Goal: Transaction & Acquisition: Purchase product/service

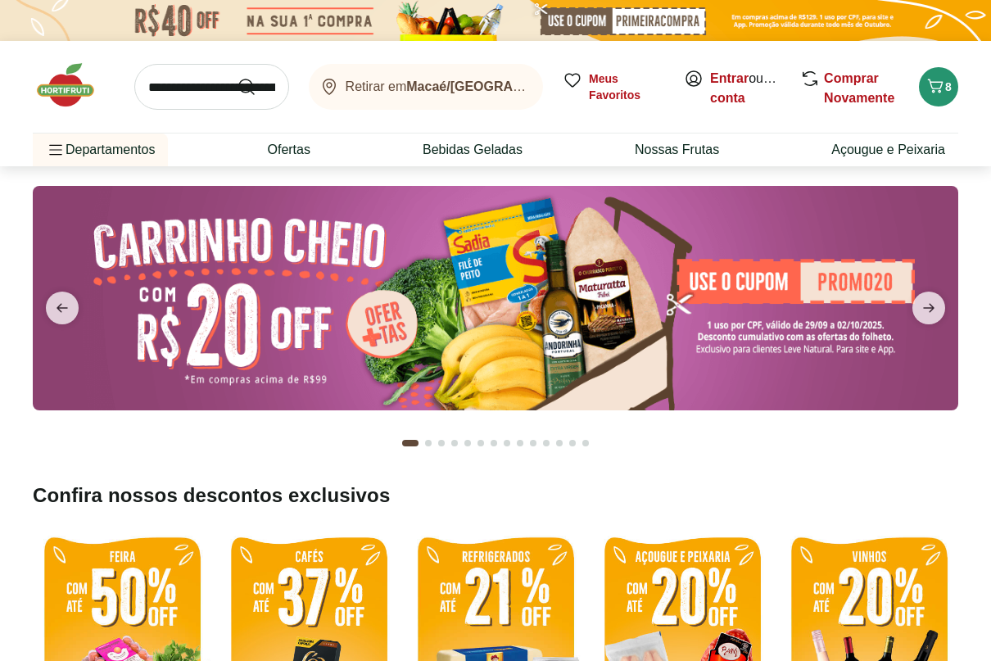
click at [201, 95] on input "search" at bounding box center [211, 87] width 155 height 46
type input "******"
click at [237, 77] on button "Submit Search" at bounding box center [256, 87] width 39 height 20
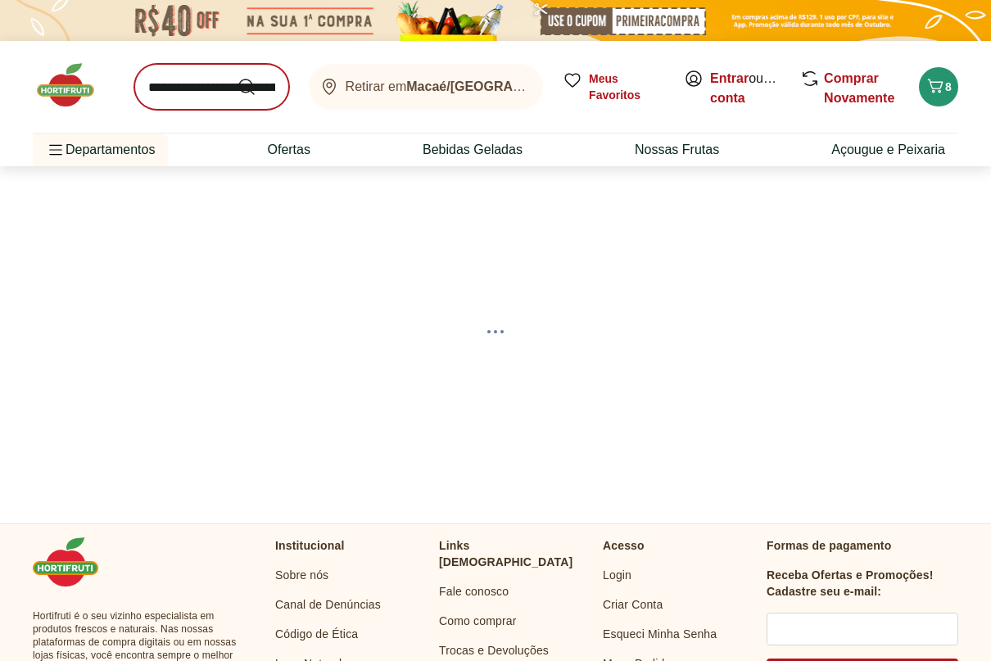
select select "**********"
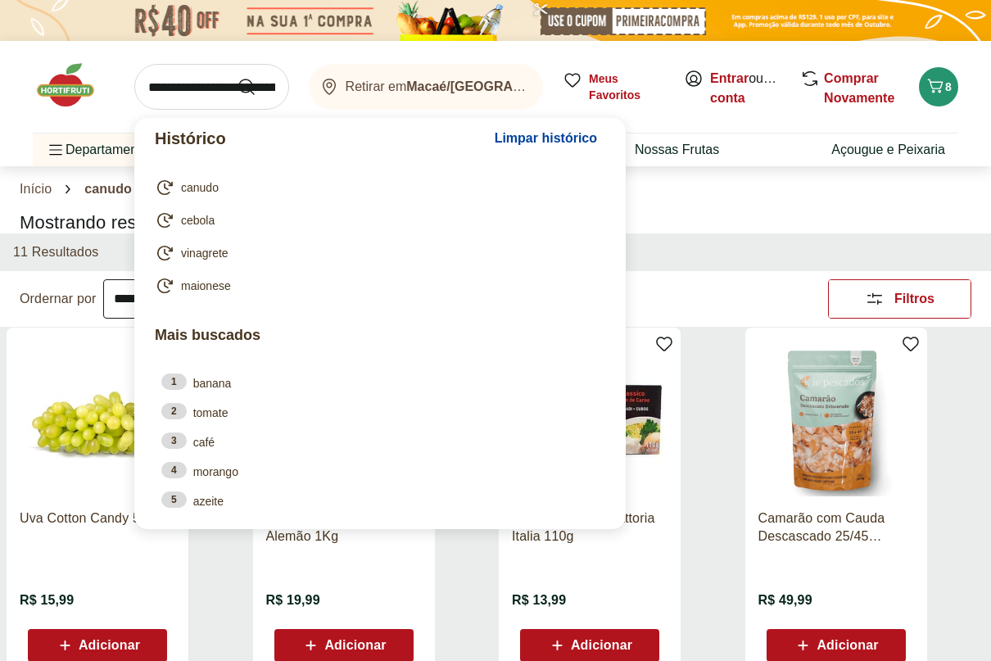
click at [192, 80] on input "search" at bounding box center [211, 87] width 155 height 46
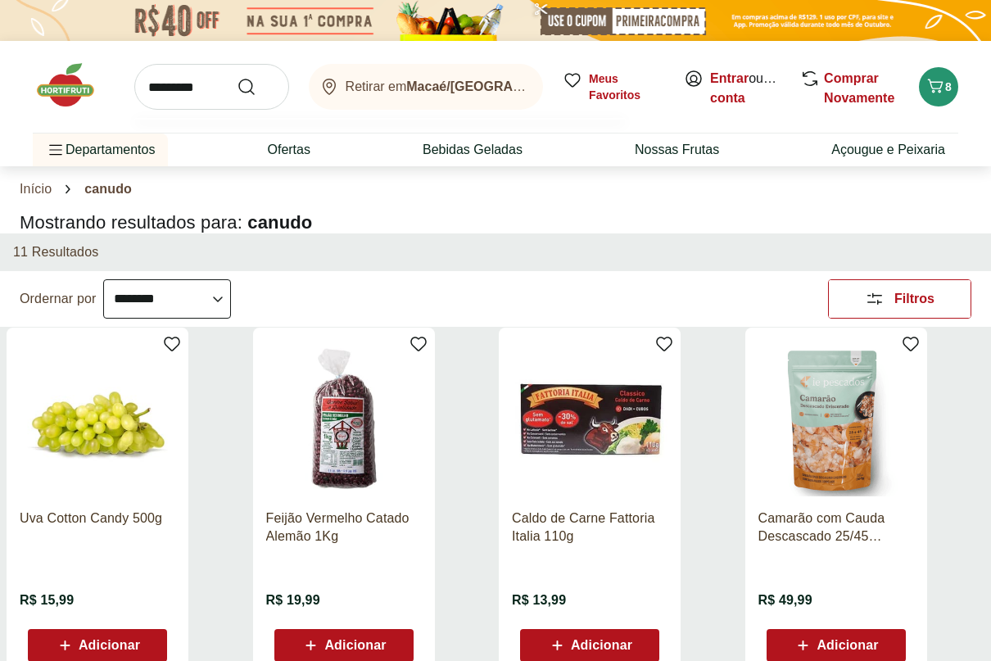
type input "*********"
click at [237, 77] on button "Submit Search" at bounding box center [256, 87] width 39 height 20
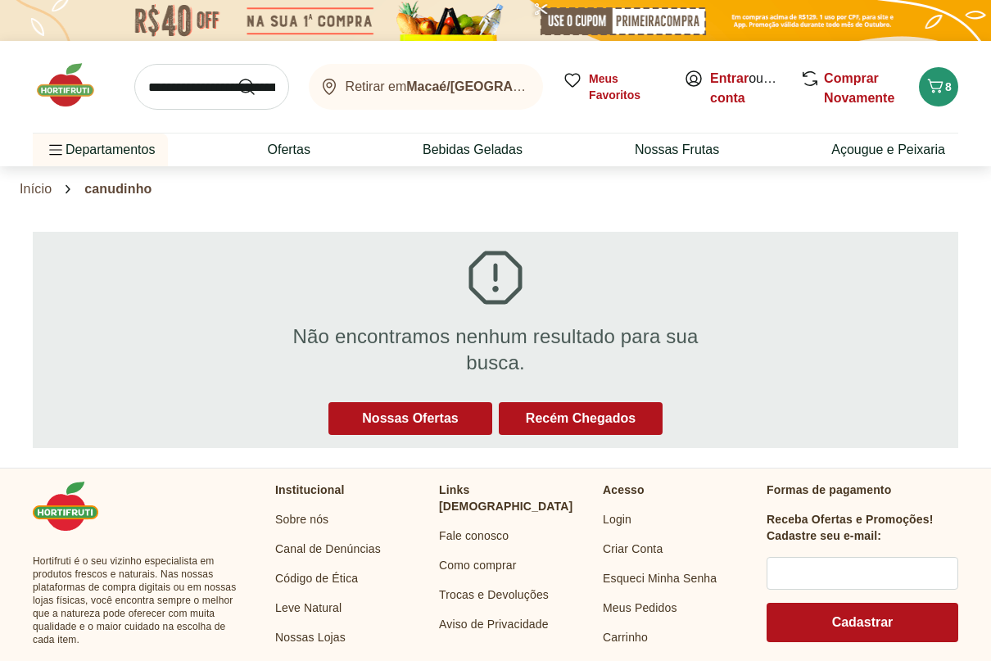
click at [197, 85] on input "search" at bounding box center [211, 87] width 155 height 46
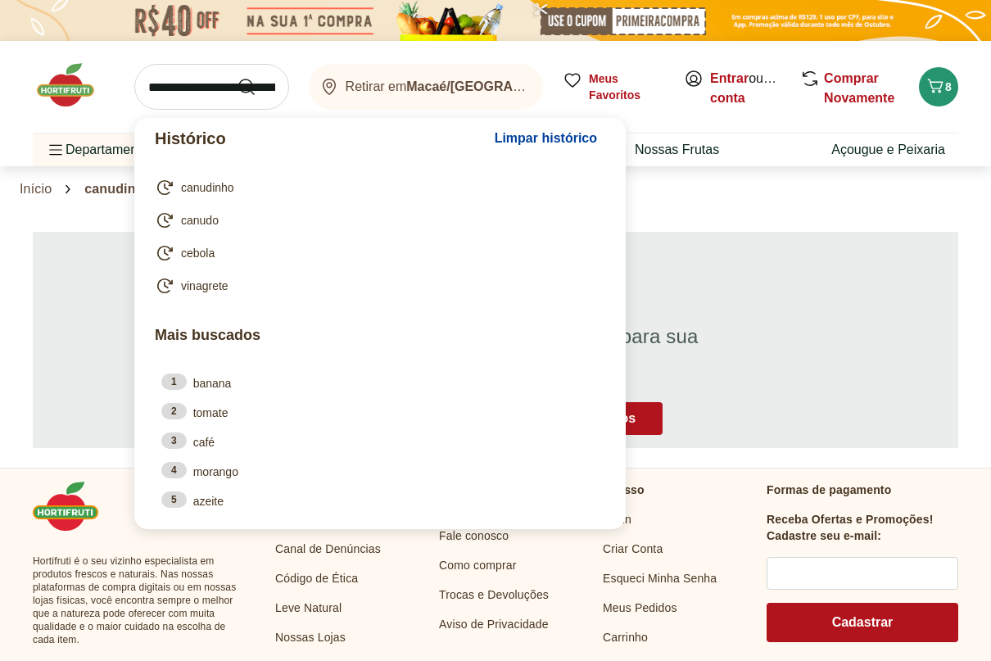
click at [859, 222] on section "Não encontramos nenhum resultado para sua busca. Nossas Ofertas Recém Chegados" at bounding box center [495, 340] width 991 height 256
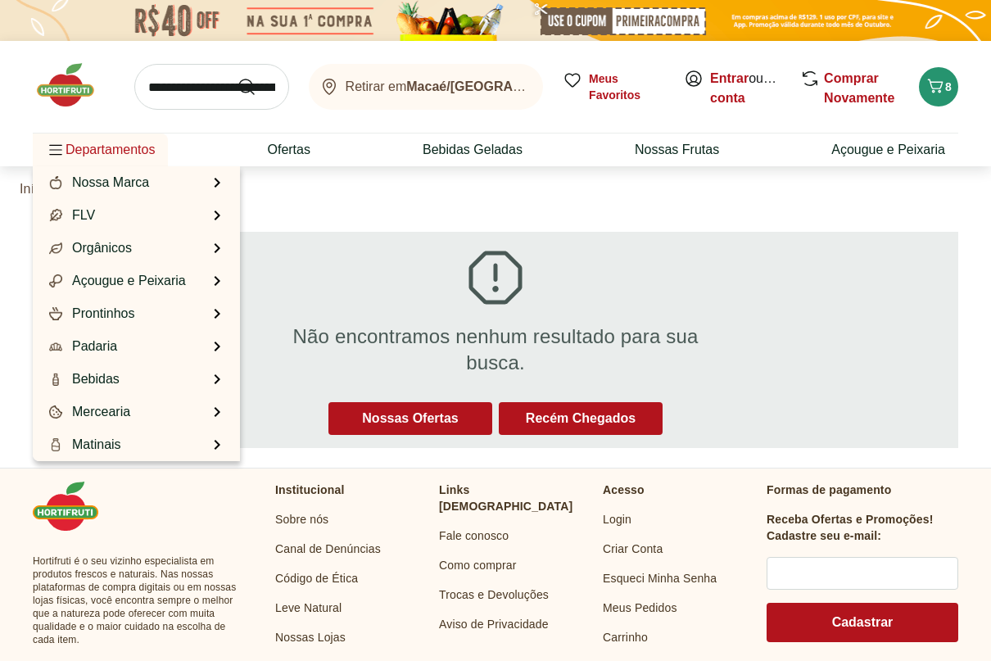
click at [116, 155] on span "Departamentos" at bounding box center [100, 149] width 109 height 39
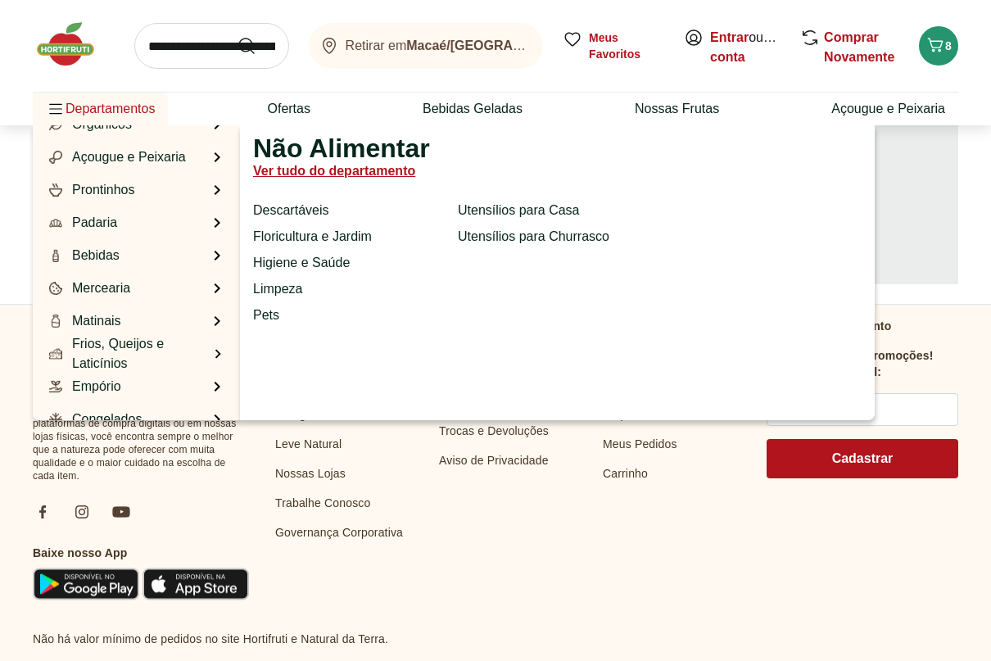
scroll to position [82, 0]
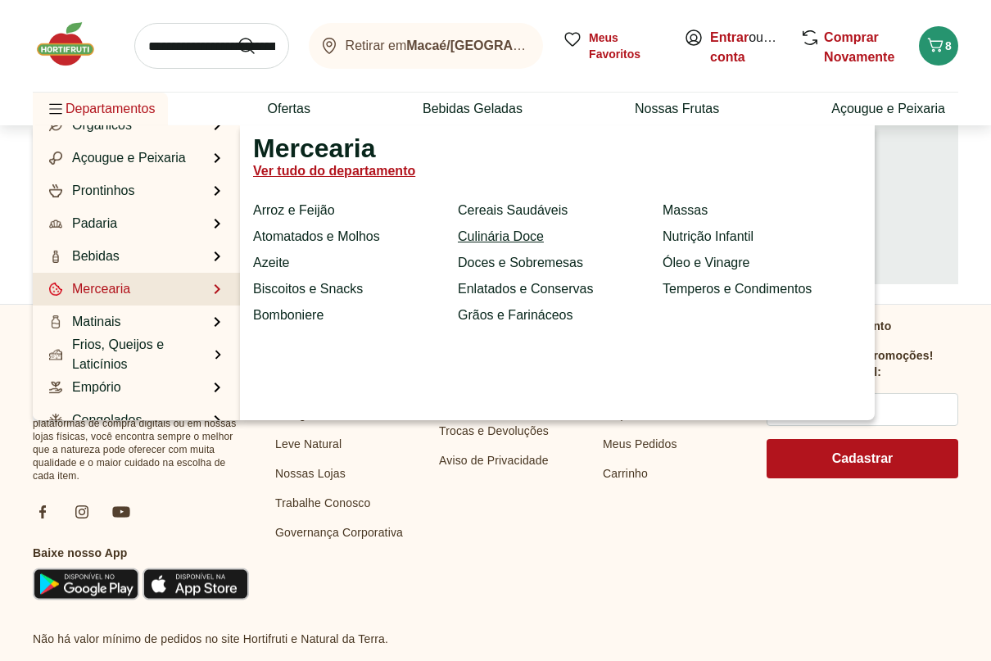
click at [507, 238] on link "Culinária Doce" at bounding box center [501, 237] width 86 height 20
select select "**********"
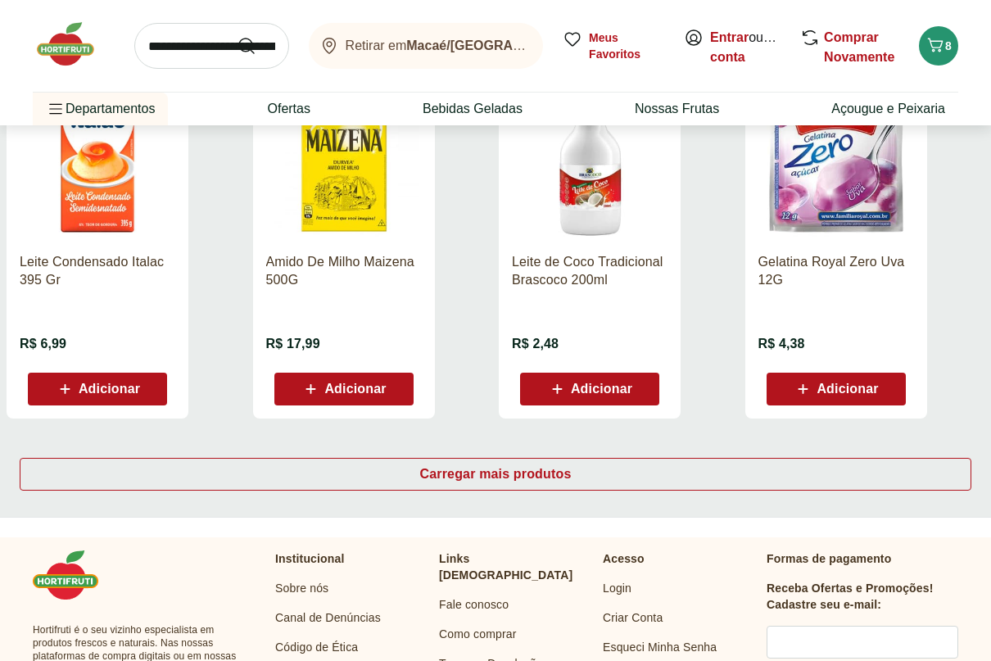
scroll to position [983, 0]
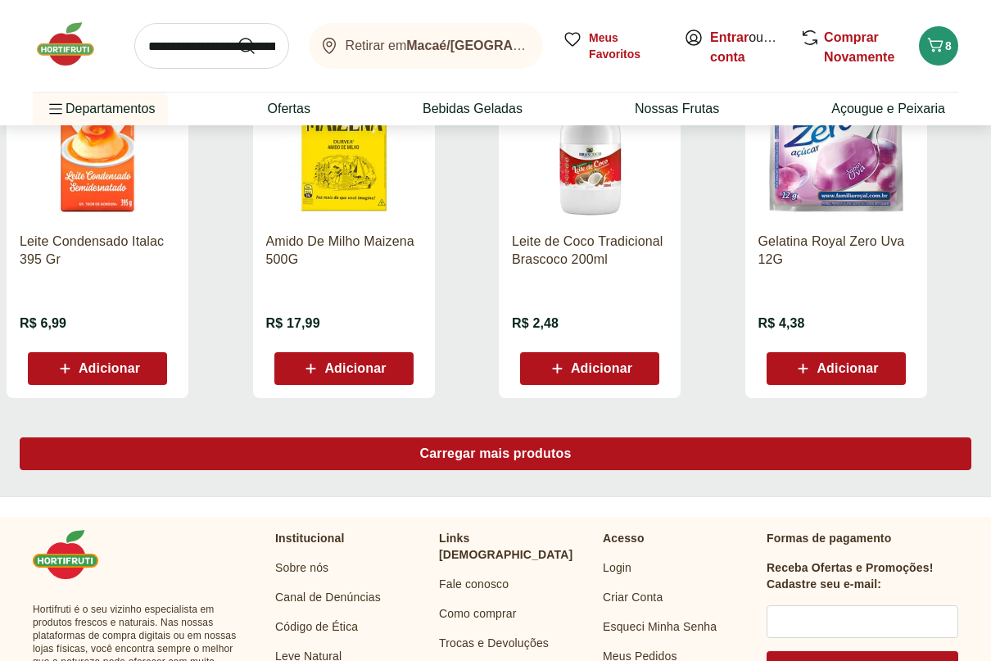
click at [481, 446] on div "Carregar mais produtos" at bounding box center [496, 453] width 952 height 33
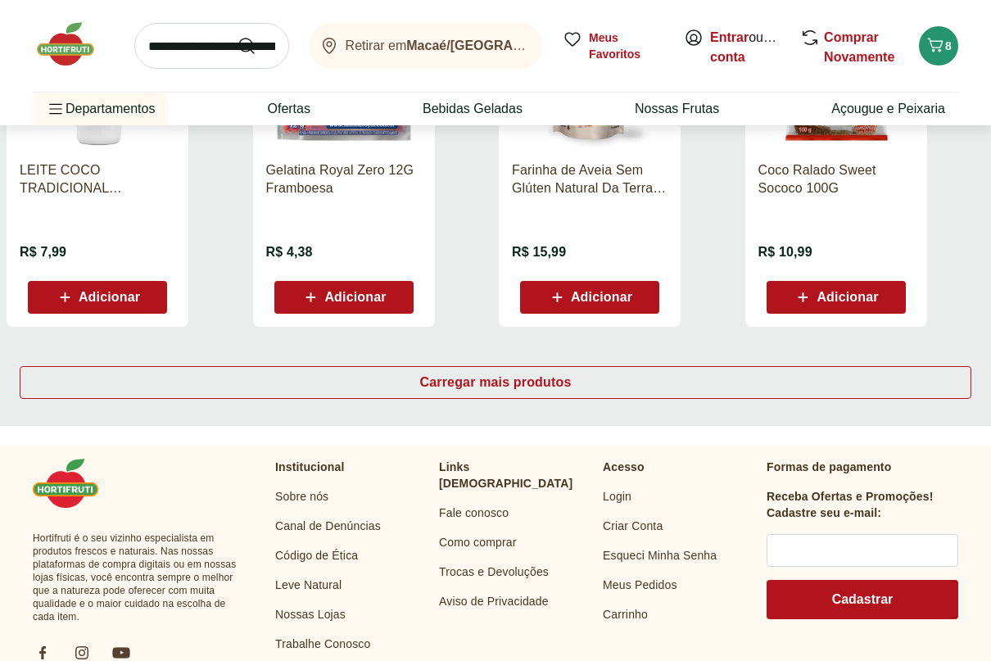
scroll to position [2212, 0]
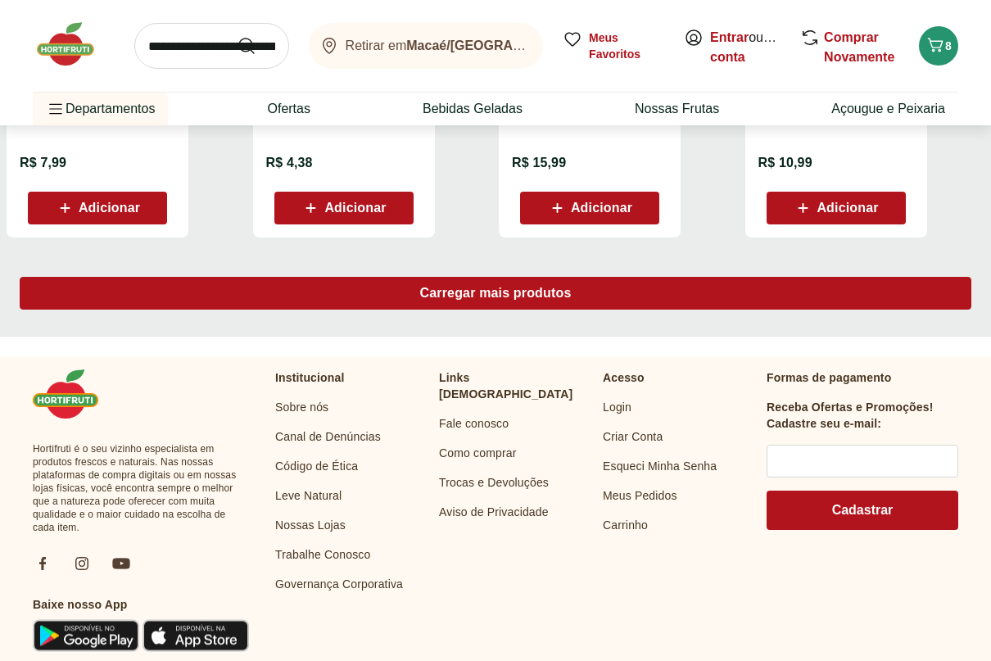
click at [515, 292] on span "Carregar mais produtos" at bounding box center [496, 293] width 152 height 13
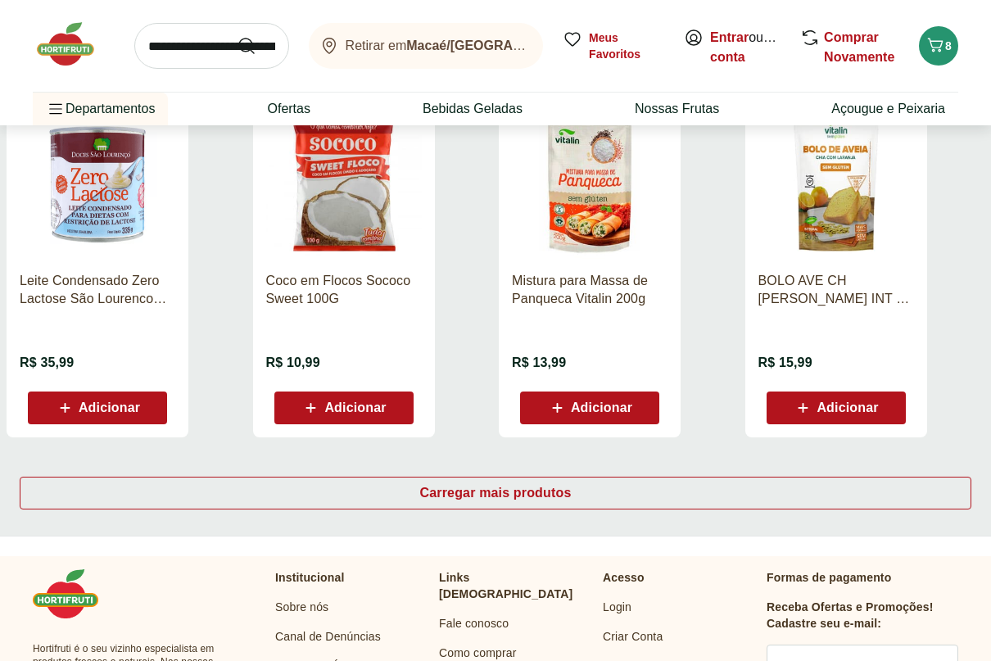
scroll to position [3194, 0]
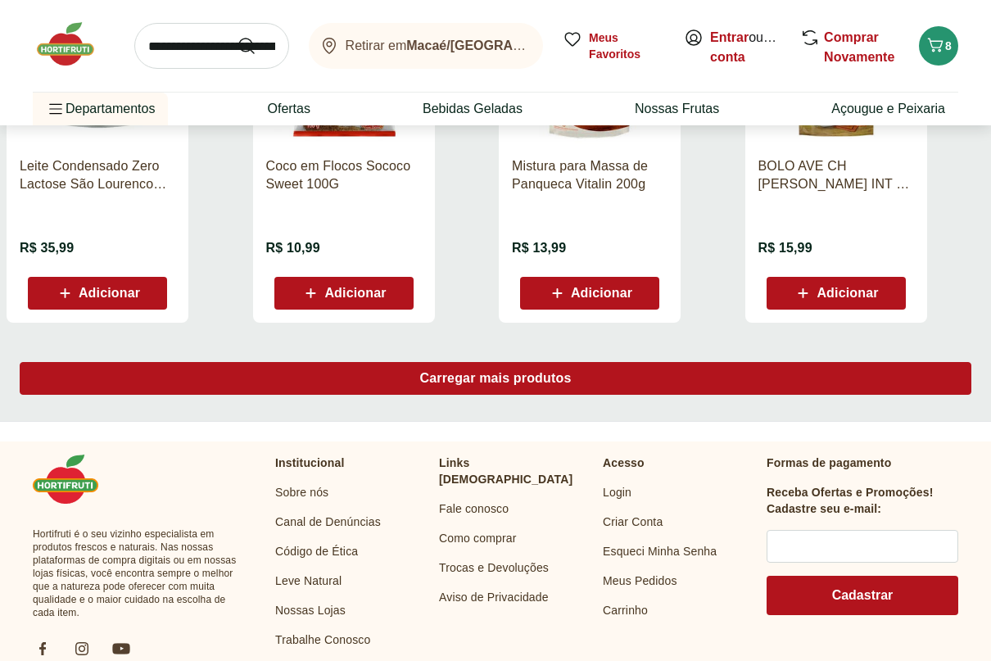
click at [563, 380] on span "Carregar mais produtos" at bounding box center [496, 378] width 152 height 13
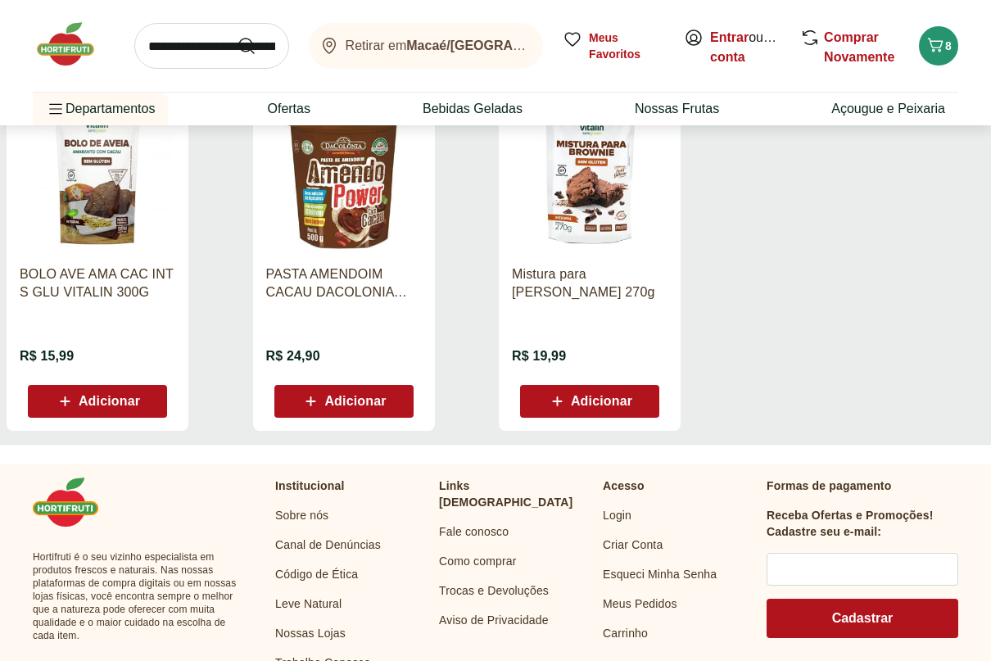
scroll to position [82, 0]
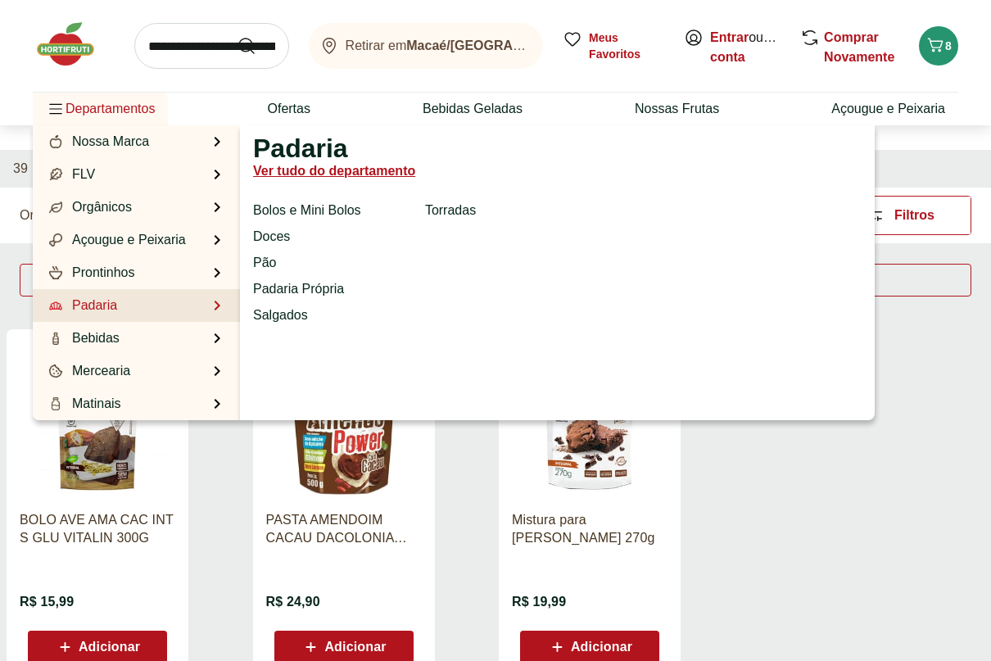
click at [130, 302] on li "Padaria Padaria Ver tudo do departamento Bolos e Mini Bolos Doces Pão Padaria P…" at bounding box center [136, 305] width 207 height 33
click at [333, 168] on link "Ver tudo do departamento" at bounding box center [334, 171] width 162 height 20
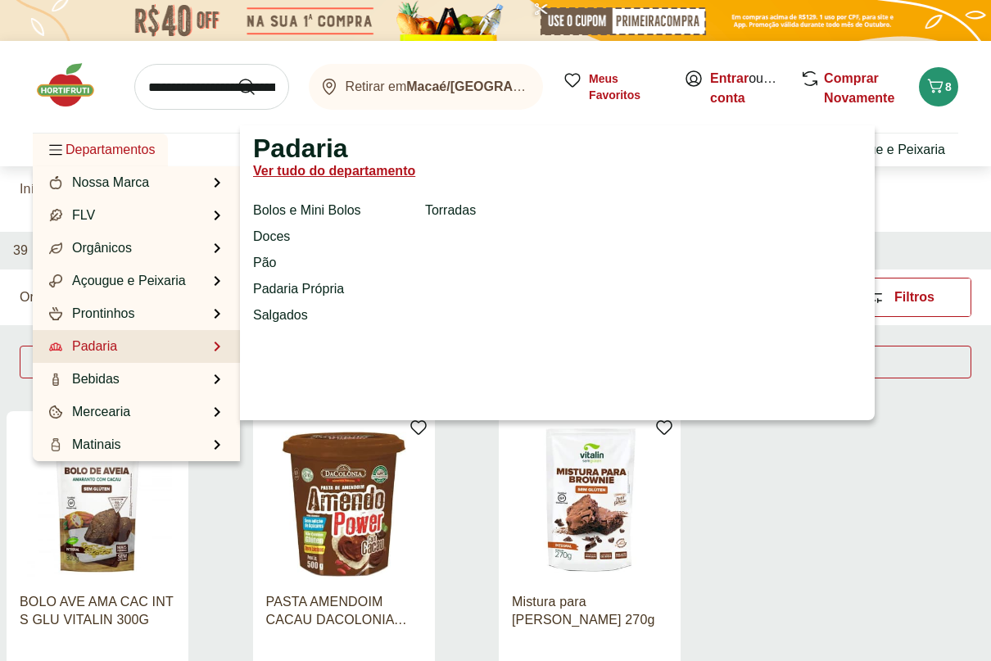
select select "**********"
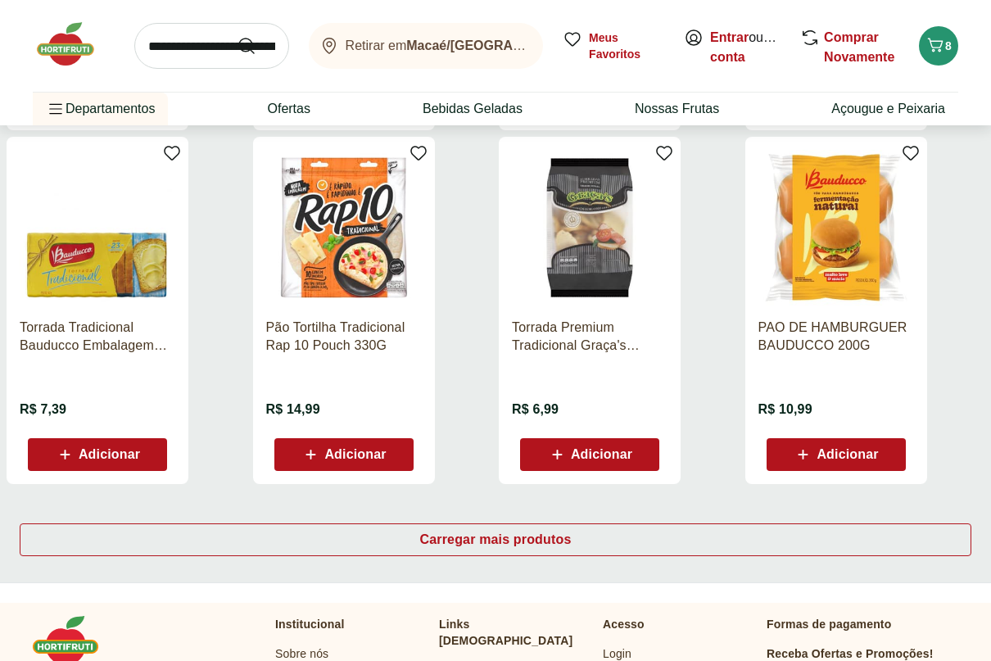
scroll to position [901, 0]
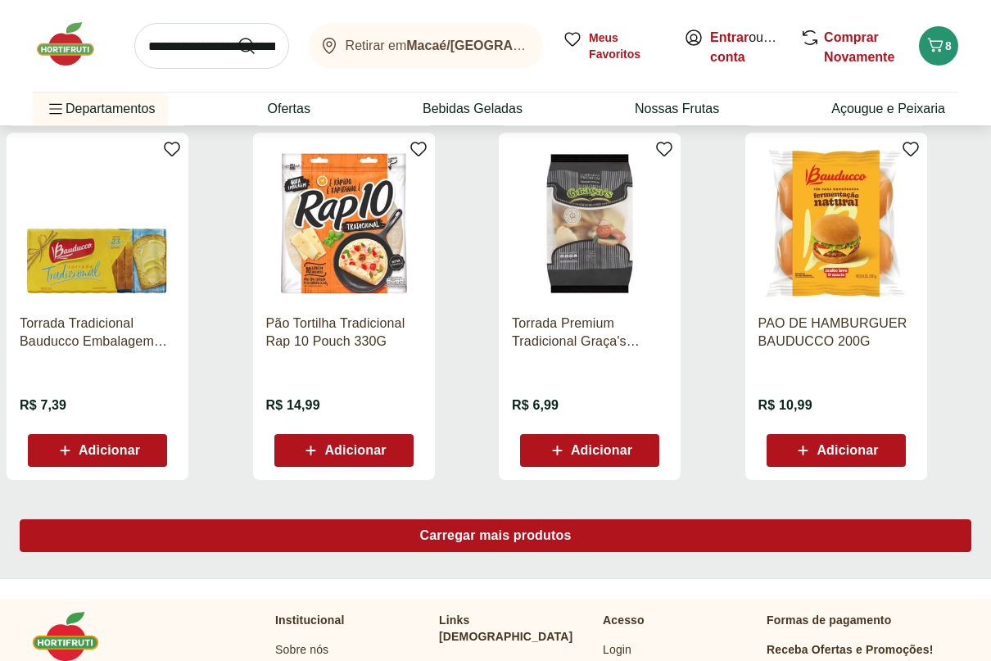
click at [630, 528] on div "Carregar mais produtos" at bounding box center [496, 535] width 952 height 33
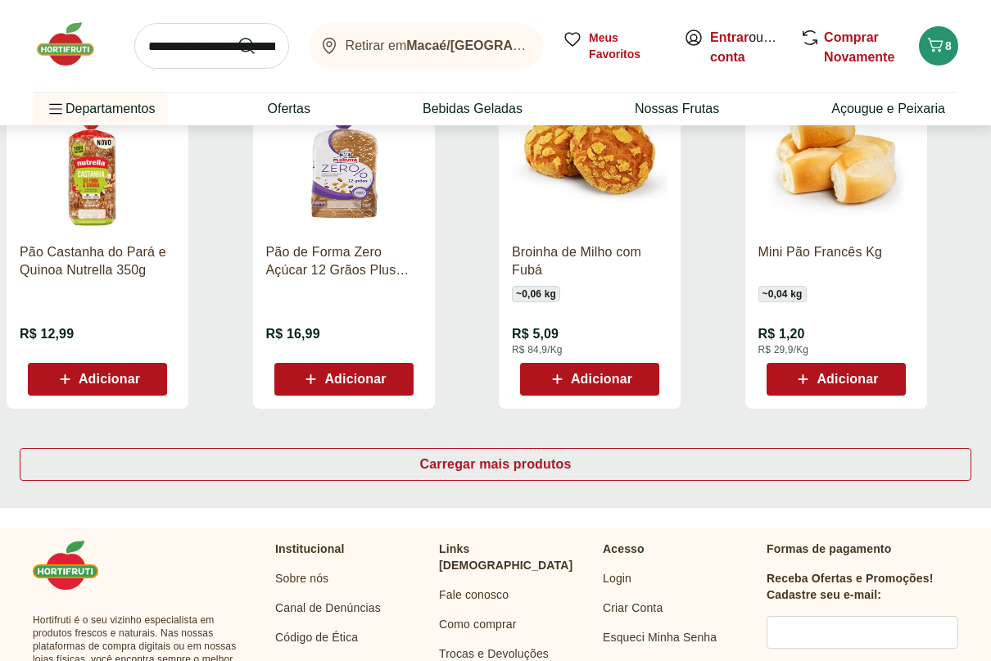
scroll to position [2048, 0]
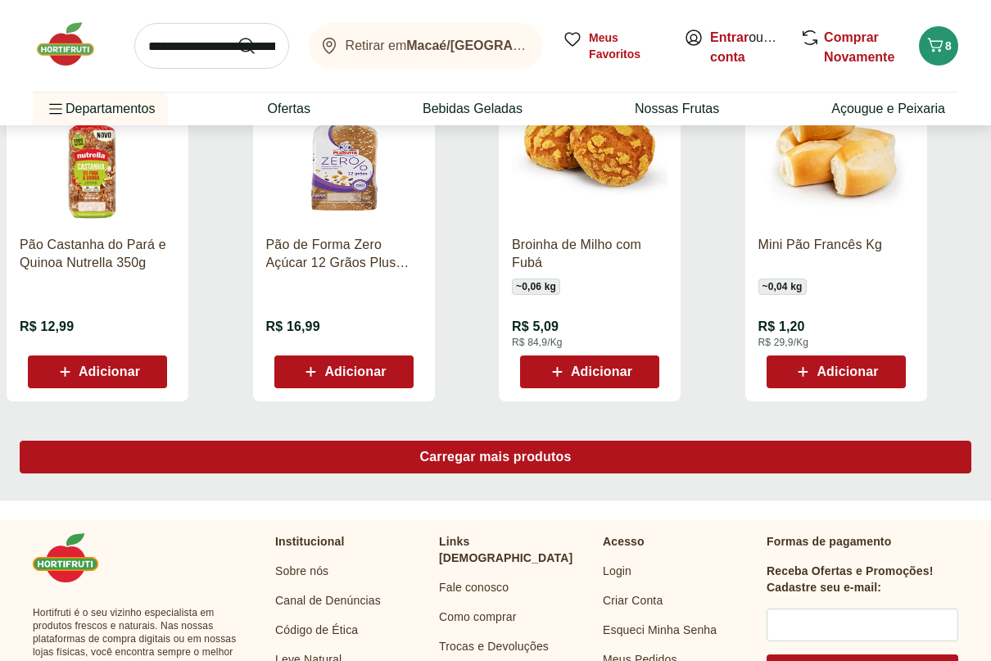
click at [537, 464] on span "Carregar mais produtos" at bounding box center [496, 456] width 152 height 13
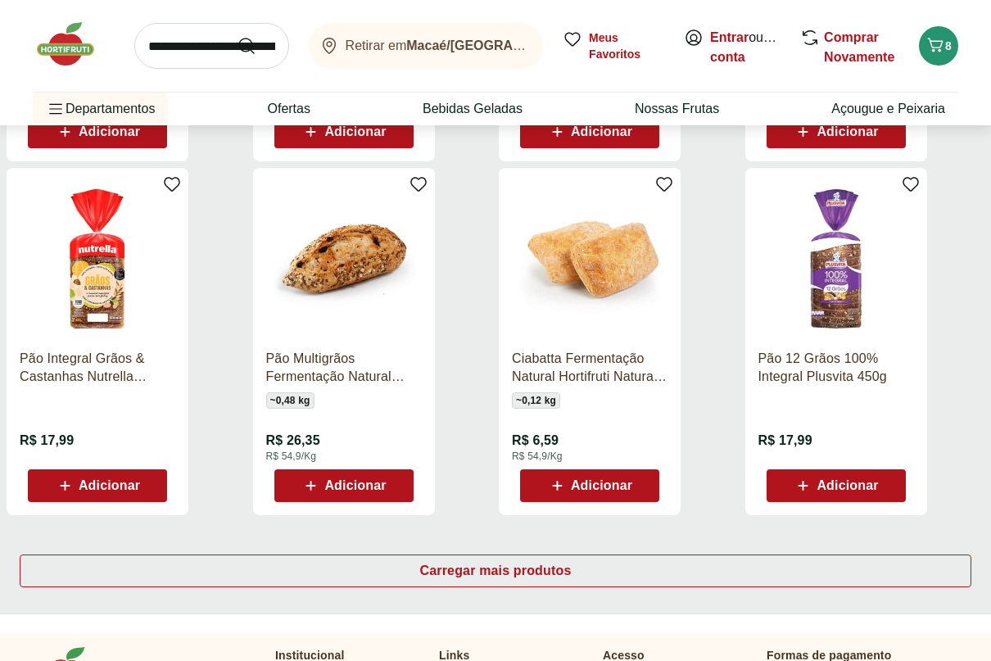
scroll to position [3031, 0]
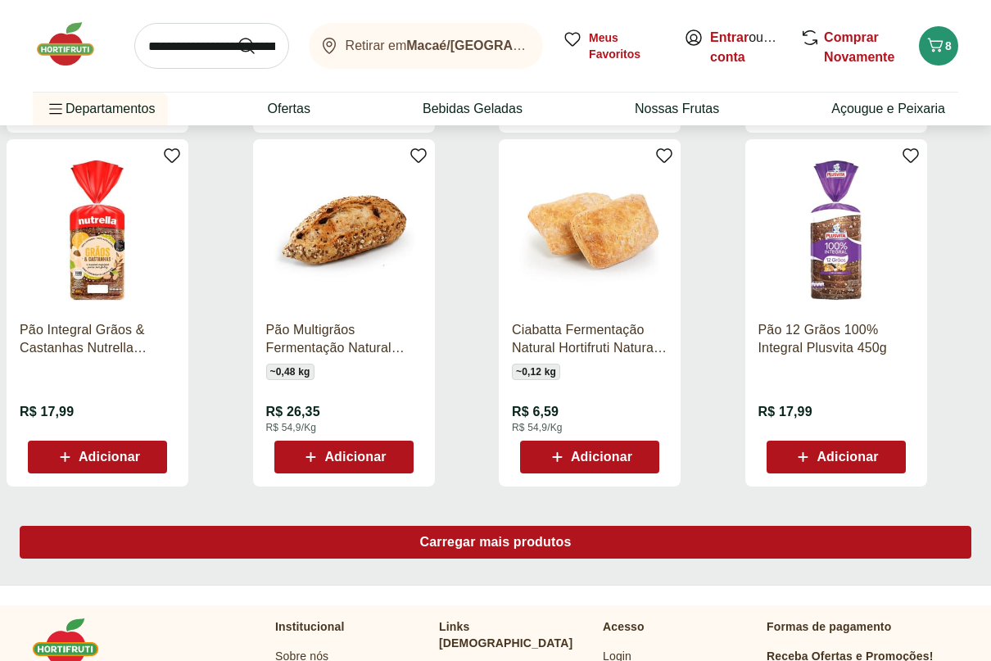
click at [509, 541] on span "Carregar mais produtos" at bounding box center [496, 542] width 152 height 13
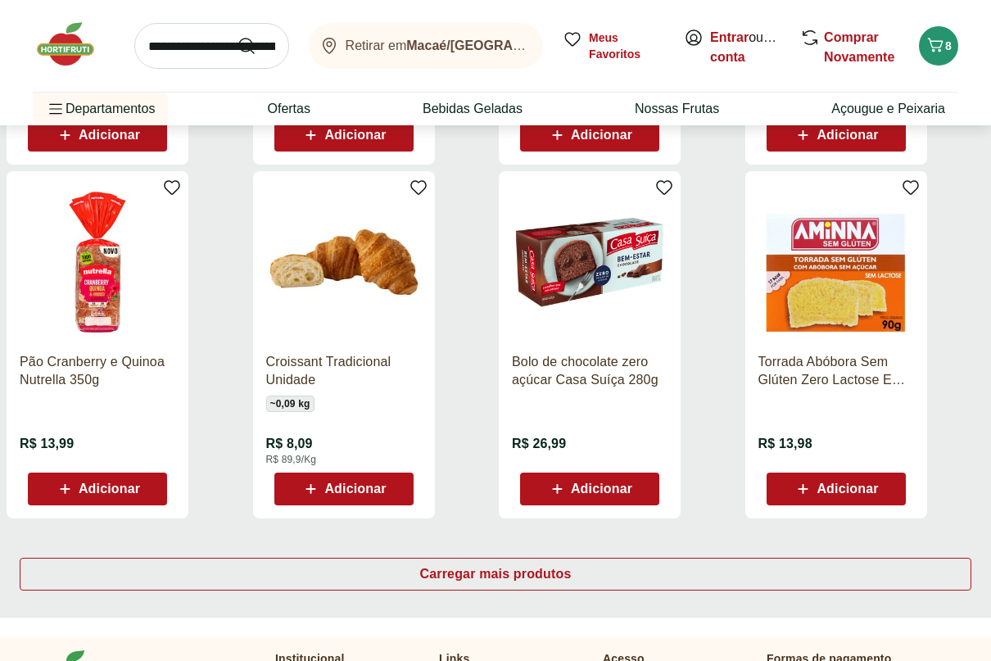
scroll to position [4095, 0]
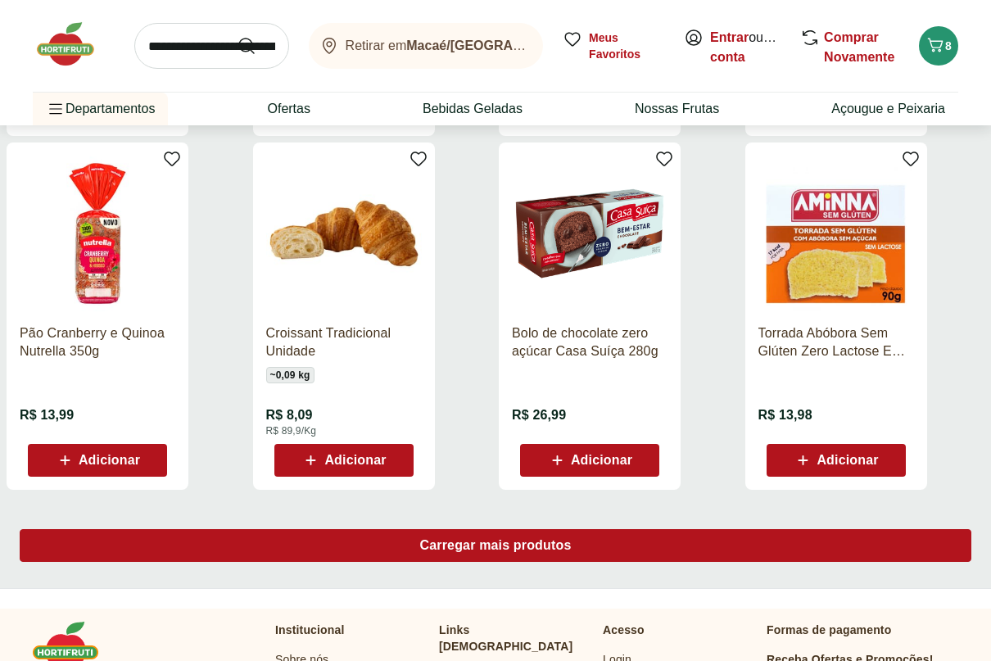
click at [476, 541] on span "Carregar mais produtos" at bounding box center [496, 545] width 152 height 13
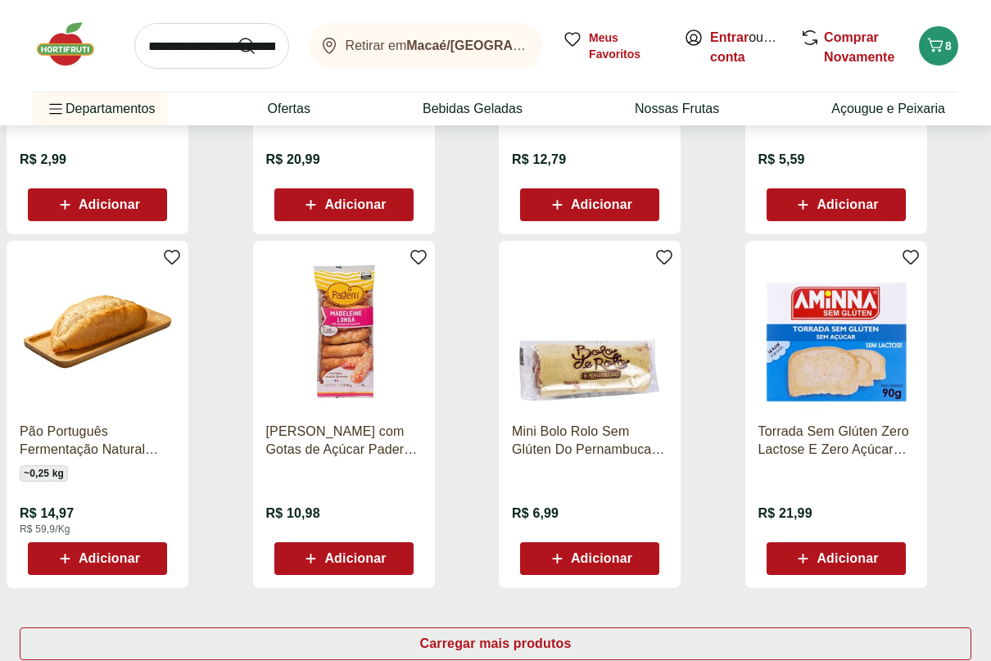
scroll to position [5160, 0]
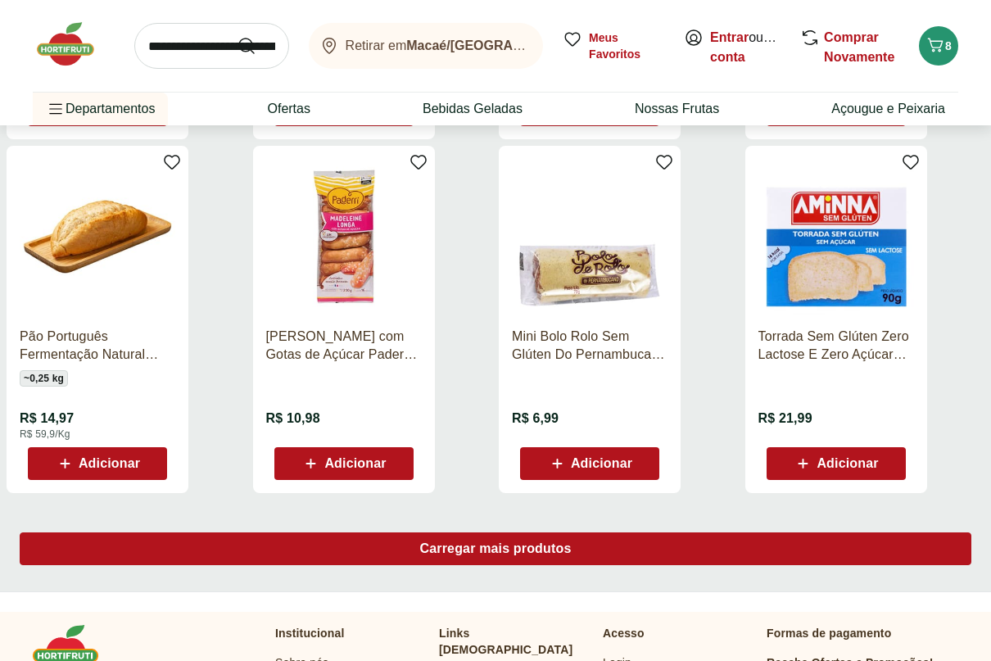
click at [462, 557] on div "Carregar mais produtos" at bounding box center [496, 548] width 952 height 33
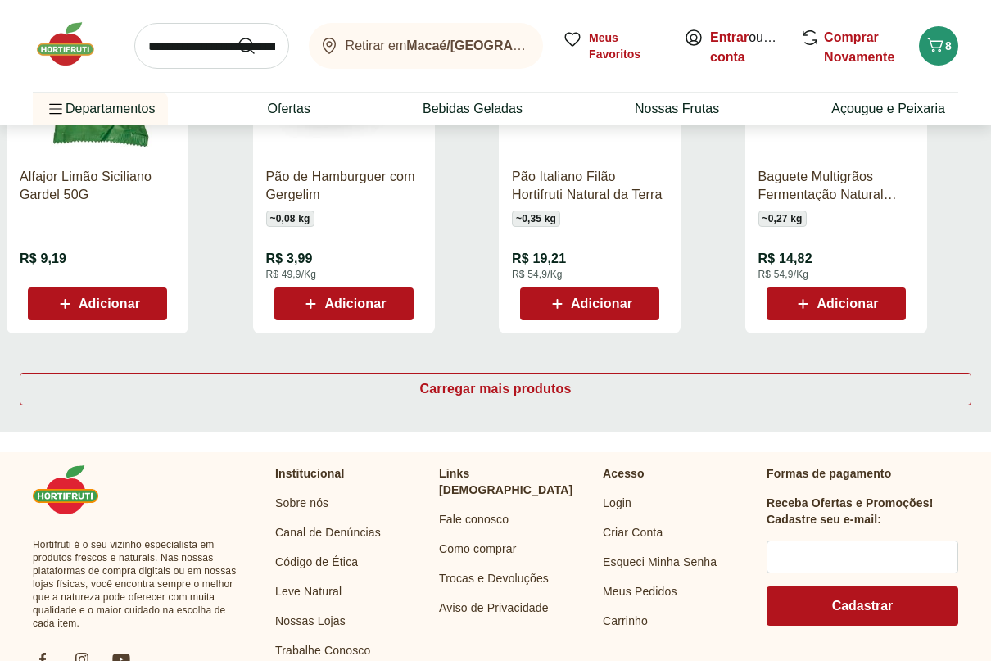
scroll to position [6389, 0]
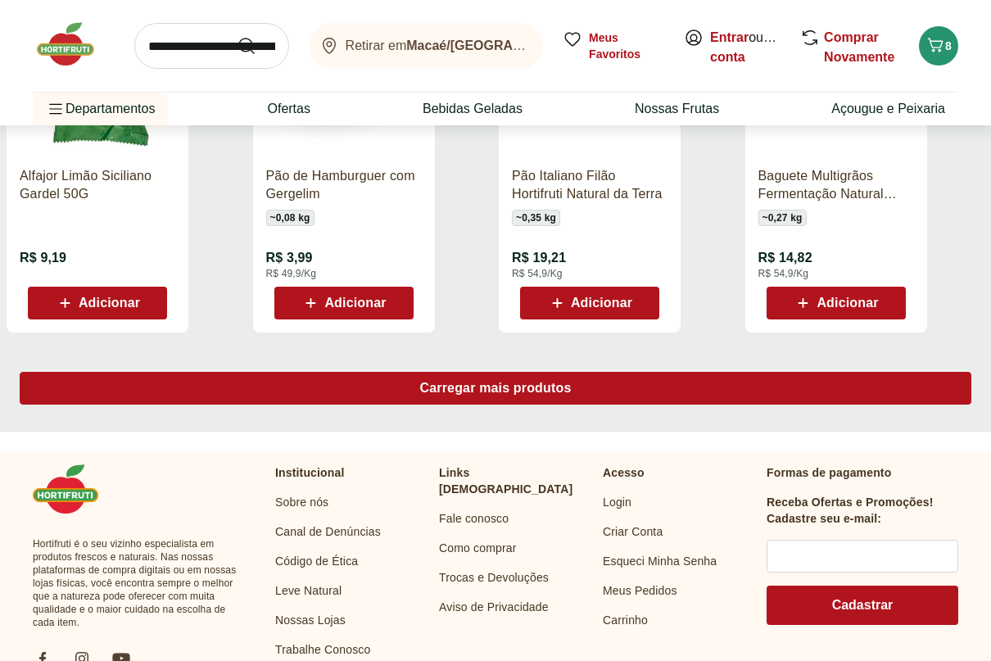
click at [547, 387] on span "Carregar mais produtos" at bounding box center [496, 388] width 152 height 13
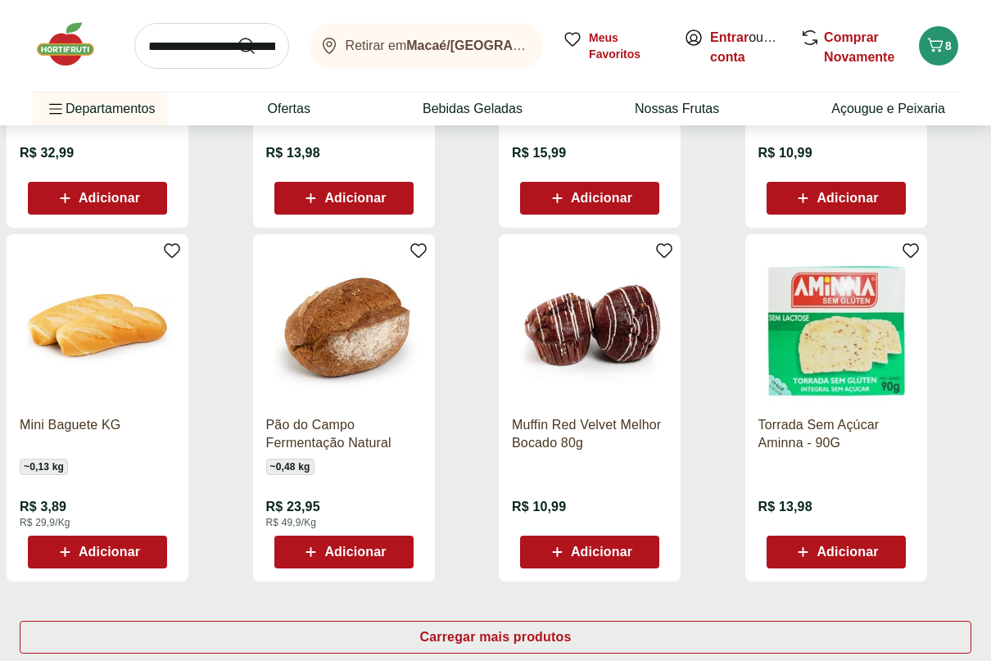
scroll to position [7290, 0]
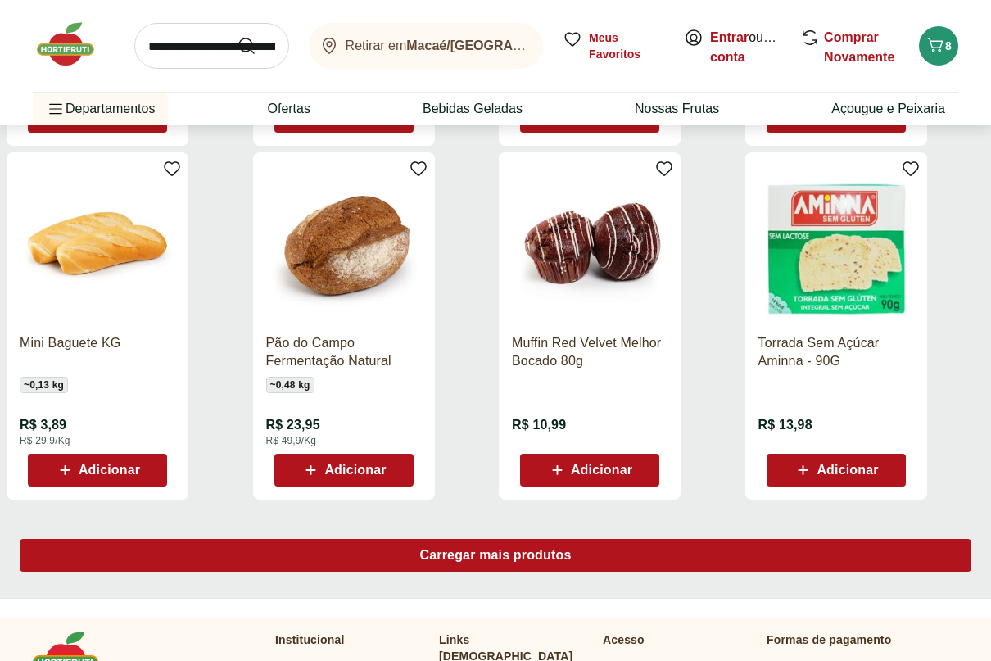
click at [454, 552] on span "Carregar mais produtos" at bounding box center [496, 555] width 152 height 13
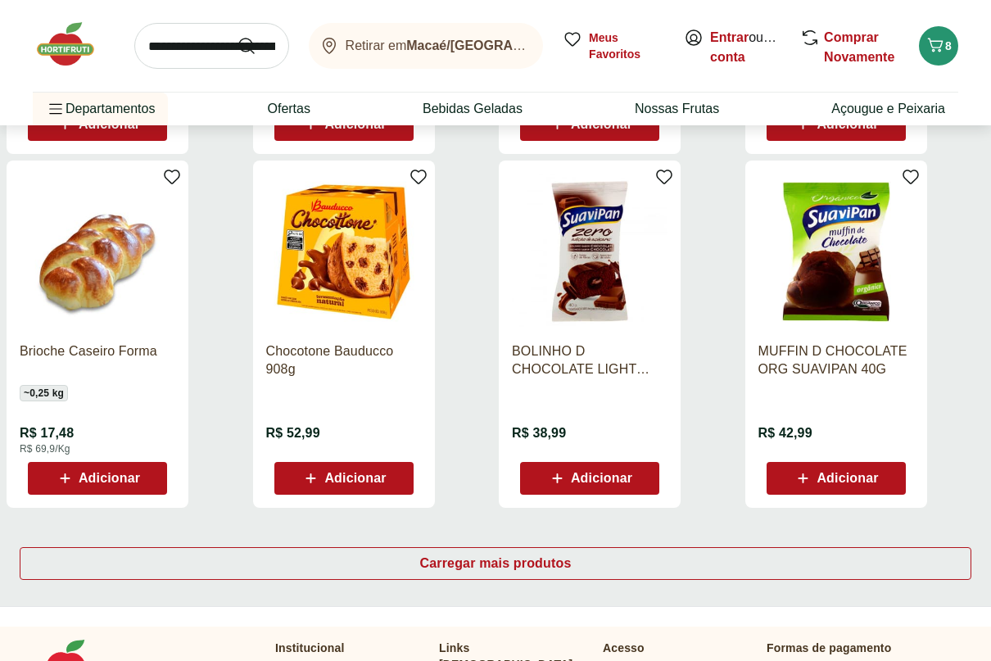
scroll to position [8355, 0]
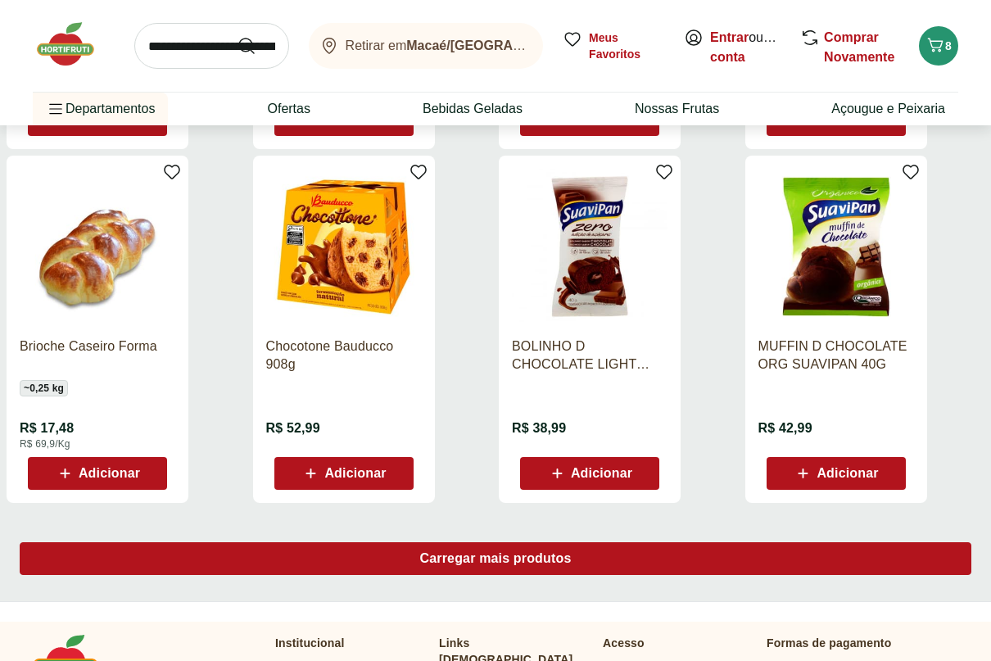
click at [516, 558] on span "Carregar mais produtos" at bounding box center [496, 558] width 152 height 13
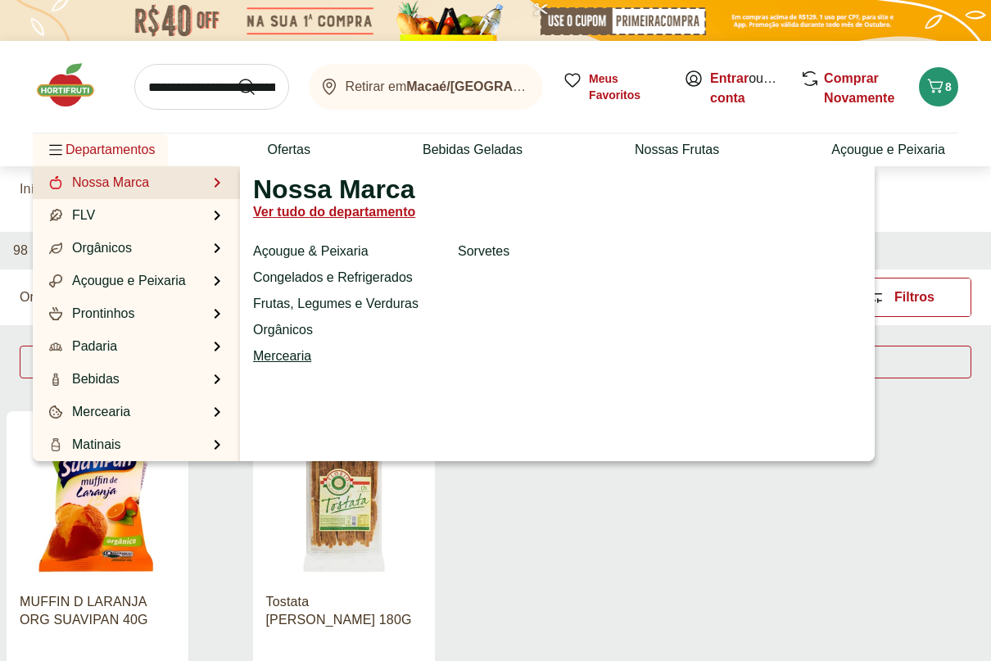
click at [275, 359] on link "Mercearia" at bounding box center [282, 356] width 58 height 20
select select "**********"
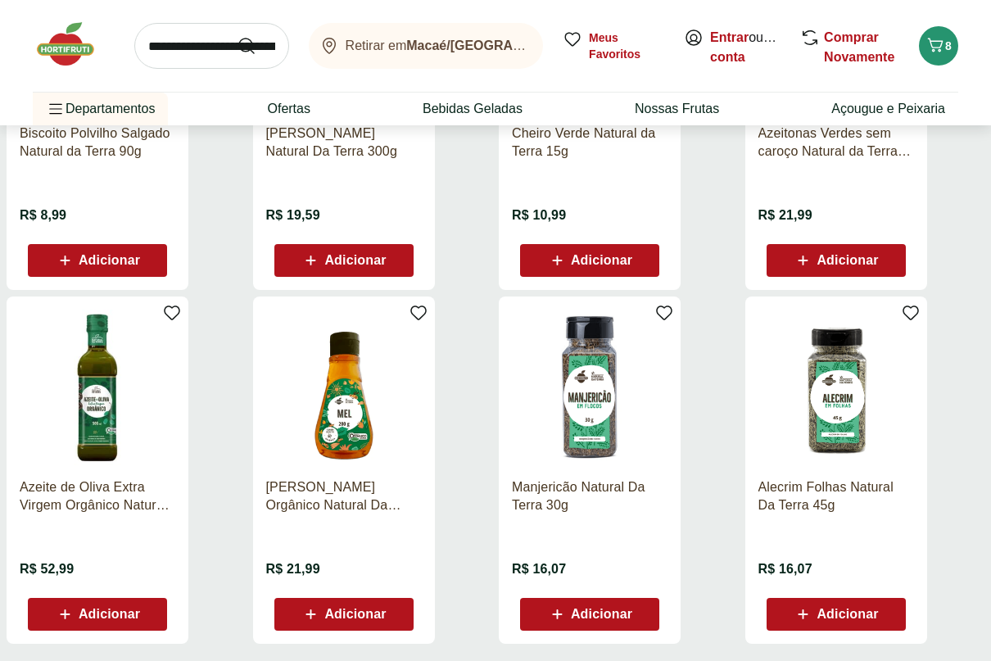
scroll to position [983, 0]
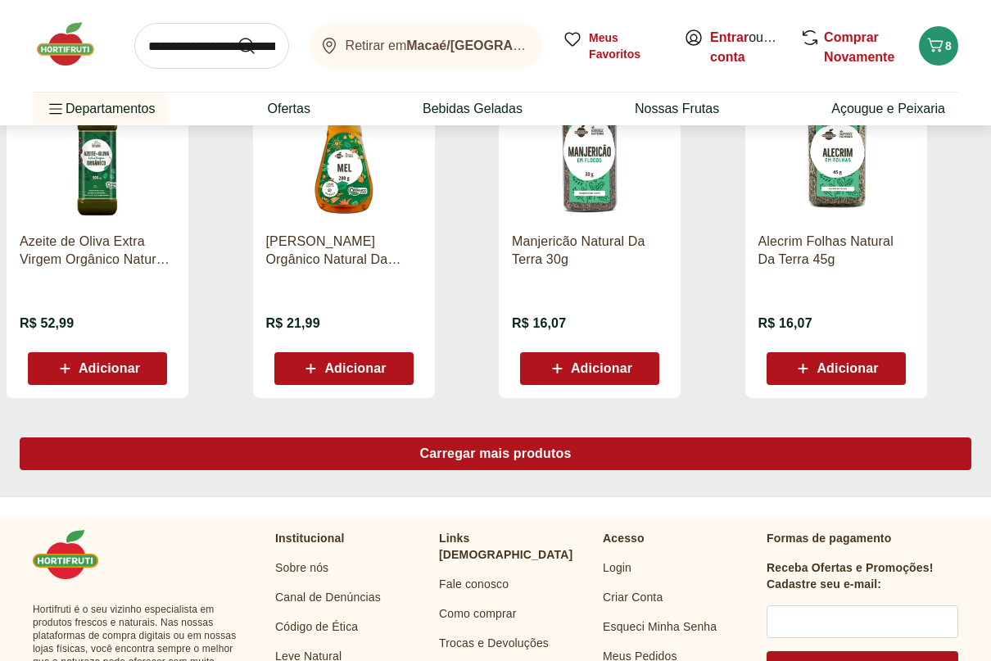
click at [475, 469] on div "Carregar mais produtos" at bounding box center [496, 453] width 952 height 33
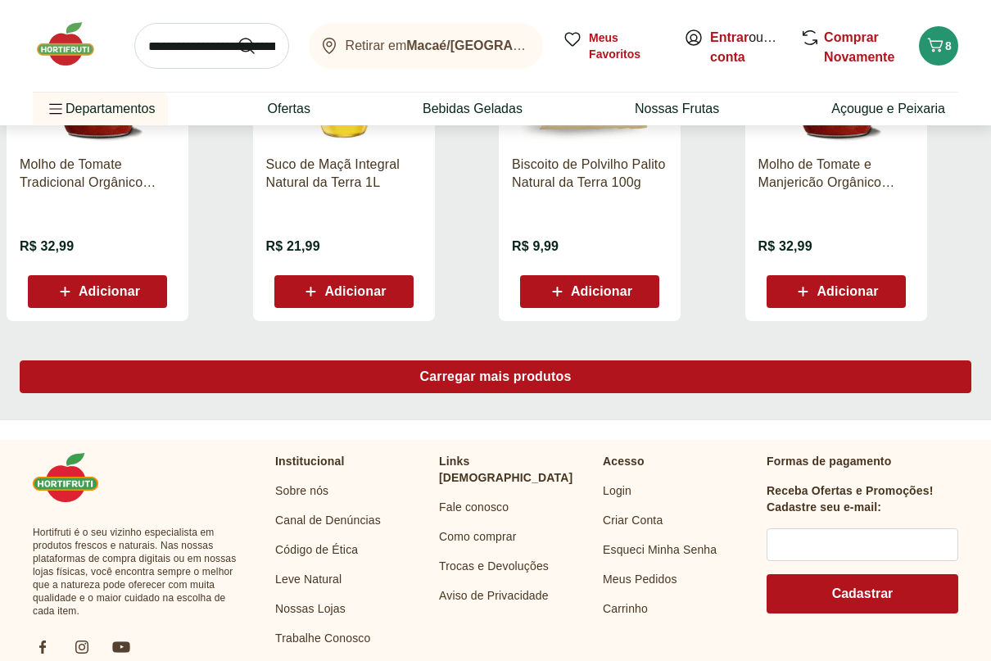
scroll to position [2130, 0]
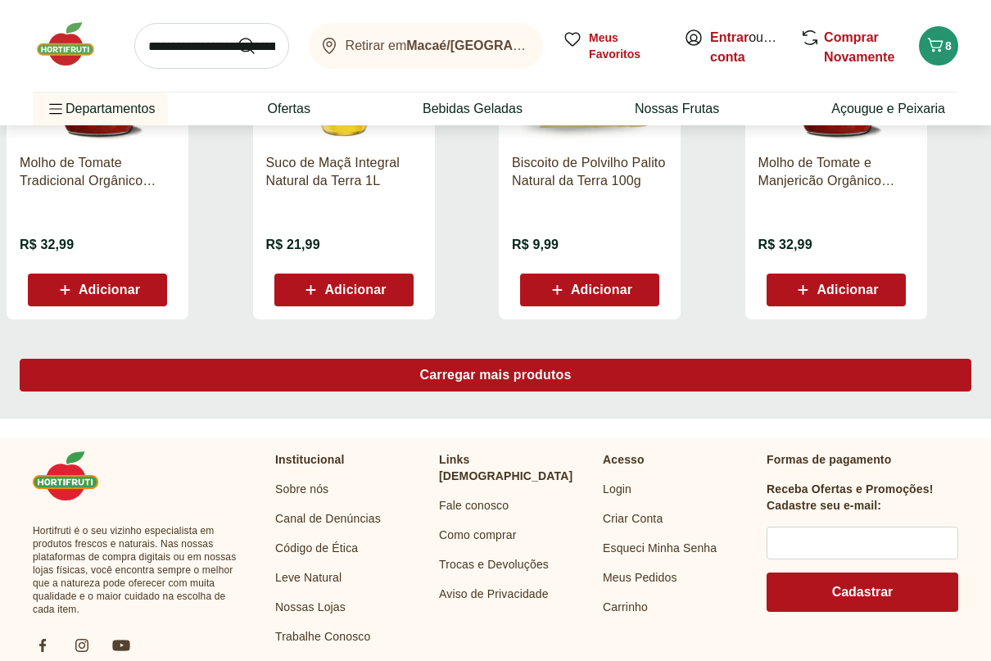
click at [466, 387] on div "Carregar mais produtos" at bounding box center [496, 375] width 952 height 33
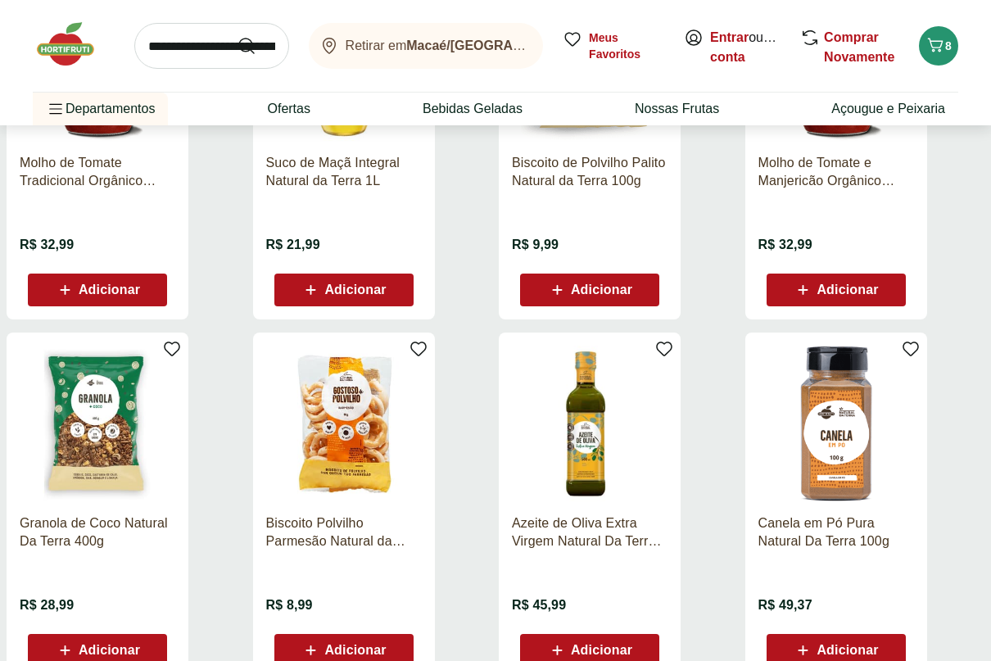
click at [466, 387] on div "Biscoito Polvilho Parmesão Natural da Terra 90g R$ 8,99 Adicionar" at bounding box center [373, 506] width 240 height 347
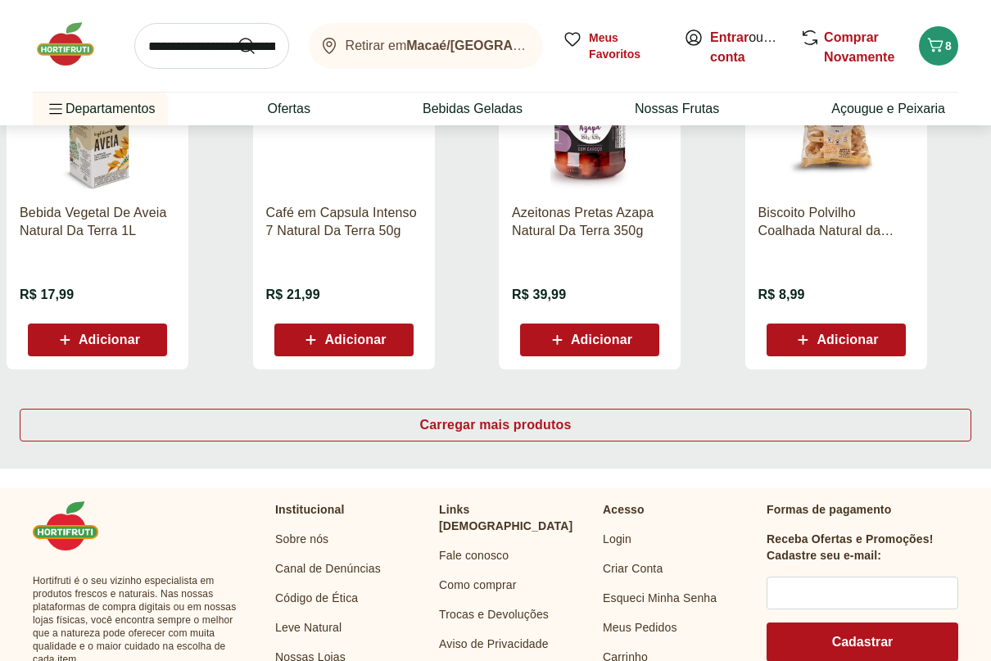
scroll to position [3194, 0]
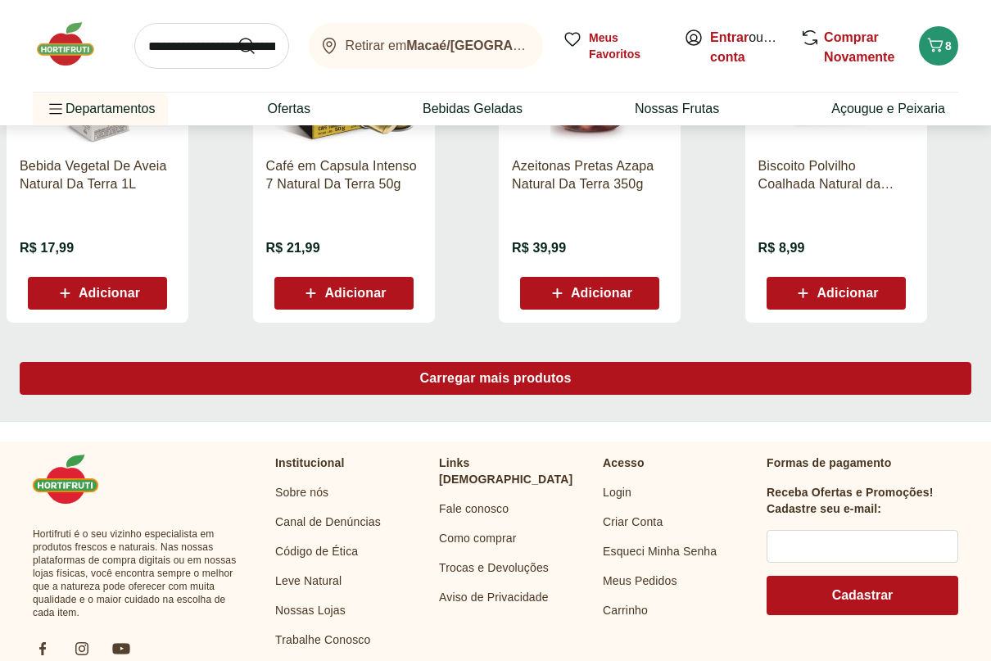
click at [510, 385] on span "Carregar mais produtos" at bounding box center [496, 378] width 152 height 13
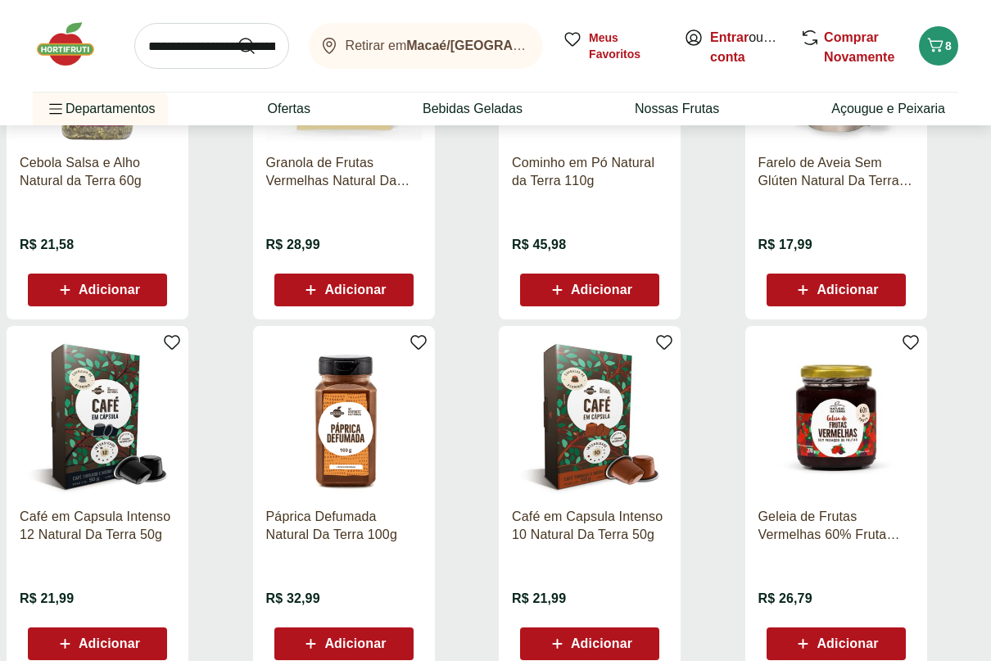
scroll to position [4095, 0]
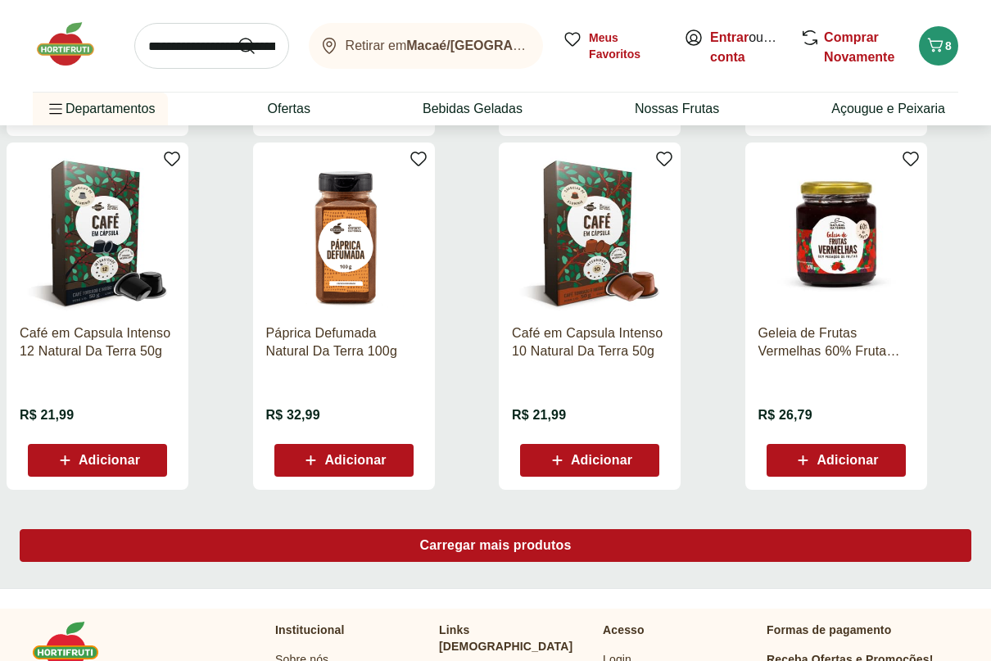
click at [465, 543] on span "Carregar mais produtos" at bounding box center [496, 545] width 152 height 13
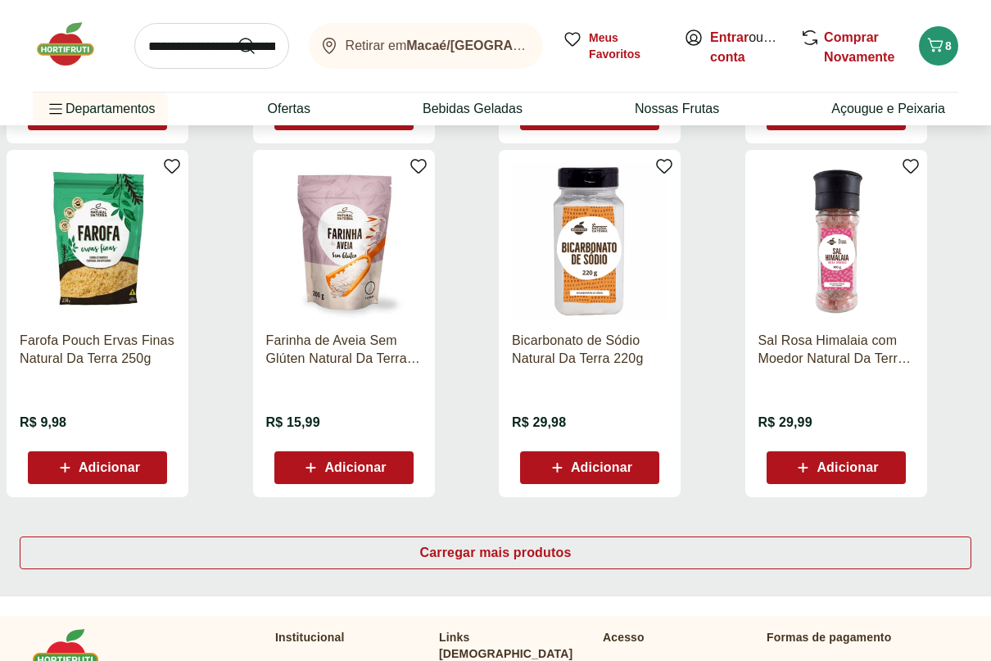
scroll to position [5242, 0]
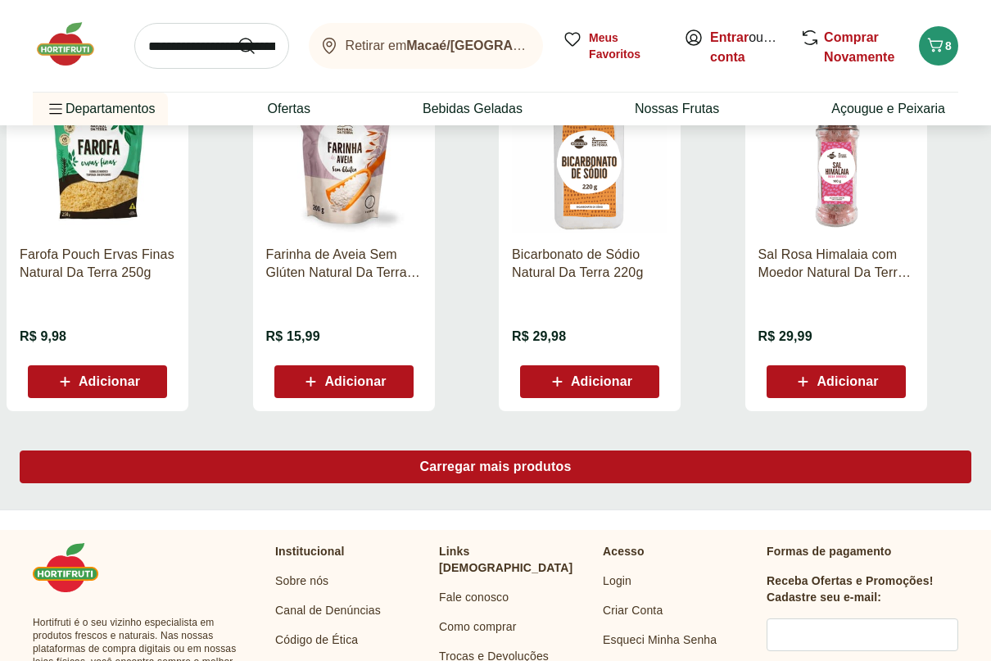
click at [463, 472] on span "Carregar mais produtos" at bounding box center [496, 466] width 152 height 13
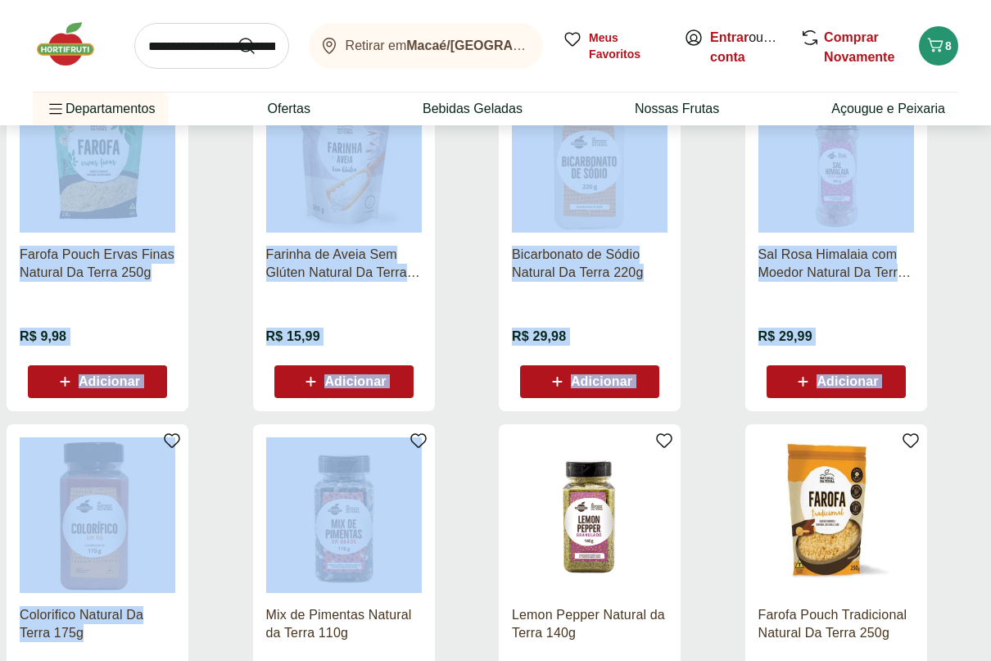
click at [468, 462] on div "Mix de Pimentas Natural da Terra 110g R$ 27,99 Adicionar" at bounding box center [373, 597] width 240 height 347
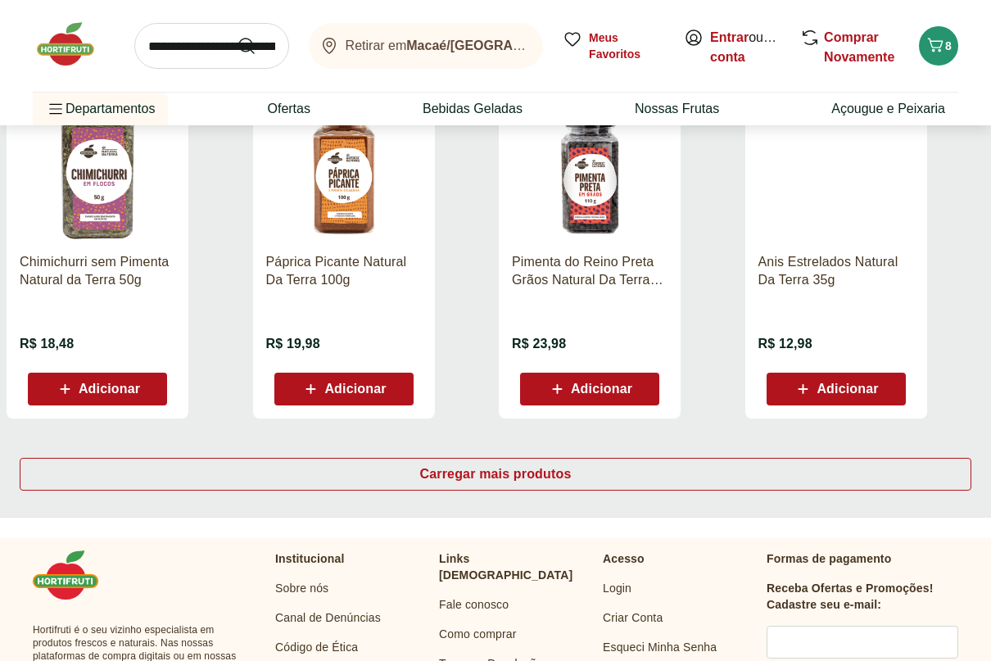
scroll to position [6307, 0]
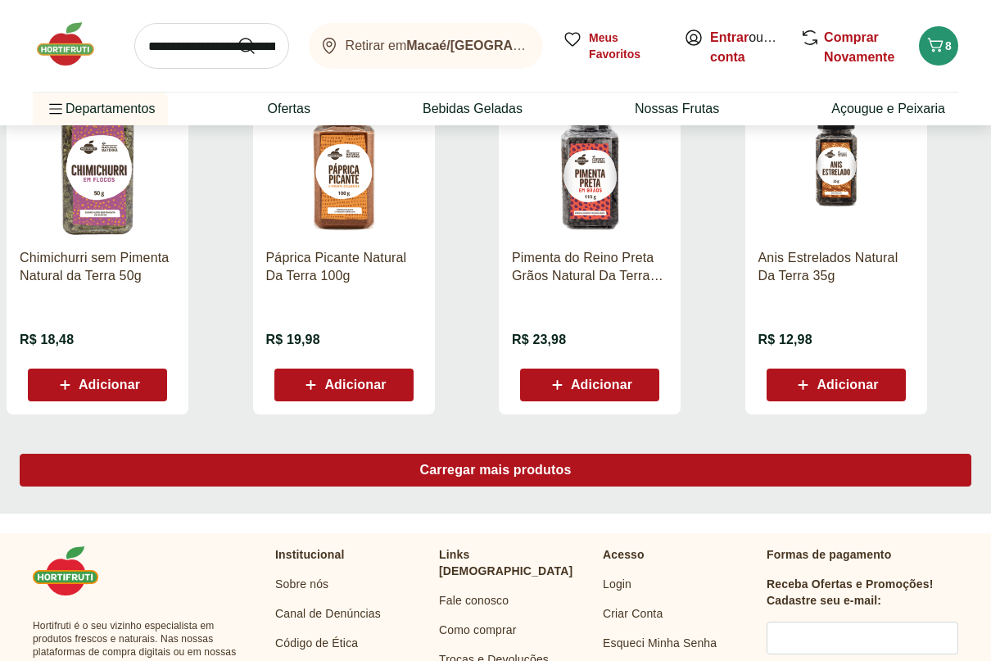
click at [474, 471] on span "Carregar mais produtos" at bounding box center [496, 470] width 152 height 13
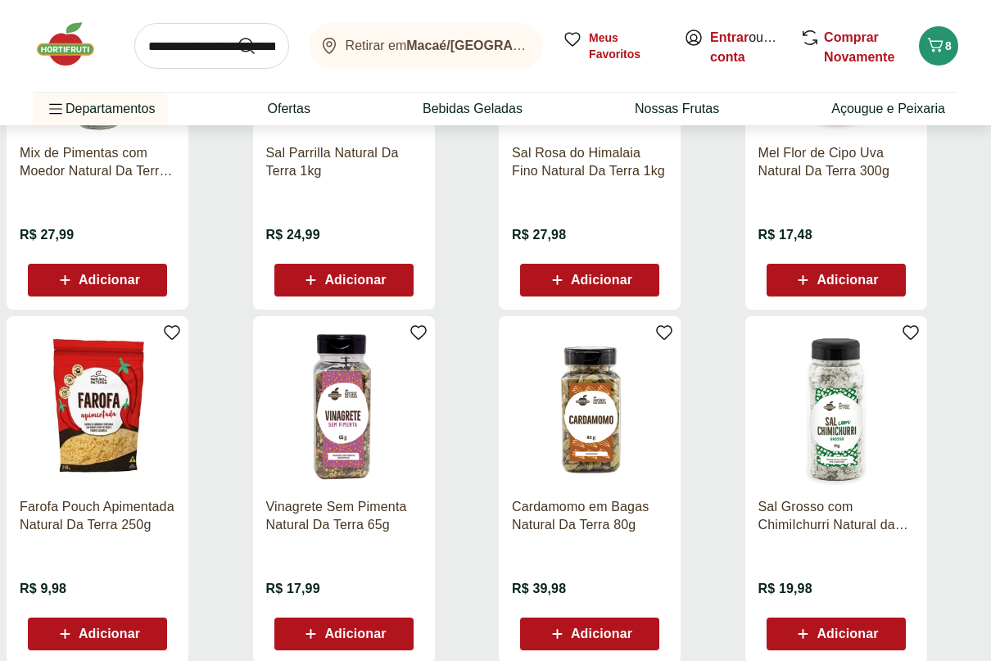
scroll to position [7372, 0]
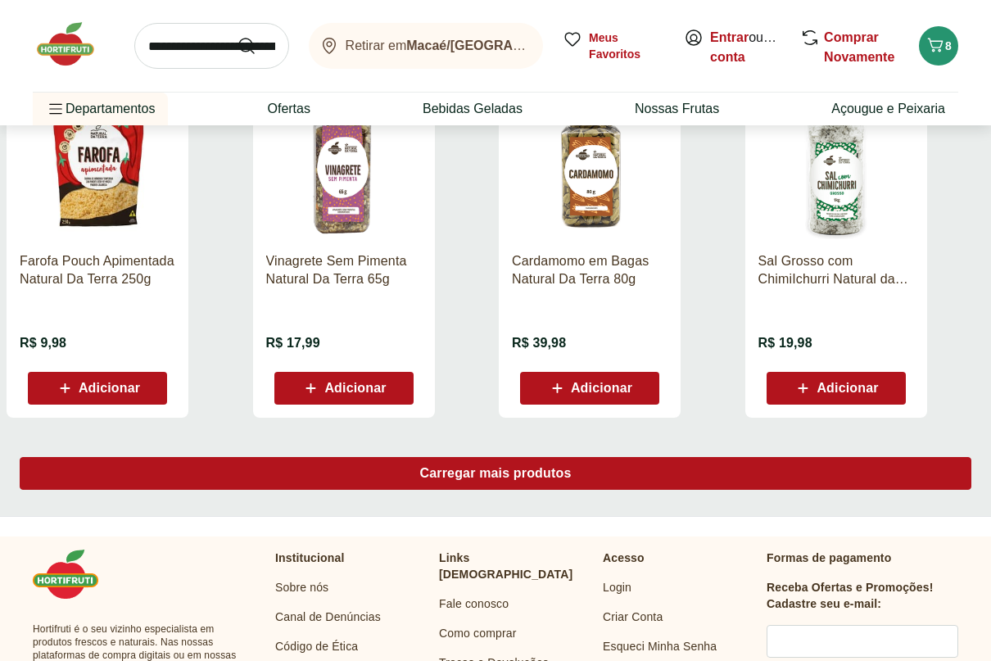
click at [474, 470] on span "Carregar mais produtos" at bounding box center [496, 473] width 152 height 13
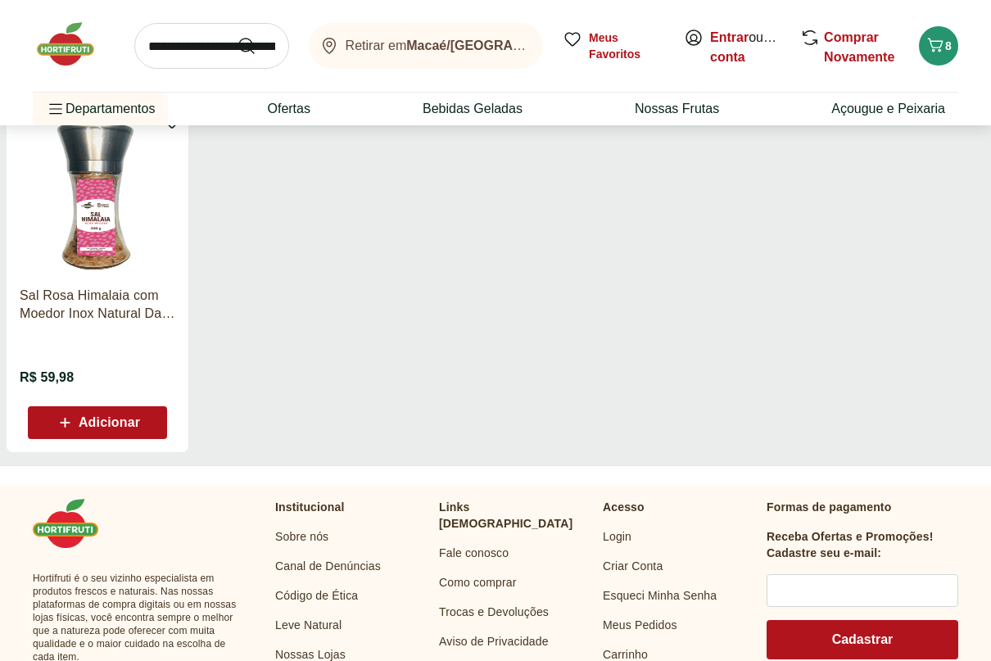
scroll to position [307, 0]
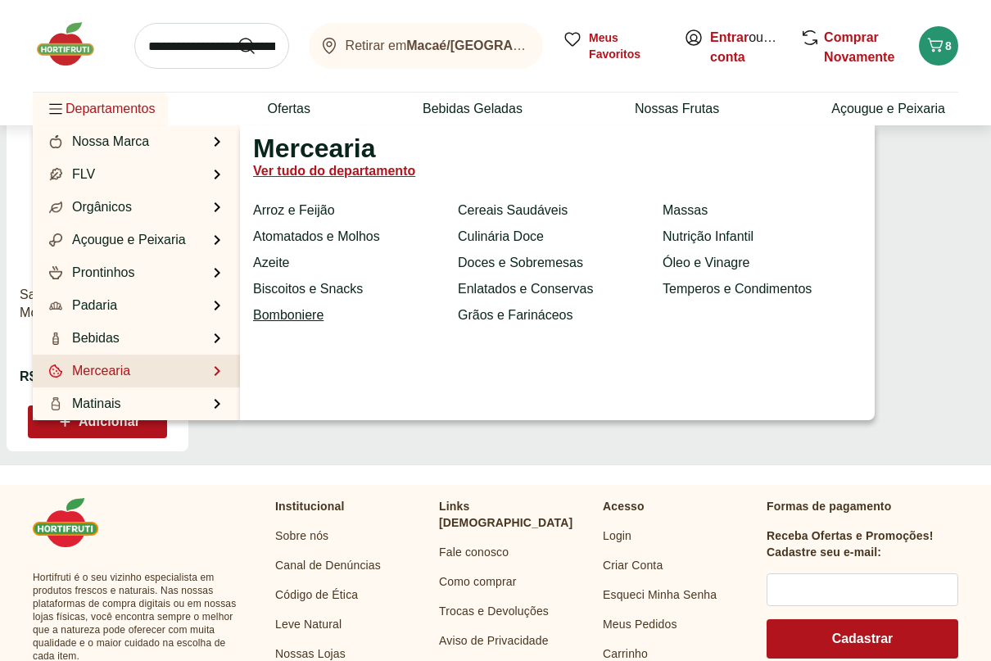
click at [301, 310] on link "Bomboniere" at bounding box center [288, 316] width 70 height 20
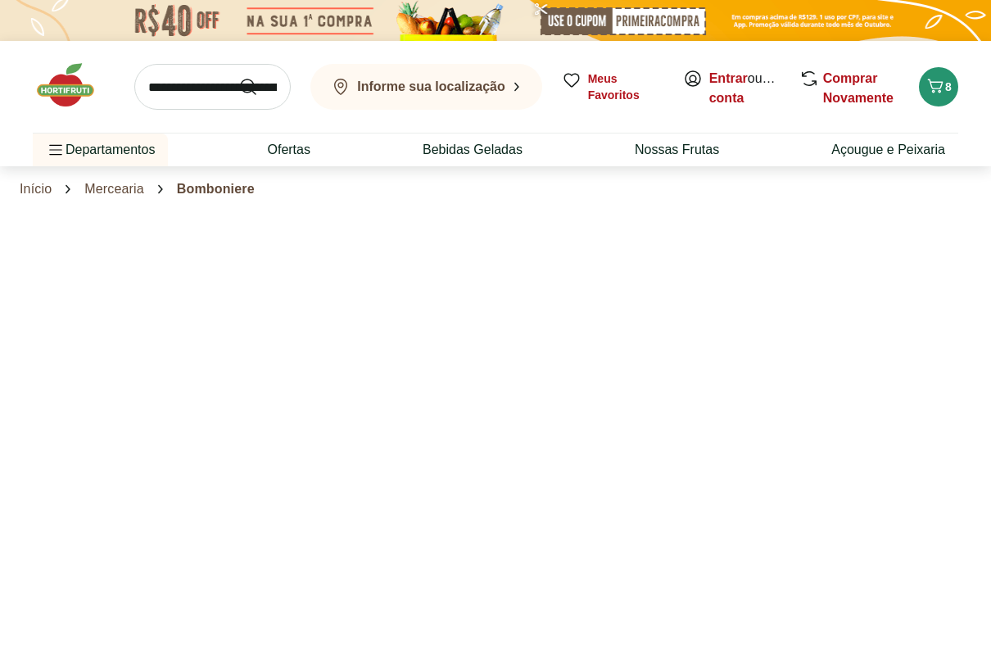
select select "**********"
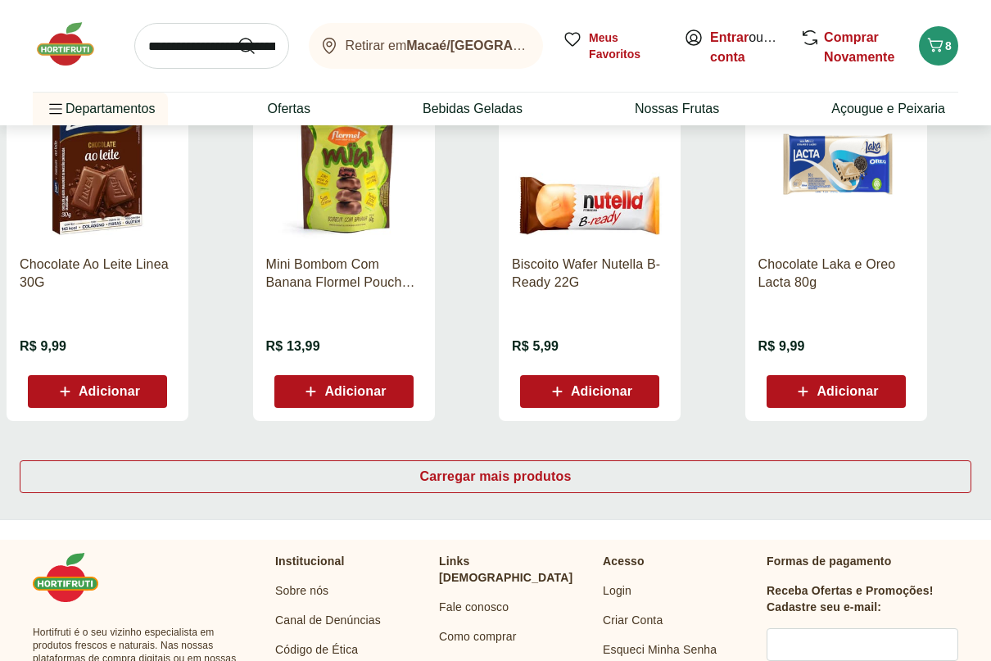
scroll to position [1065, 0]
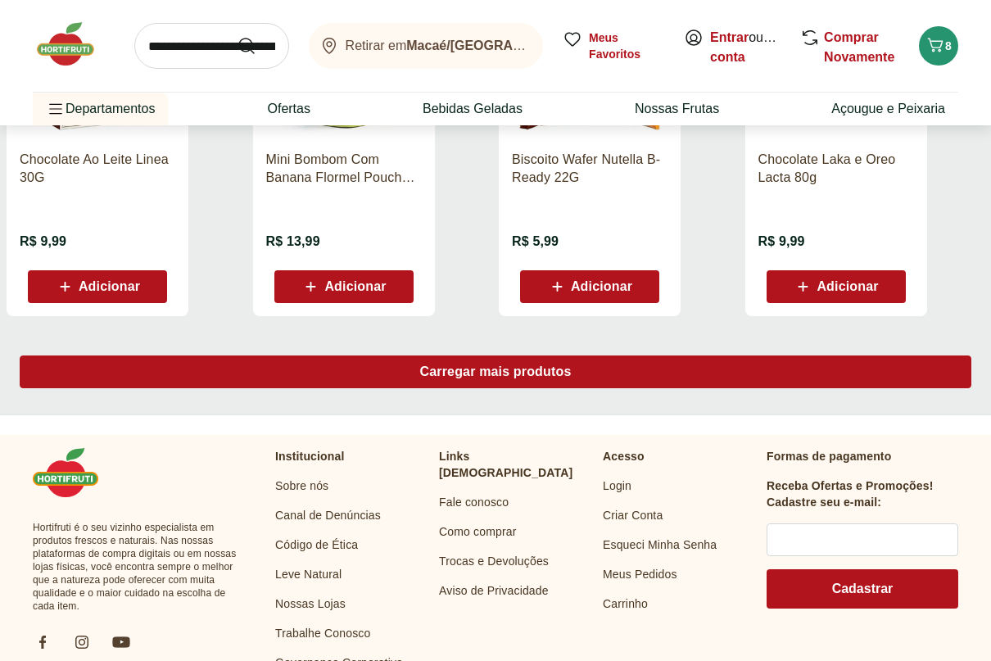
click at [442, 384] on div "Carregar mais produtos" at bounding box center [496, 371] width 952 height 33
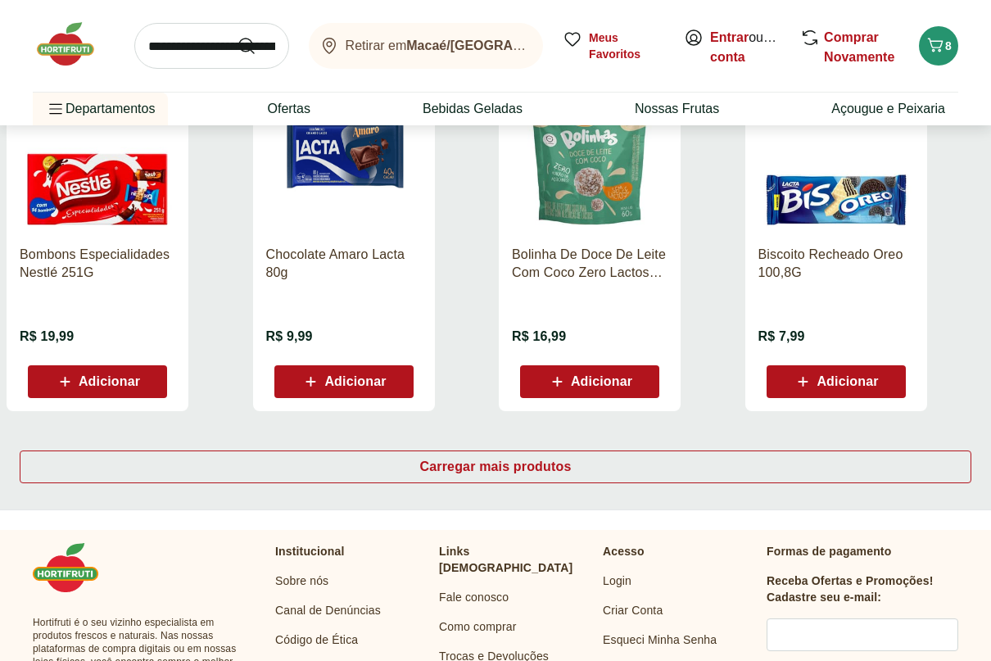
scroll to position [2048, 0]
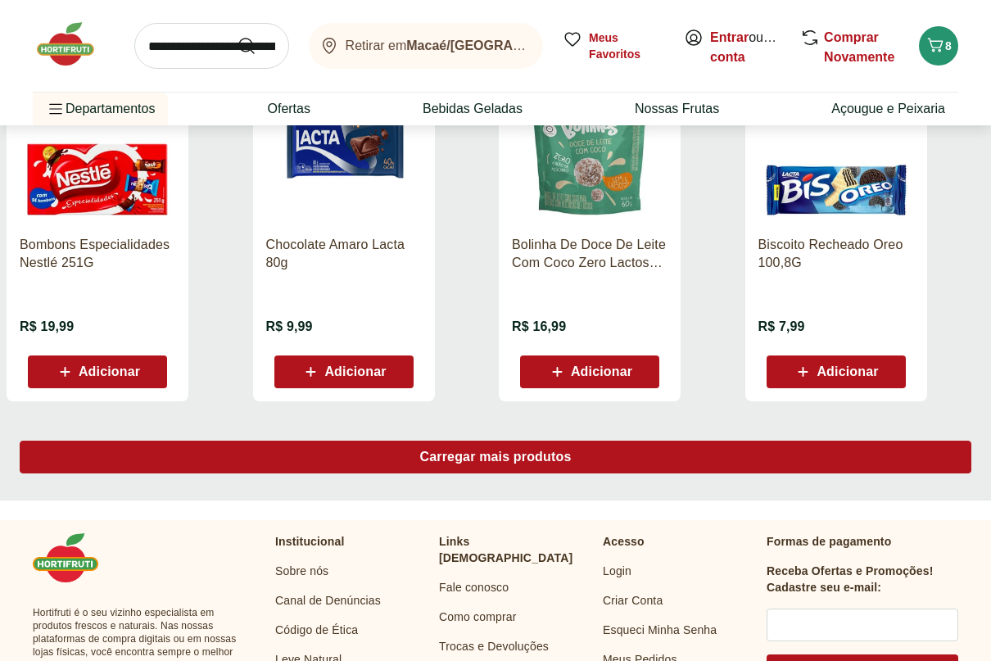
click at [434, 455] on span "Carregar mais produtos" at bounding box center [496, 456] width 152 height 13
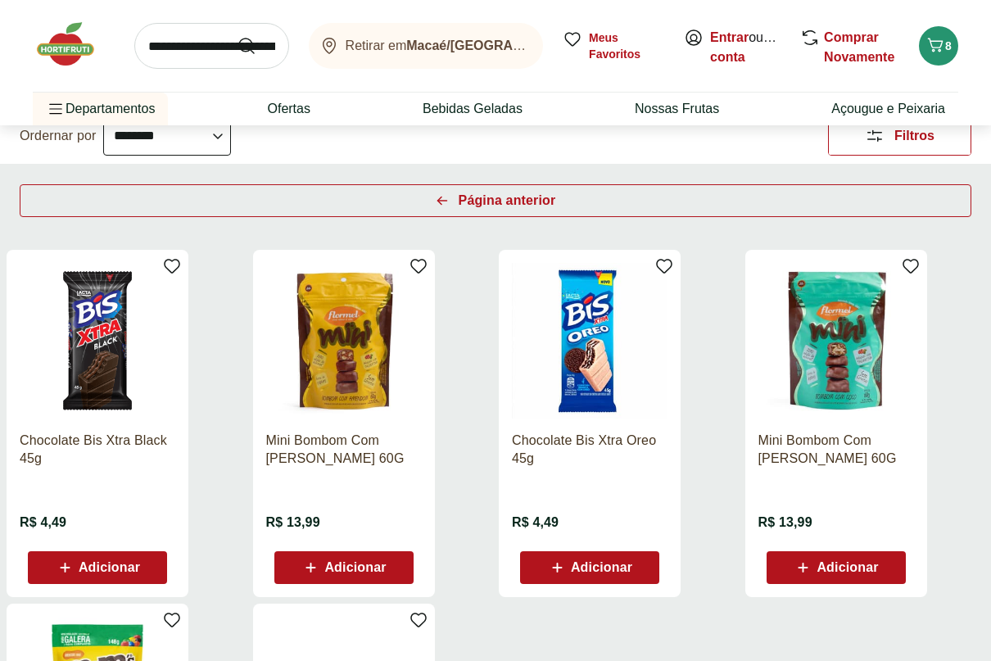
scroll to position [161, 0]
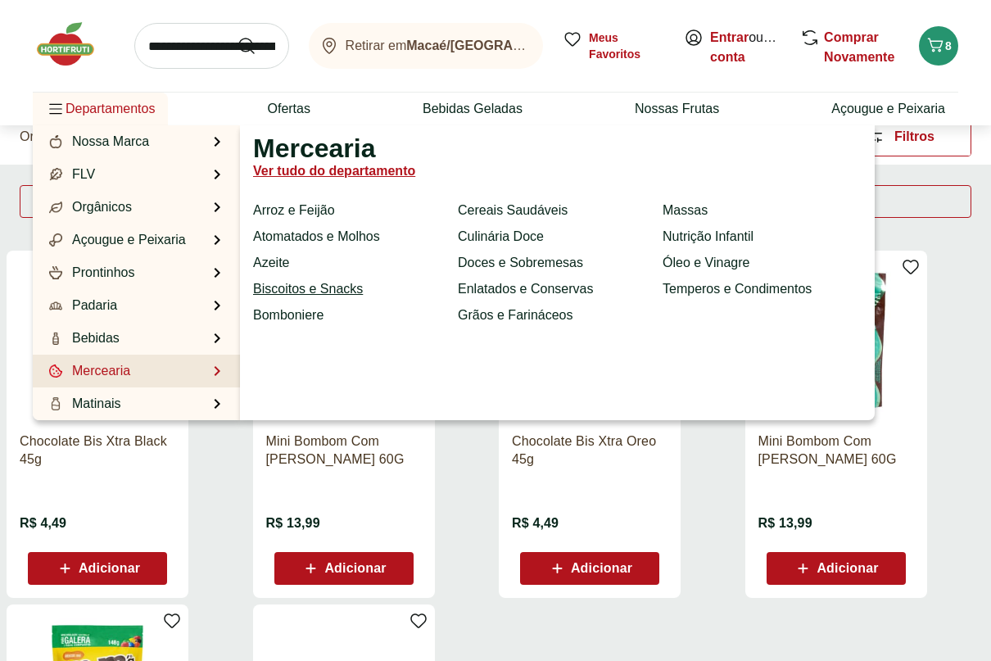
click at [315, 291] on link "Biscoitos e Snacks" at bounding box center [308, 289] width 110 height 20
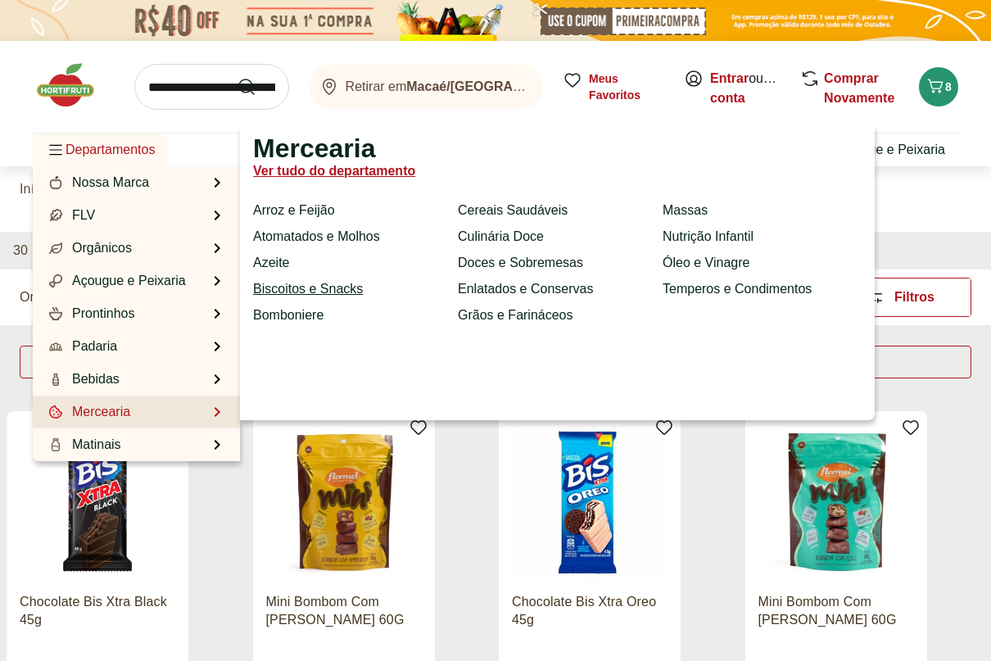
select select "**********"
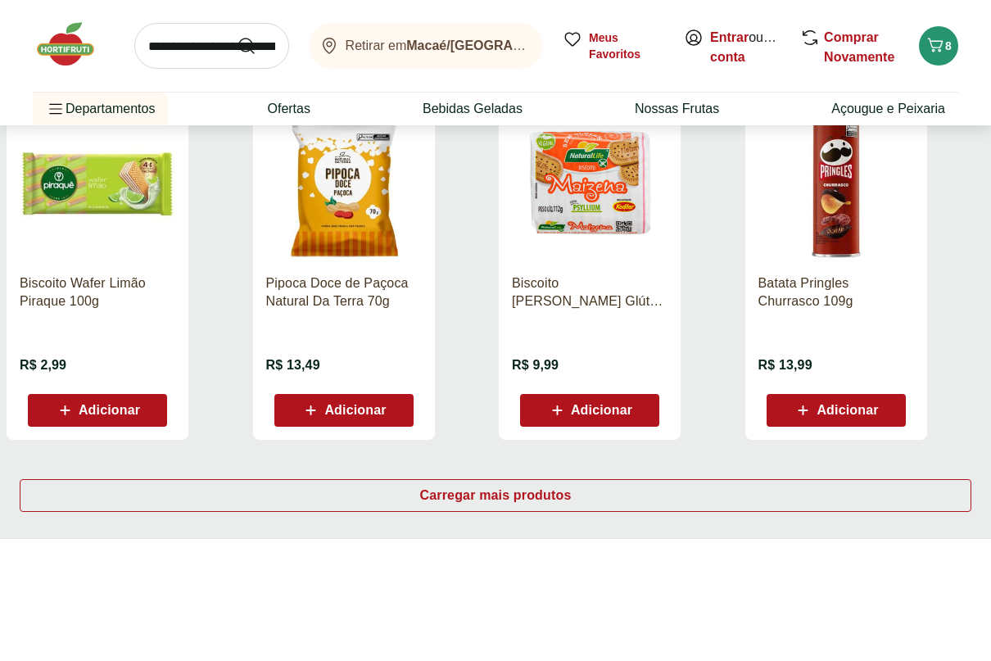
scroll to position [983, 0]
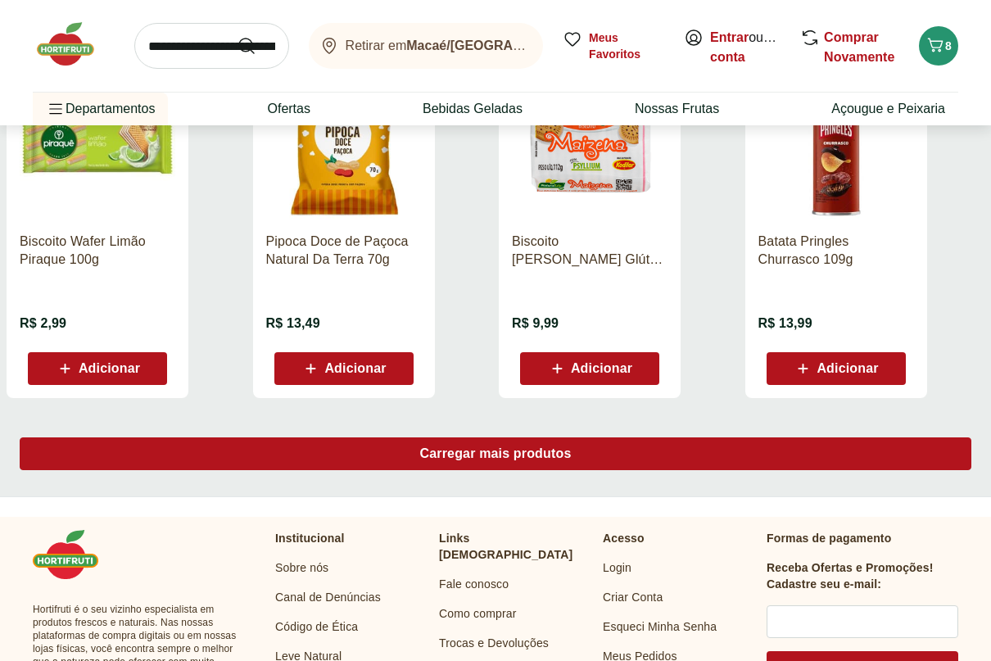
click at [472, 455] on span "Carregar mais produtos" at bounding box center [496, 453] width 152 height 13
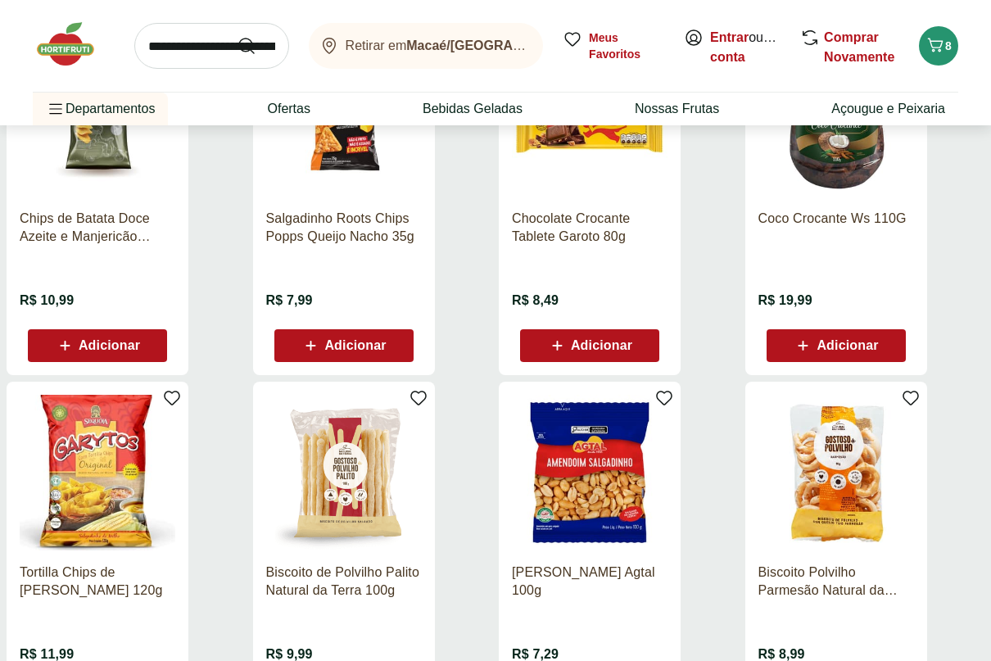
scroll to position [1966, 0]
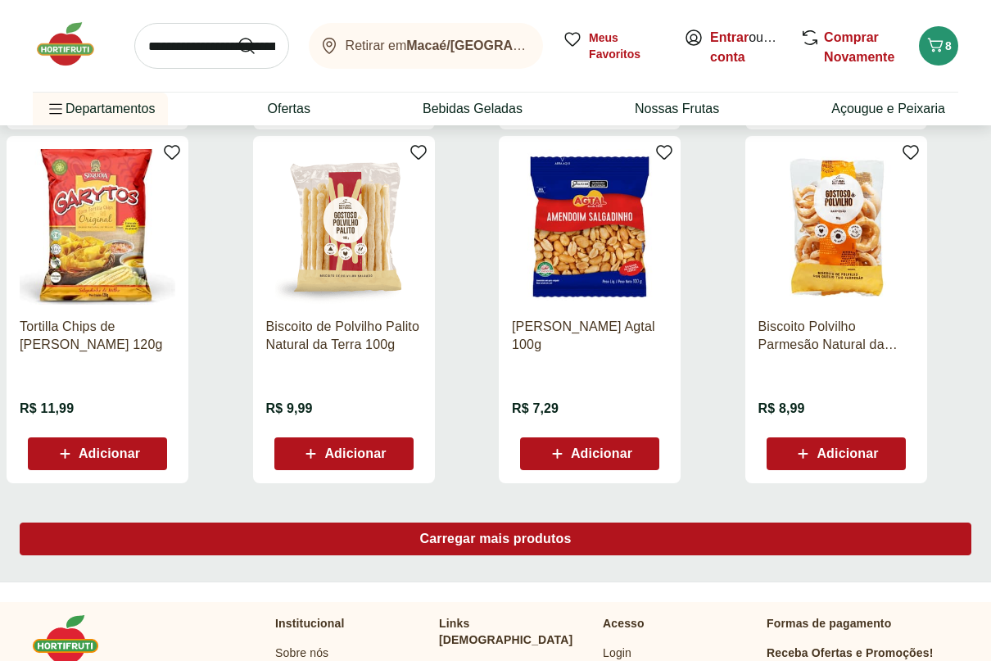
click at [460, 539] on span "Carregar mais produtos" at bounding box center [496, 538] width 152 height 13
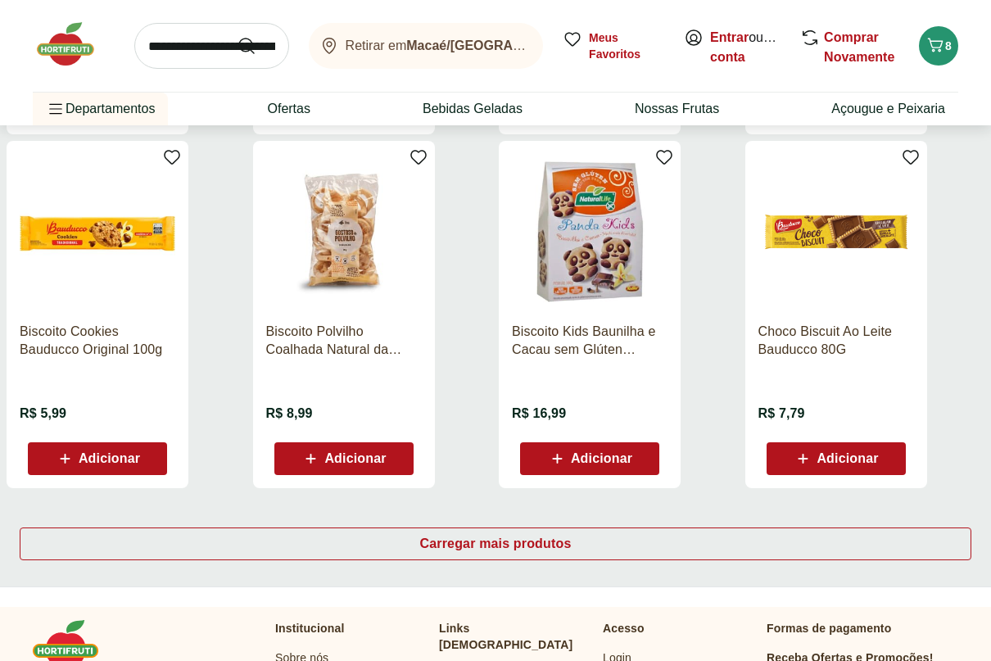
scroll to position [3031, 0]
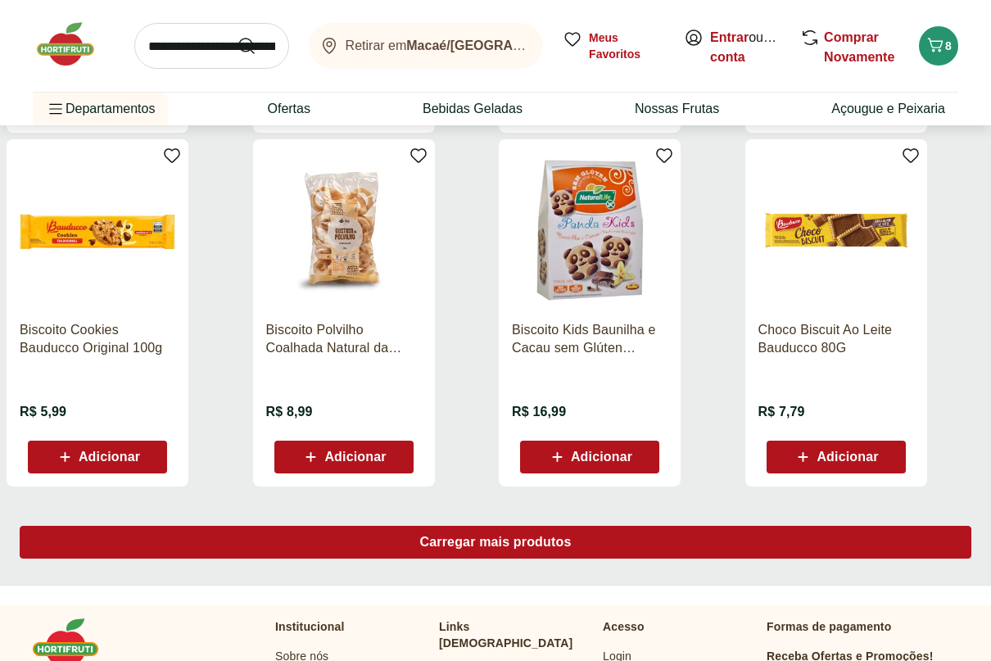
click at [435, 551] on div "Carregar mais produtos" at bounding box center [496, 542] width 952 height 33
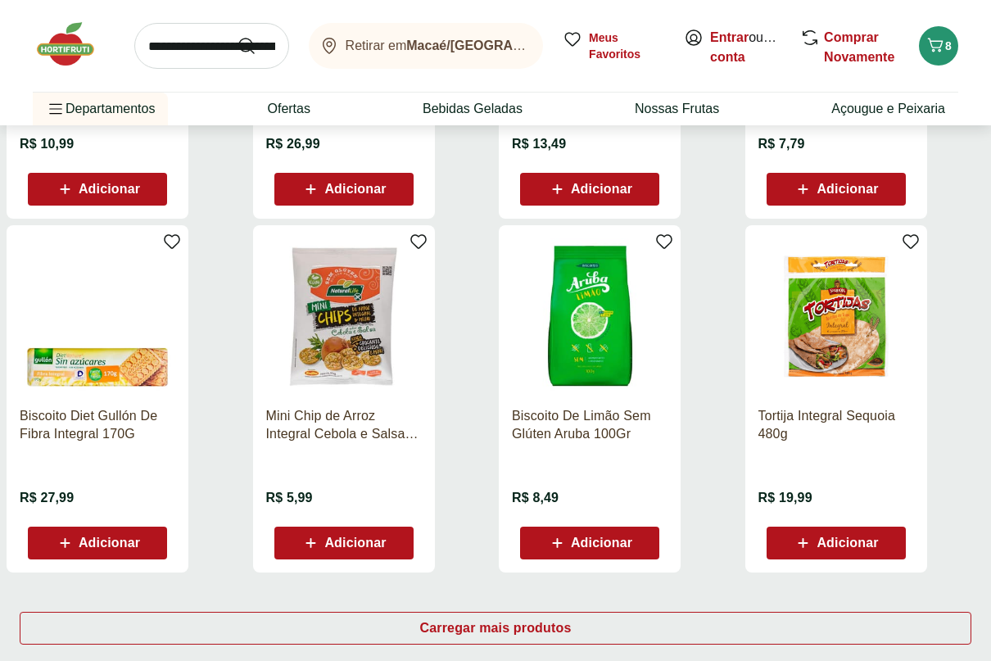
scroll to position [4014, 0]
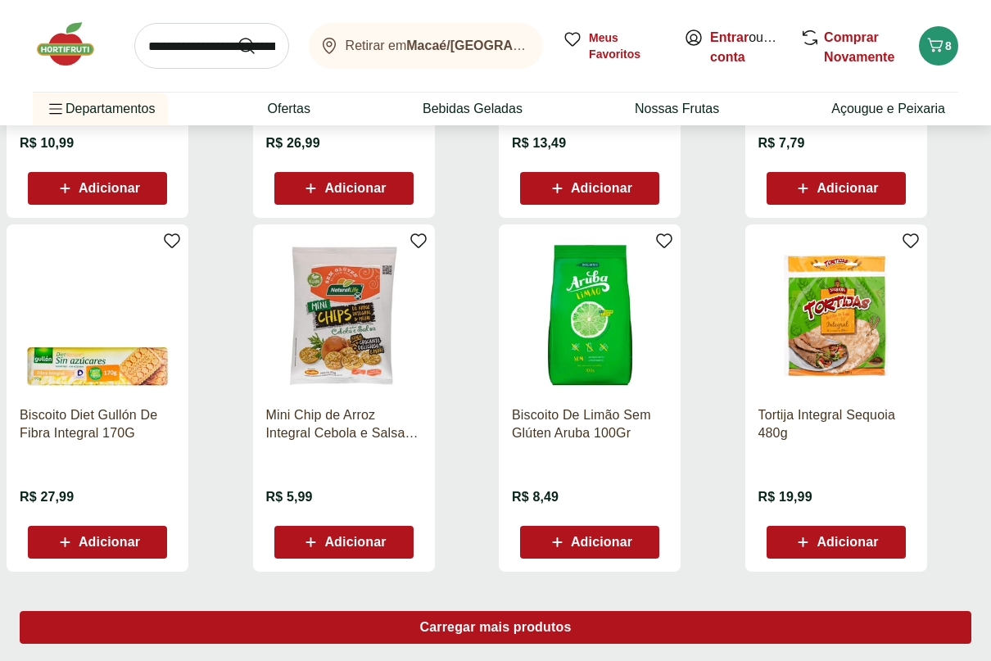
click at [455, 629] on span "Carregar mais produtos" at bounding box center [496, 627] width 152 height 13
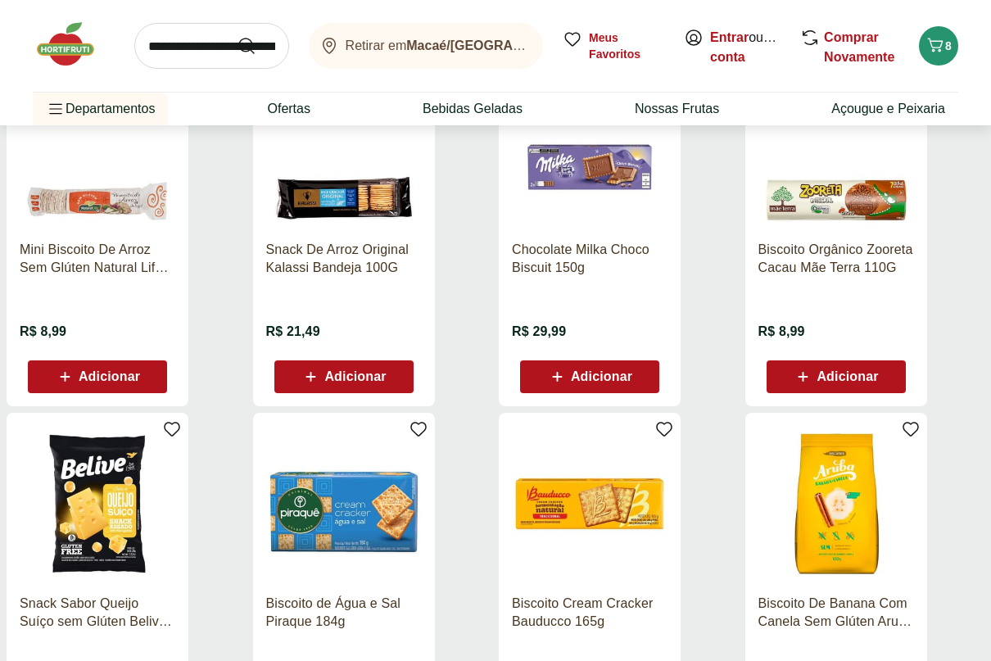
scroll to position [5078, 0]
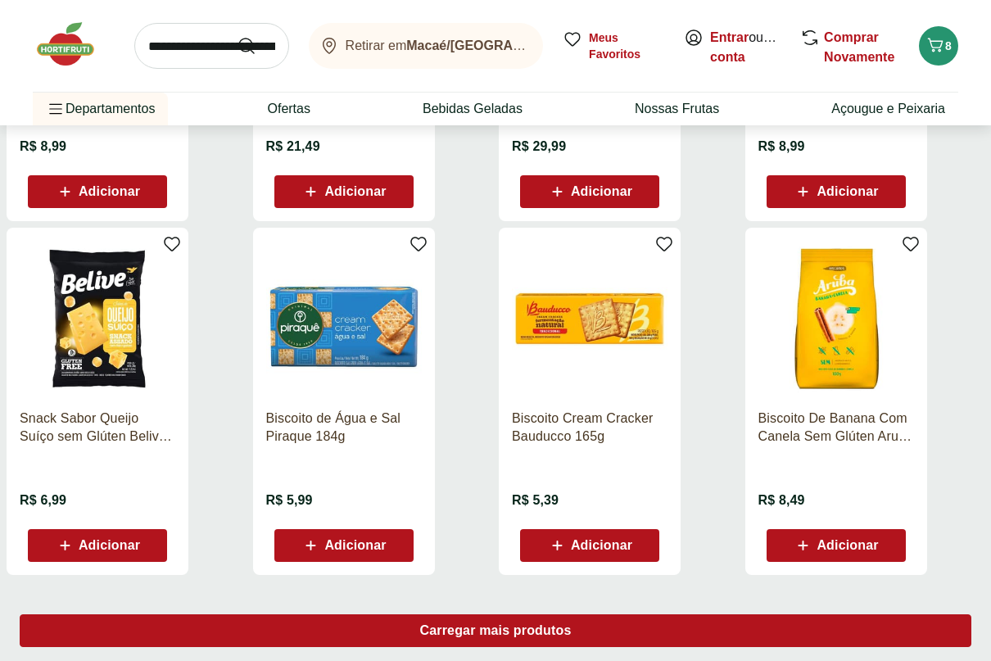
click at [464, 627] on span "Carregar mais produtos" at bounding box center [496, 630] width 152 height 13
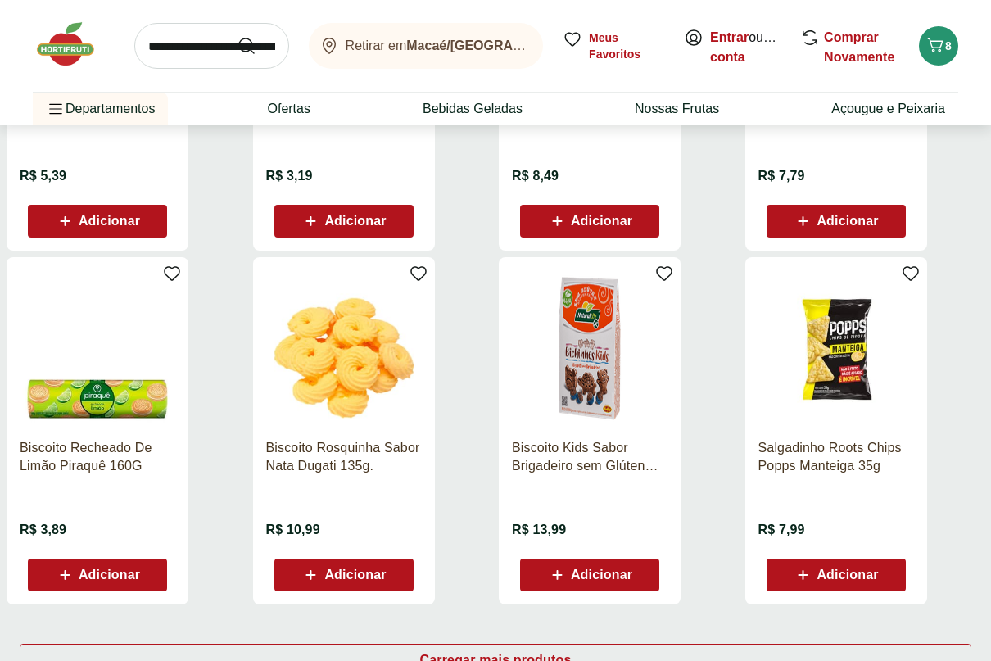
scroll to position [6143, 0]
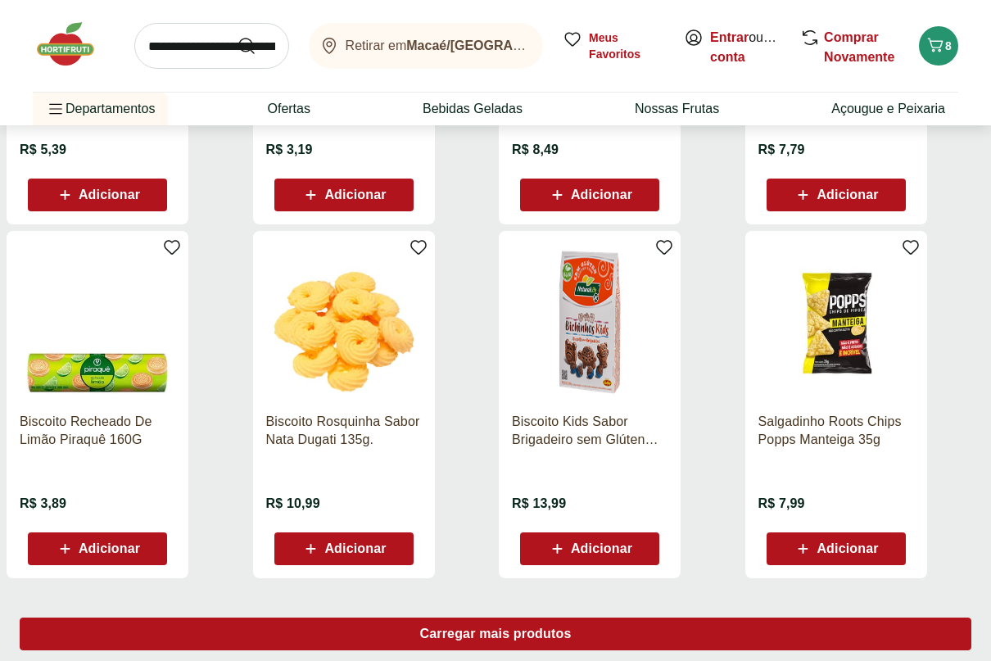
click at [464, 631] on span "Carregar mais produtos" at bounding box center [496, 633] width 152 height 13
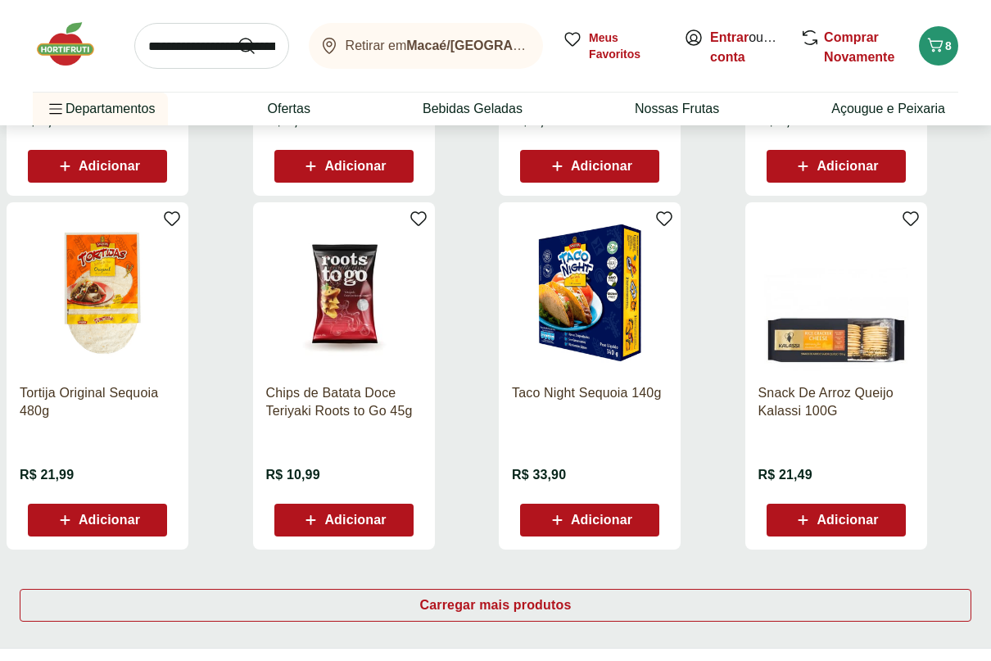
scroll to position [7290, 0]
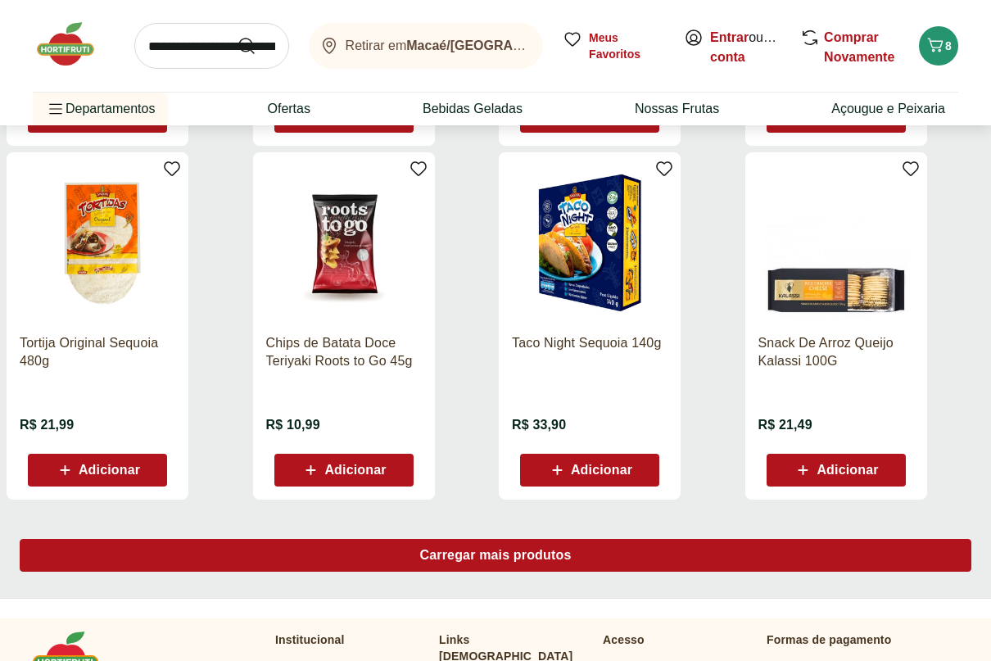
click at [471, 567] on div "Carregar mais produtos" at bounding box center [496, 555] width 952 height 33
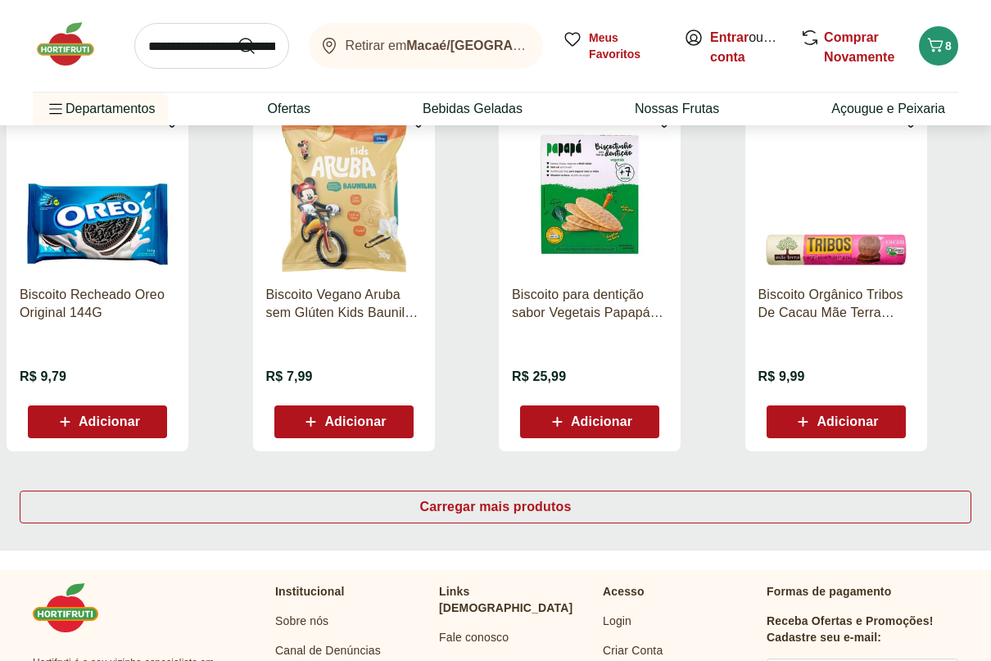
scroll to position [8437, 0]
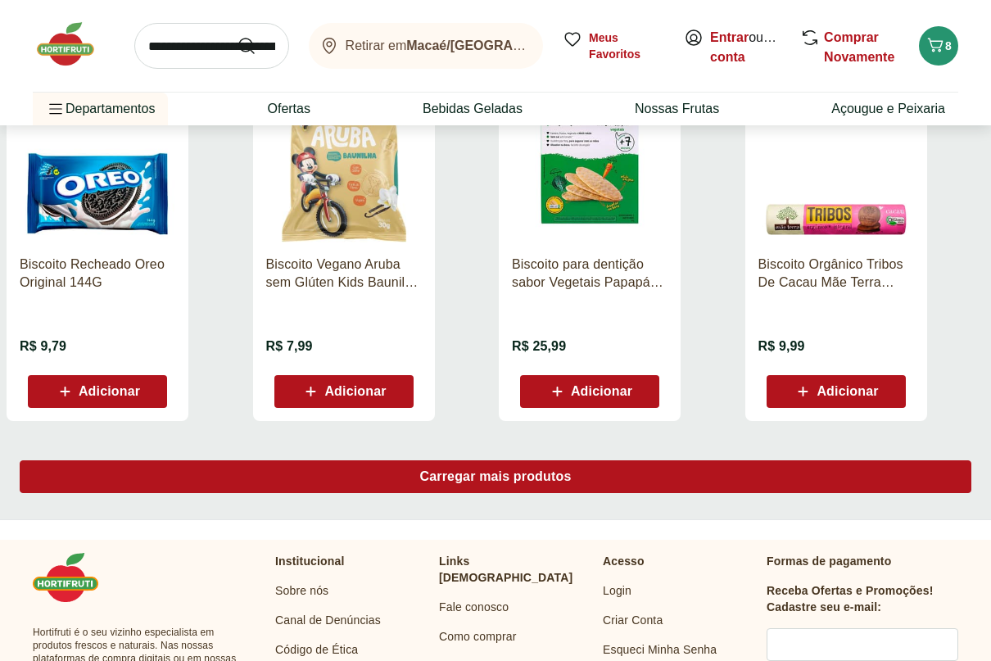
click at [477, 477] on span "Carregar mais produtos" at bounding box center [496, 476] width 152 height 13
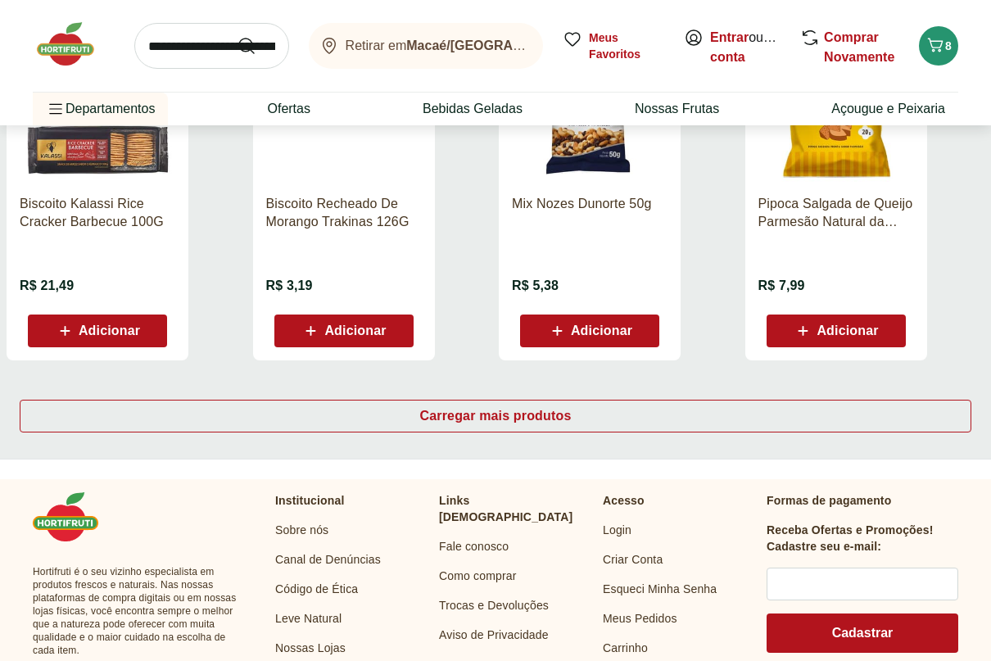
scroll to position [9583, 0]
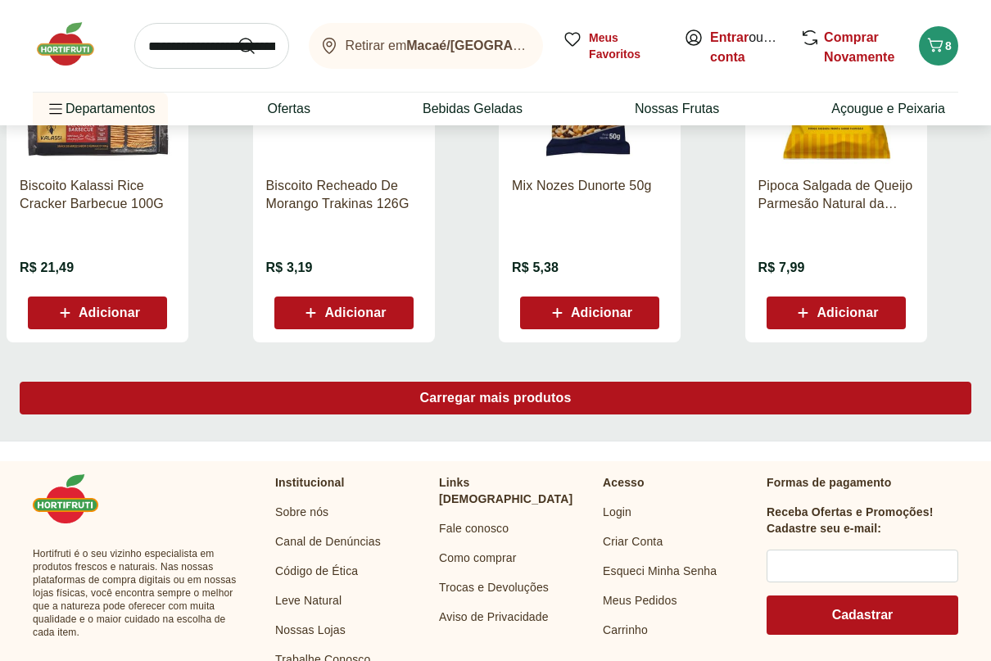
click at [488, 397] on span "Carregar mais produtos" at bounding box center [496, 398] width 152 height 13
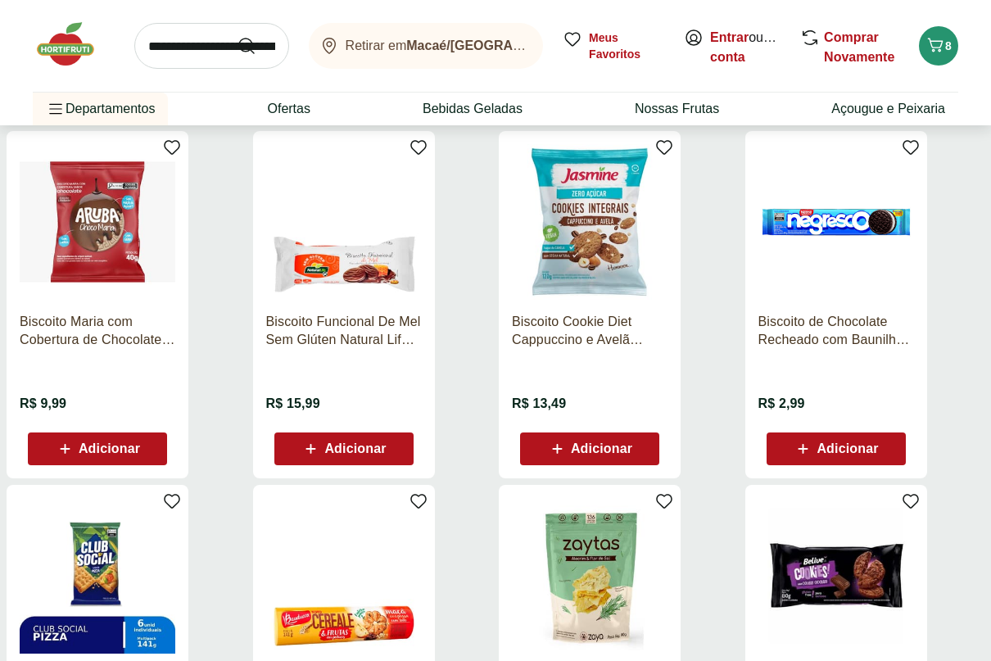
scroll to position [10484, 0]
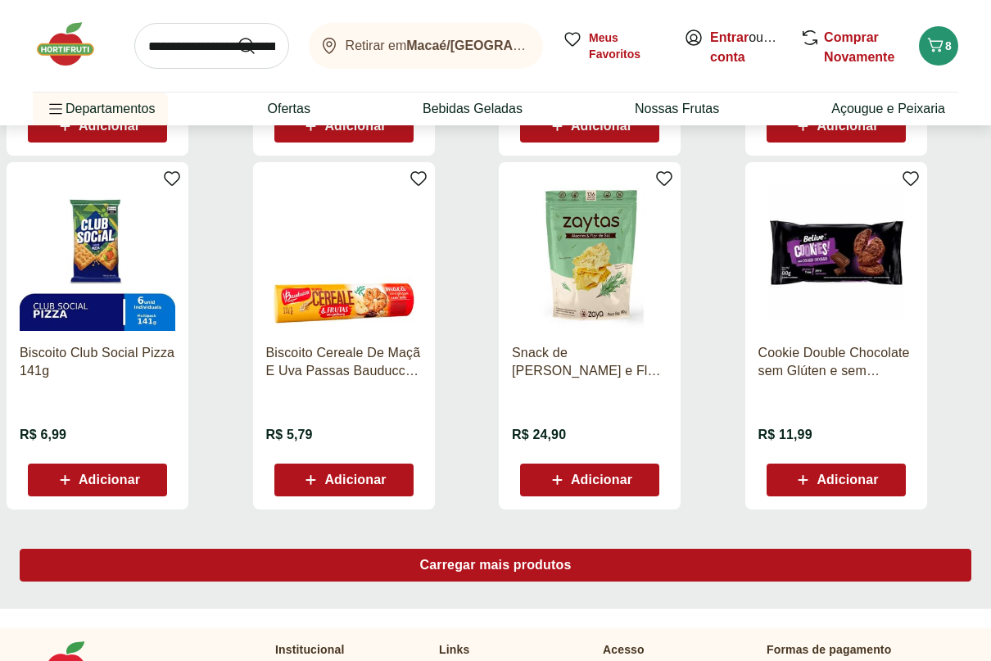
click at [427, 573] on div "Carregar mais produtos" at bounding box center [496, 565] width 952 height 33
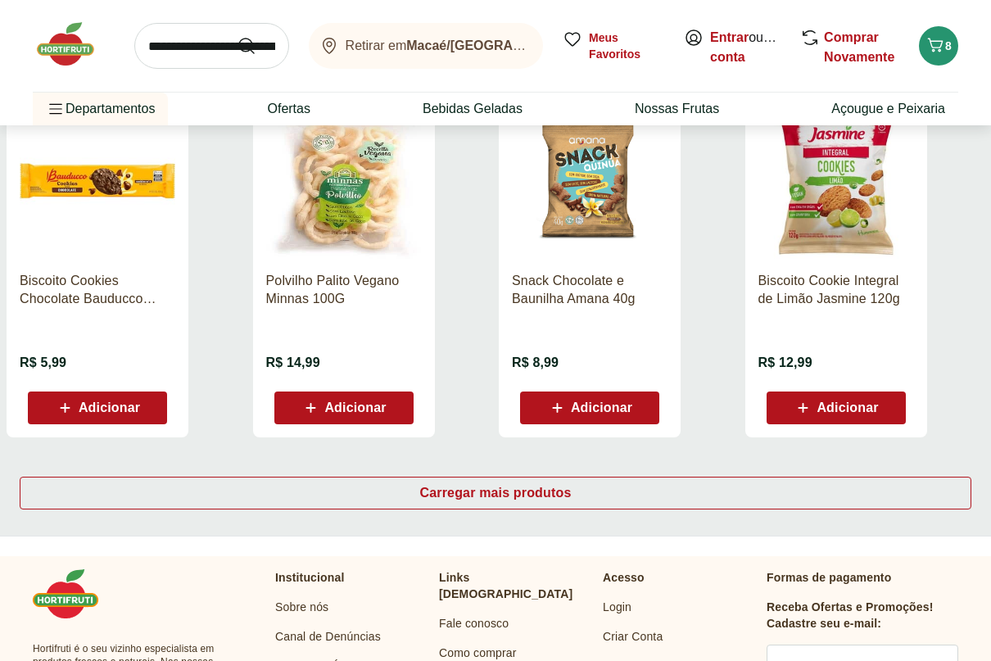
scroll to position [11631, 0]
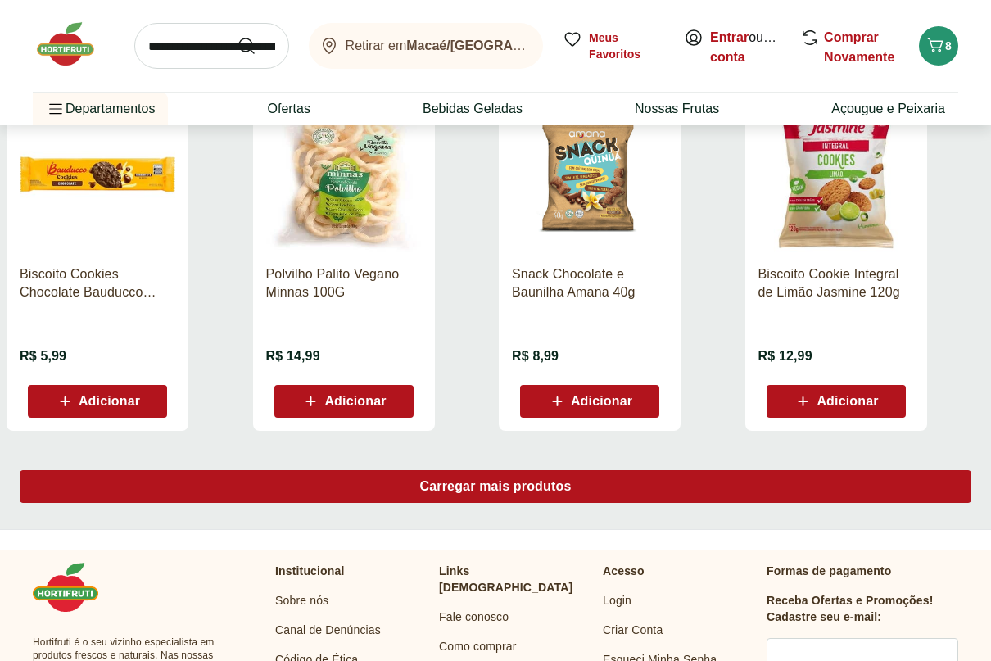
click at [467, 497] on div "Carregar mais produtos" at bounding box center [496, 486] width 952 height 33
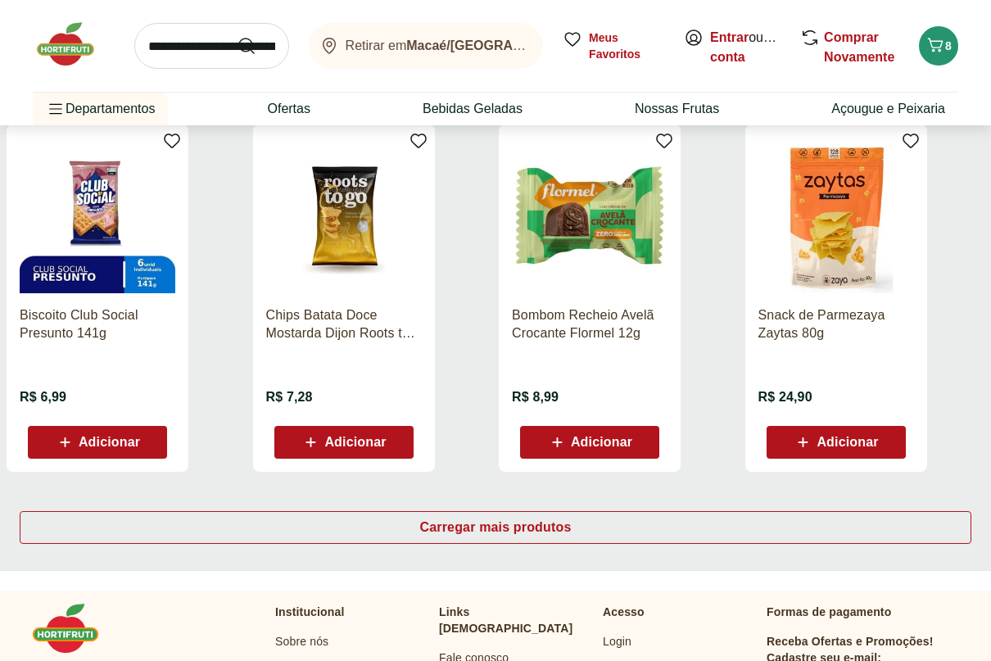
scroll to position [12778, 0]
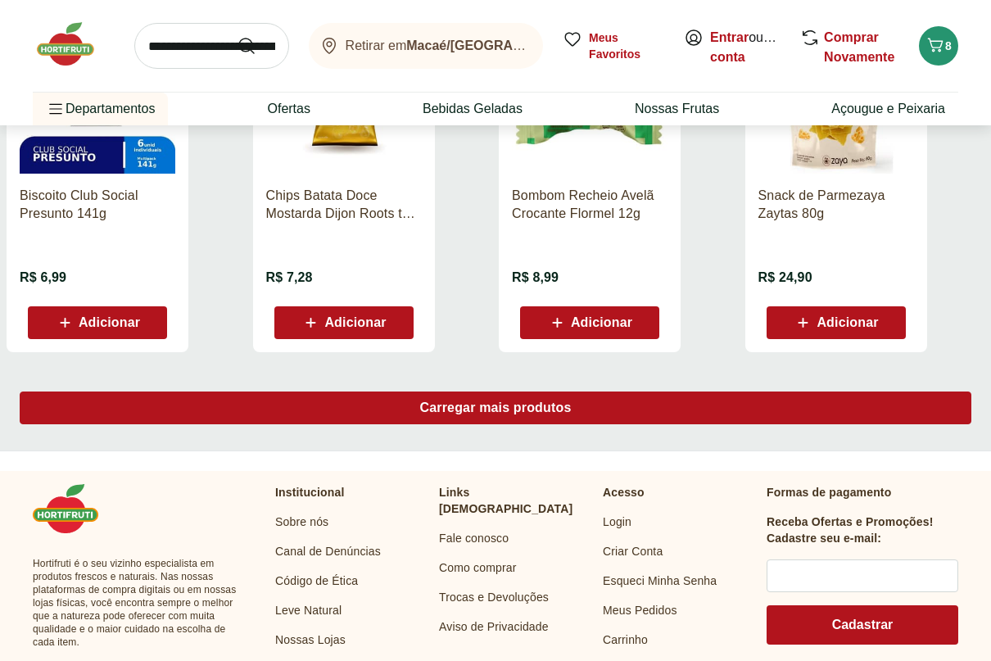
click at [479, 416] on div "Carregar mais produtos" at bounding box center [496, 408] width 952 height 33
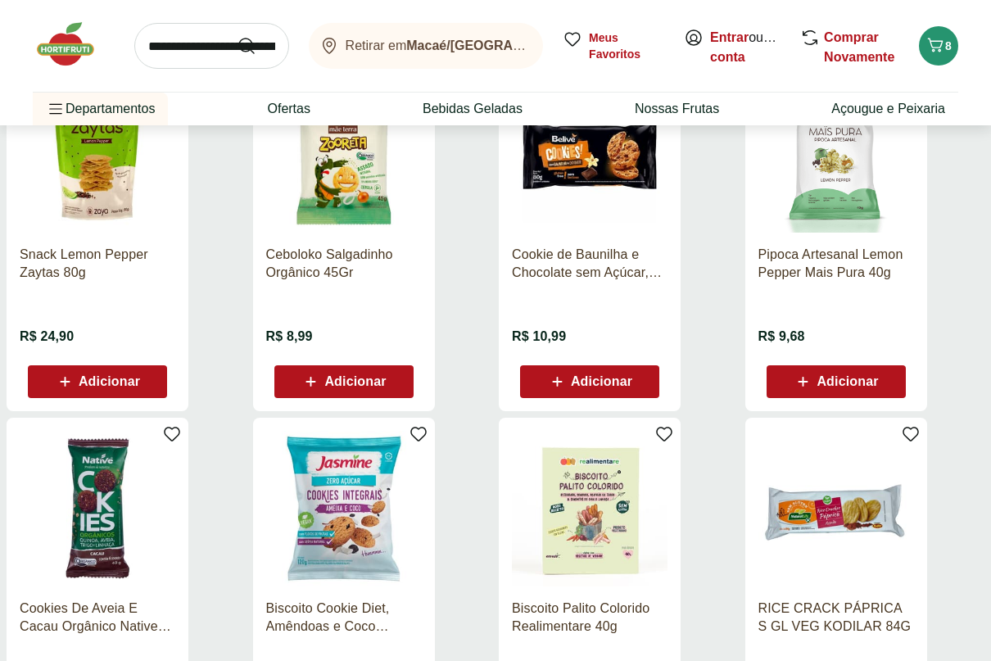
scroll to position [13679, 0]
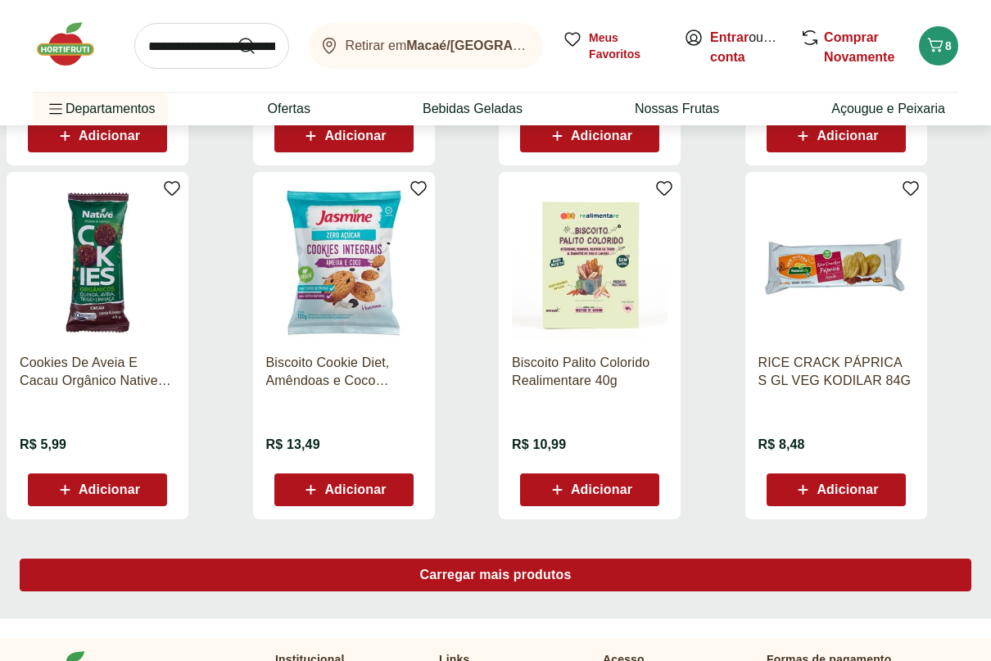
click at [438, 579] on span "Carregar mais produtos" at bounding box center [496, 574] width 152 height 13
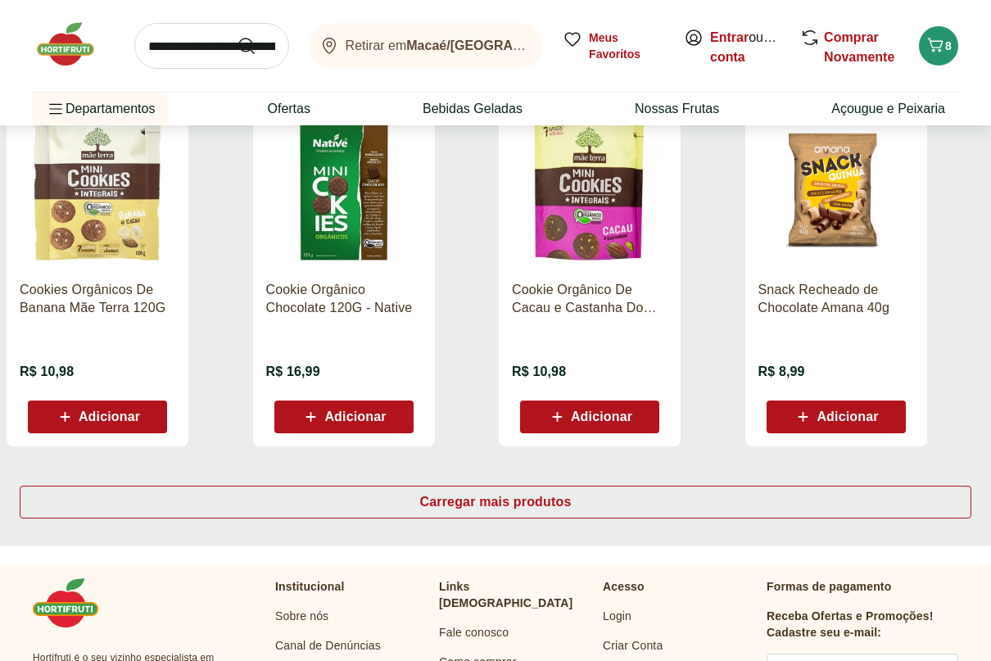
scroll to position [14989, 0]
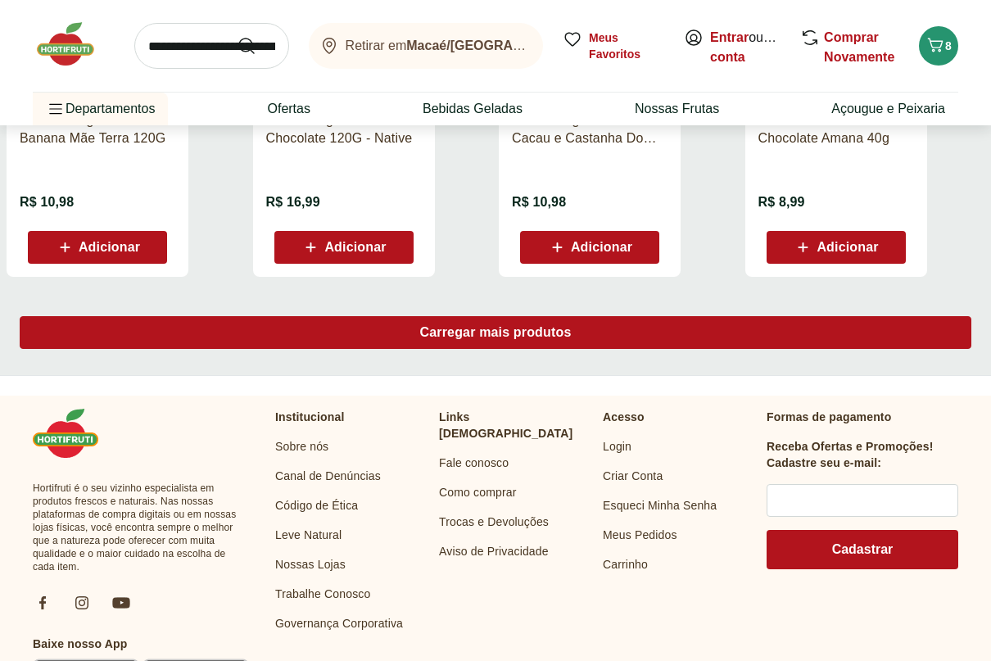
click at [473, 340] on div "Carregar mais produtos" at bounding box center [496, 332] width 952 height 33
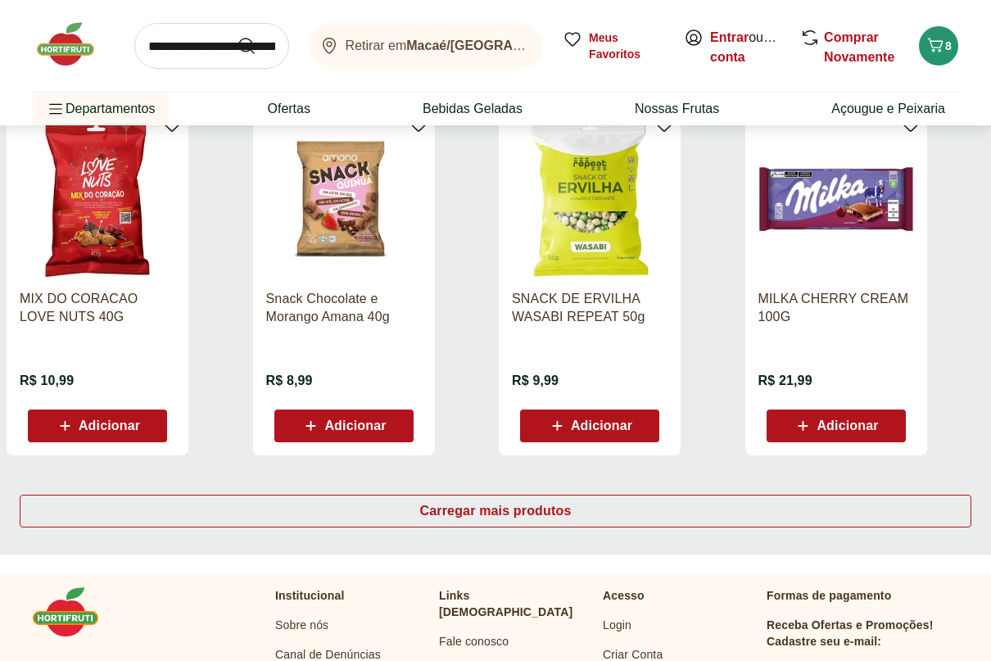
scroll to position [15972, 0]
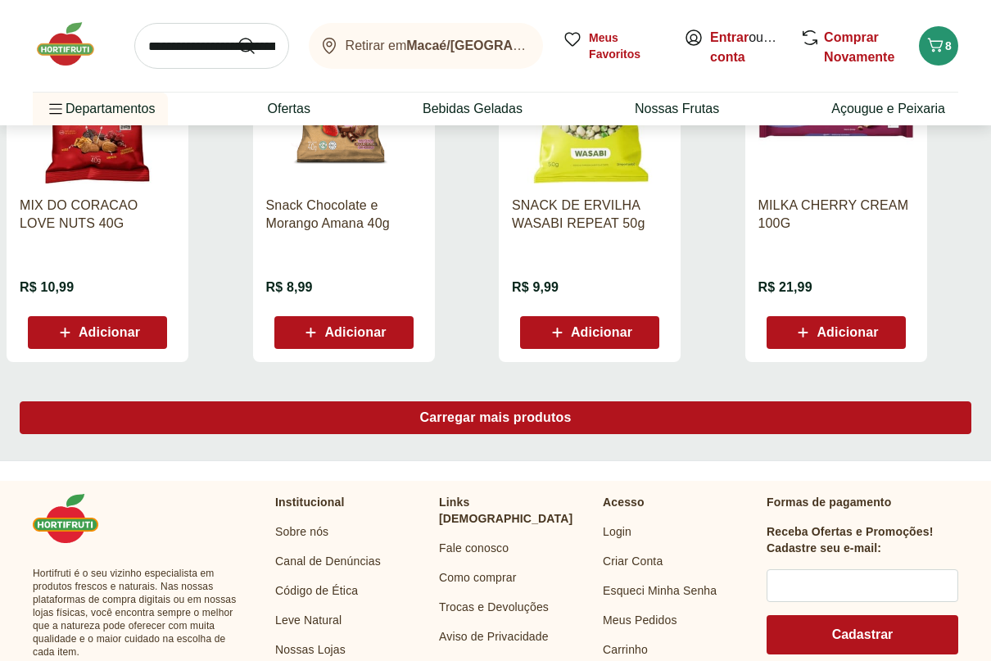
click at [537, 402] on div "Carregar mais produtos" at bounding box center [496, 417] width 952 height 33
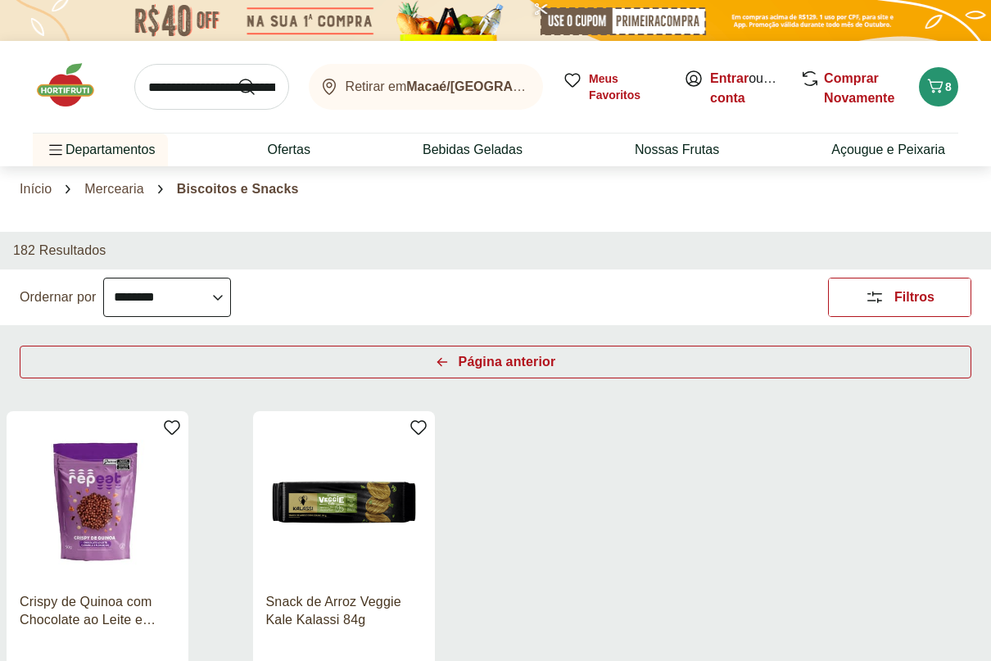
click at [66, 80] on img at bounding box center [74, 85] width 82 height 49
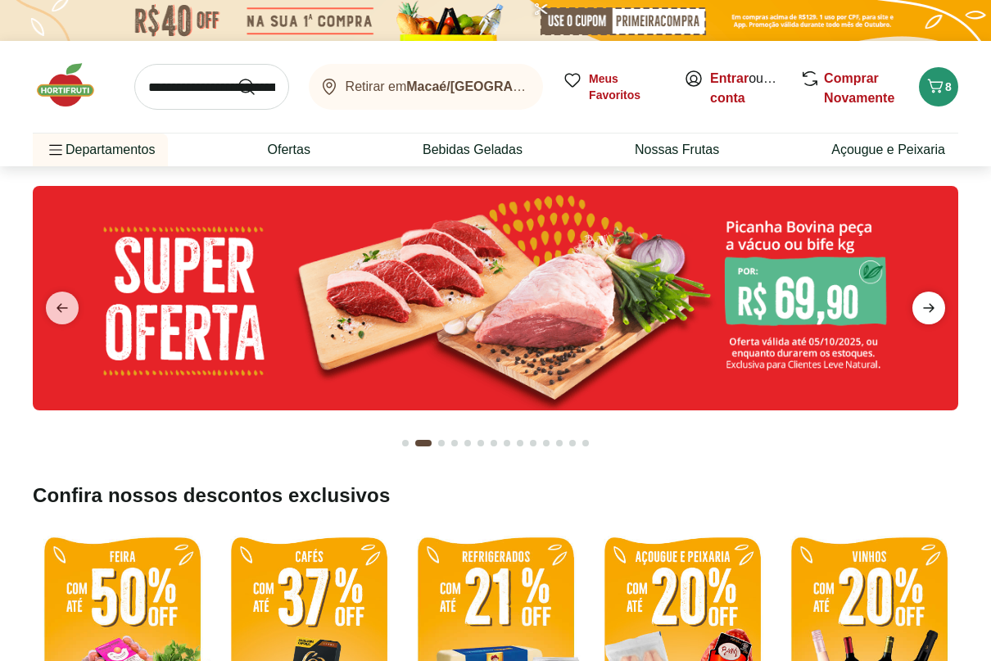
click at [926, 309] on icon "next" at bounding box center [928, 308] width 11 height 9
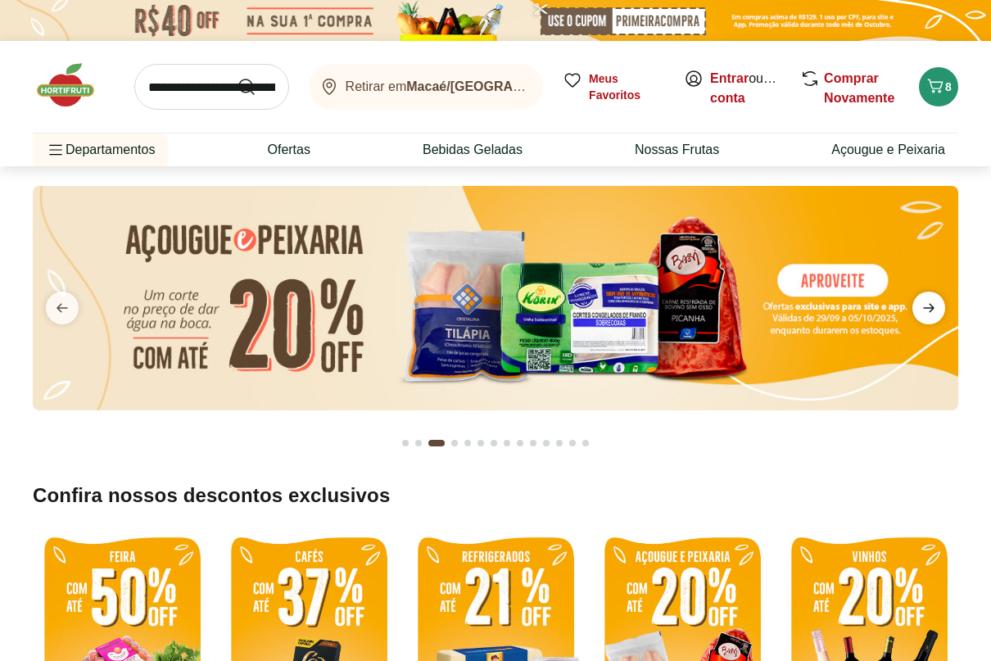
click at [926, 309] on icon "next" at bounding box center [928, 308] width 11 height 9
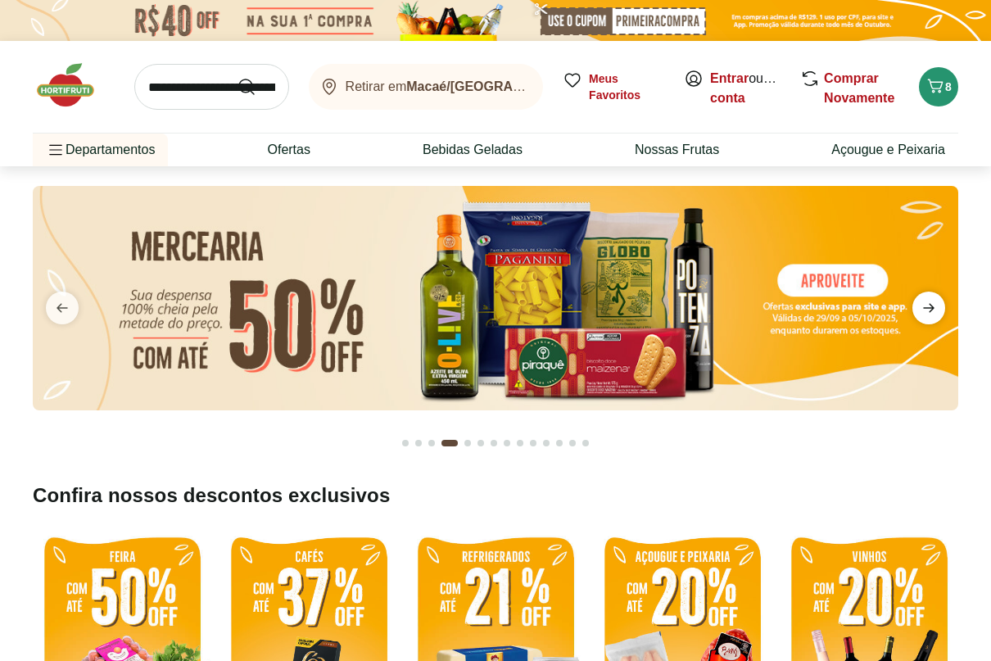
click at [926, 309] on icon "next" at bounding box center [928, 308] width 11 height 9
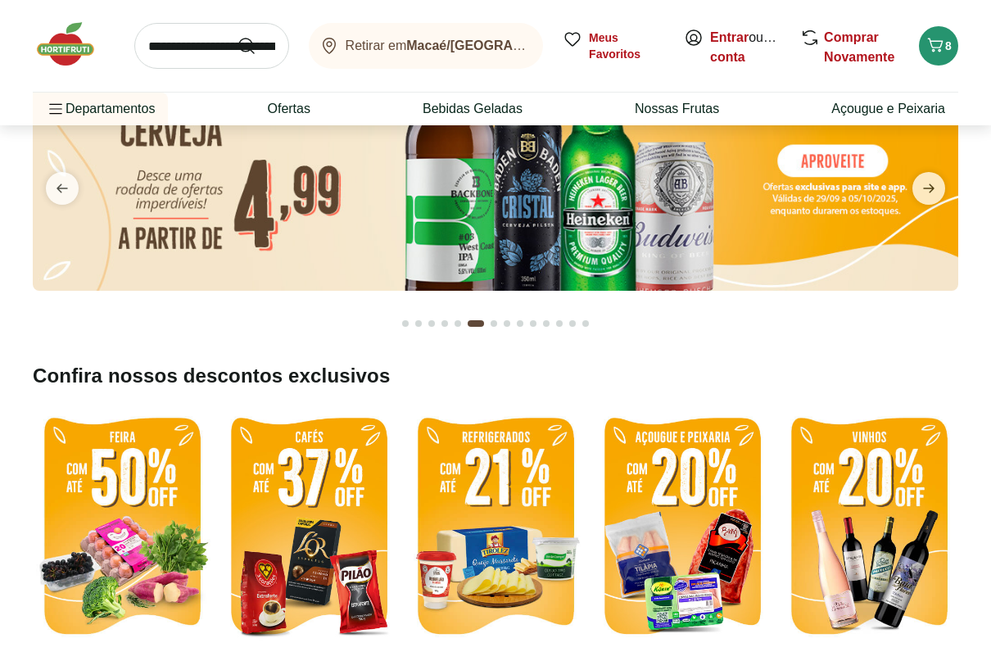
scroll to position [164, 0]
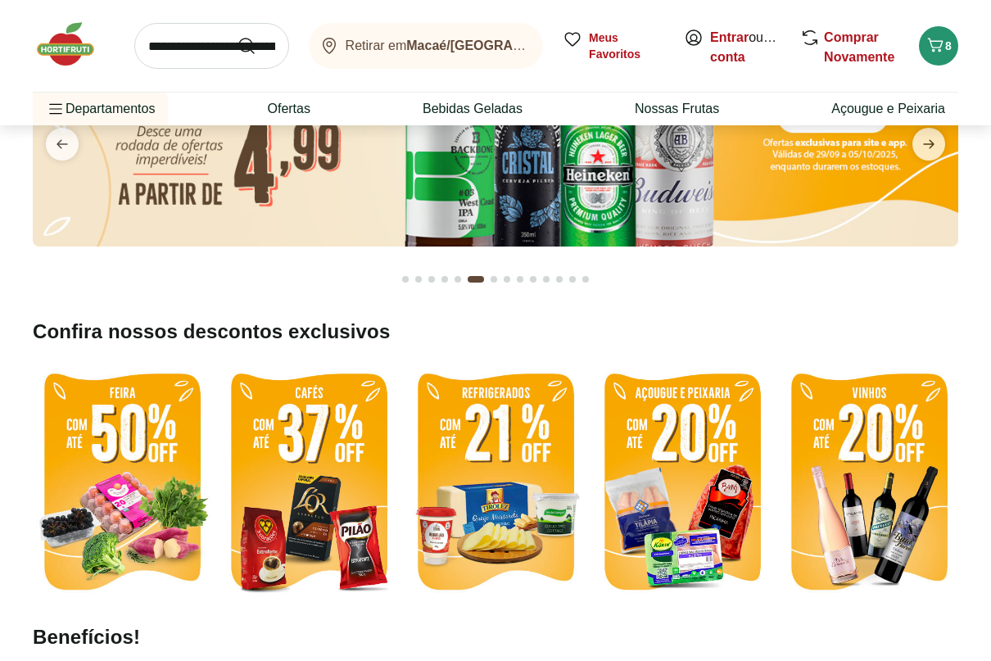
click at [147, 527] on img at bounding box center [122, 483] width 179 height 238
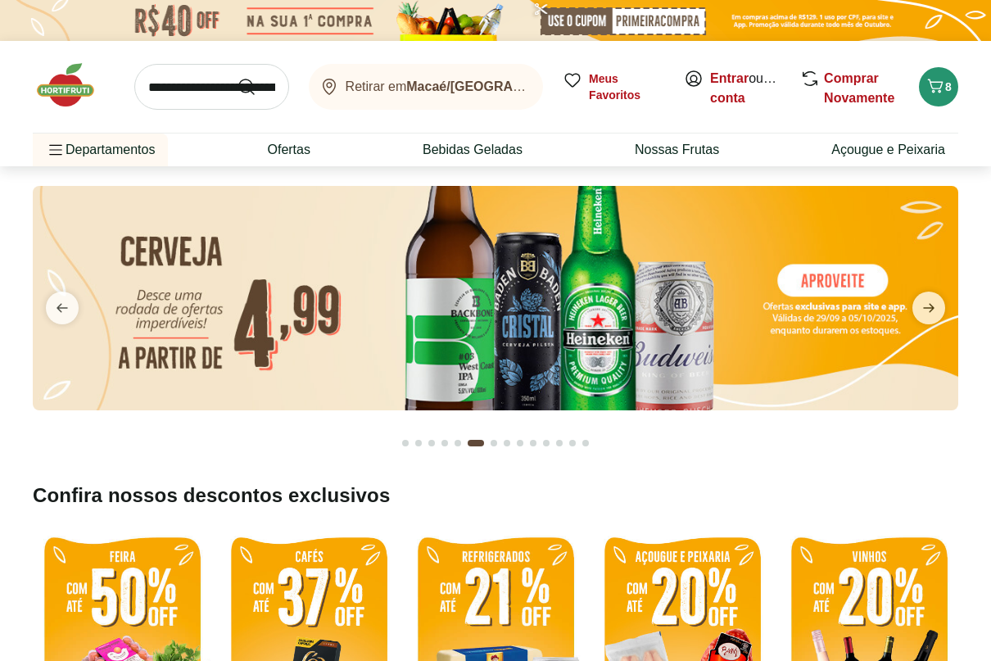
select select "**********"
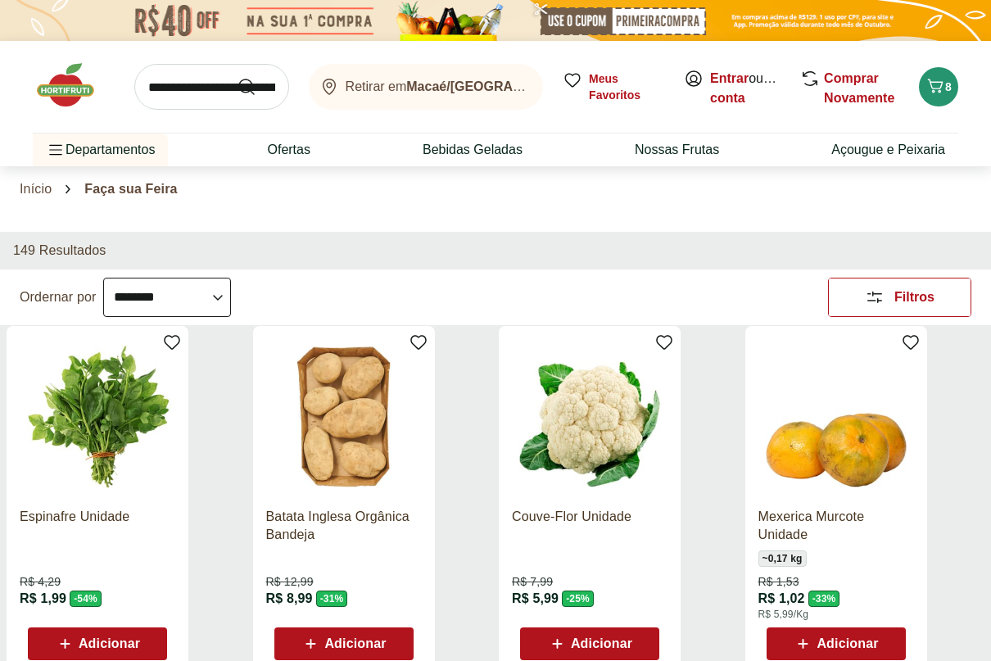
select select "**********"
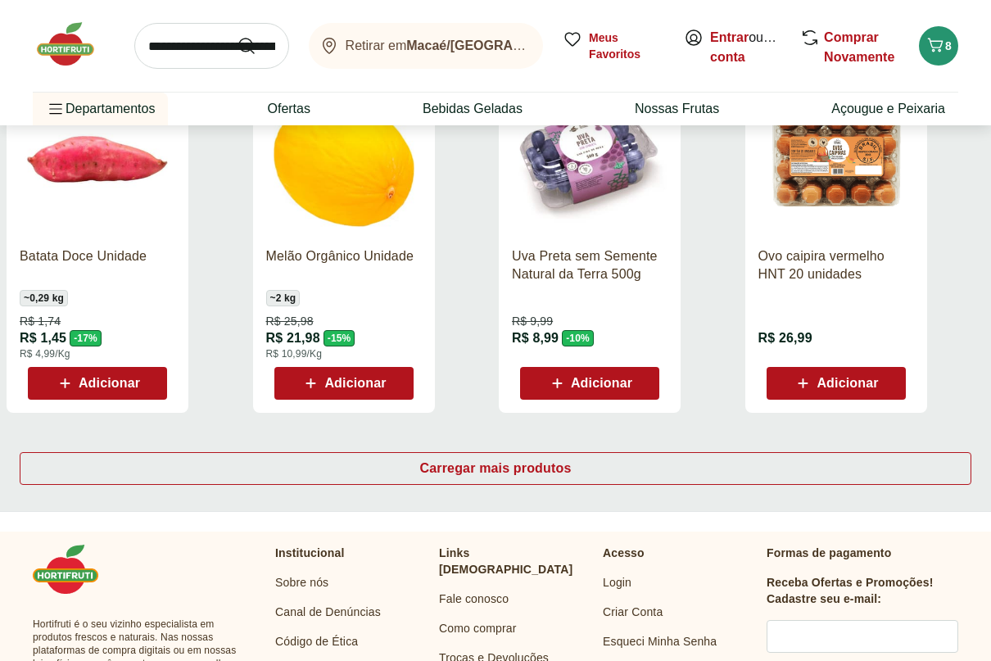
scroll to position [983, 0]
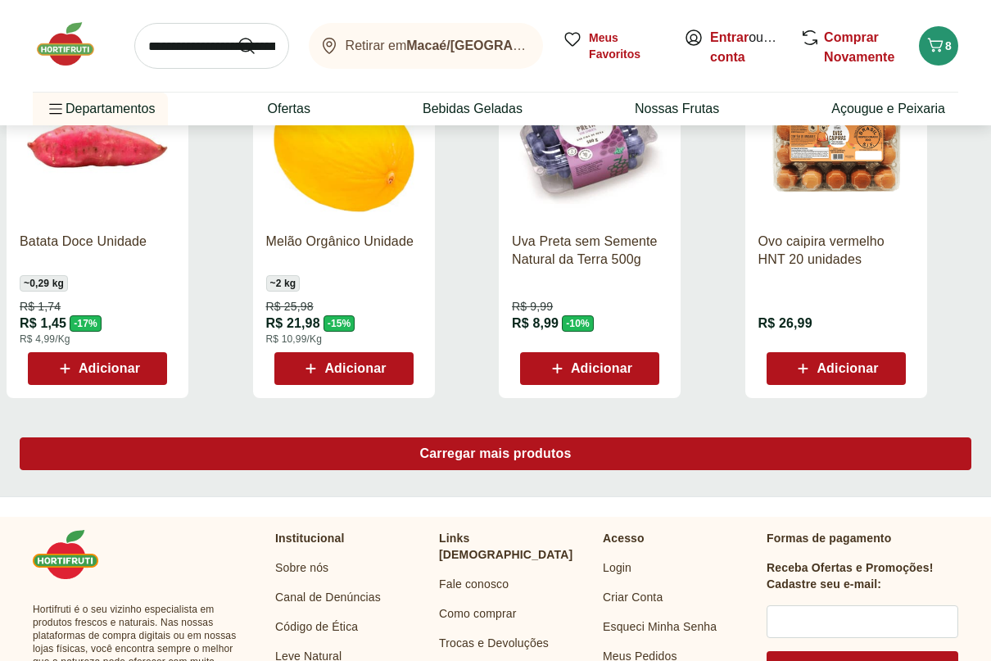
click at [473, 455] on span "Carregar mais produtos" at bounding box center [496, 453] width 152 height 13
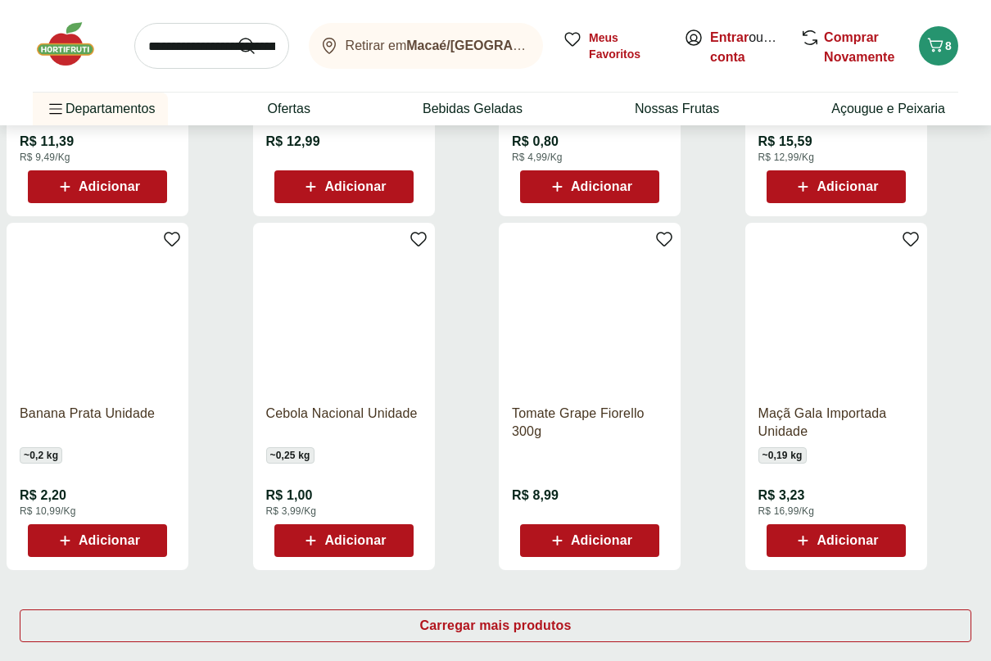
scroll to position [2130, 0]
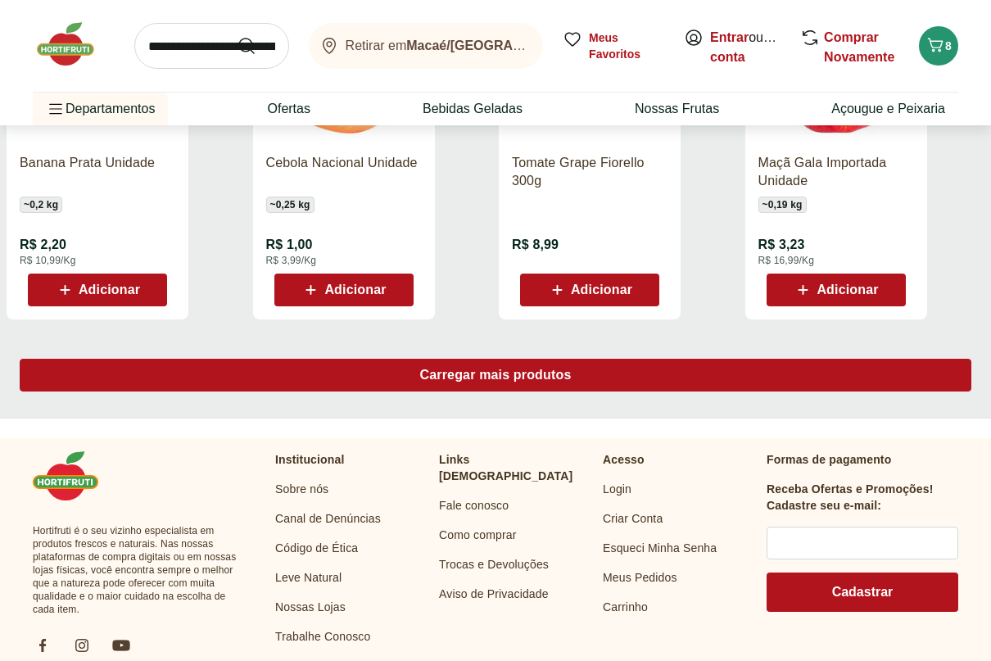
click at [534, 378] on span "Carregar mais produtos" at bounding box center [496, 375] width 152 height 13
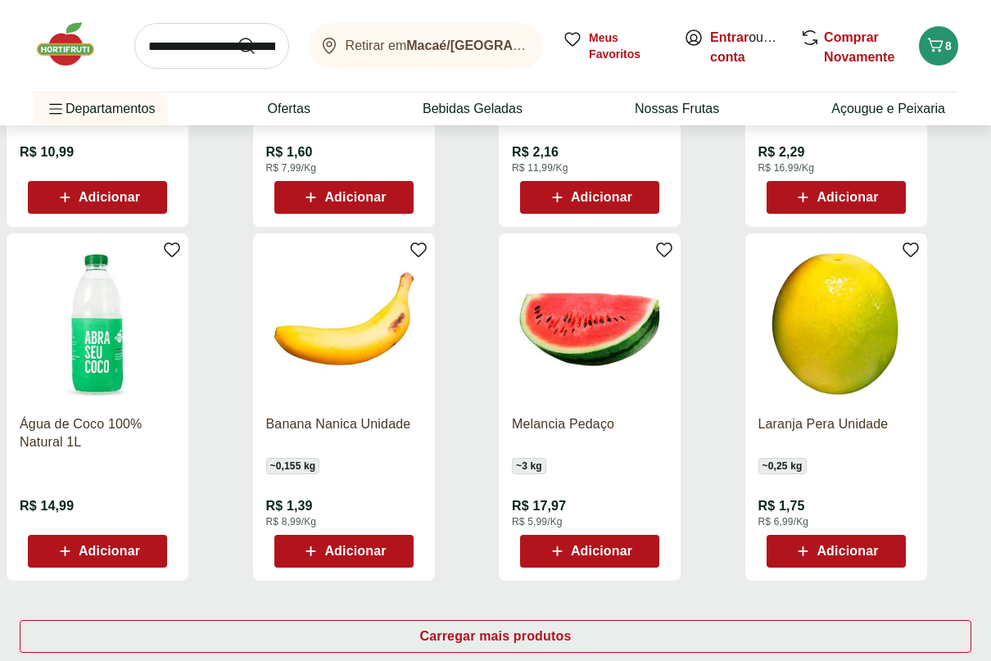
scroll to position [3031, 0]
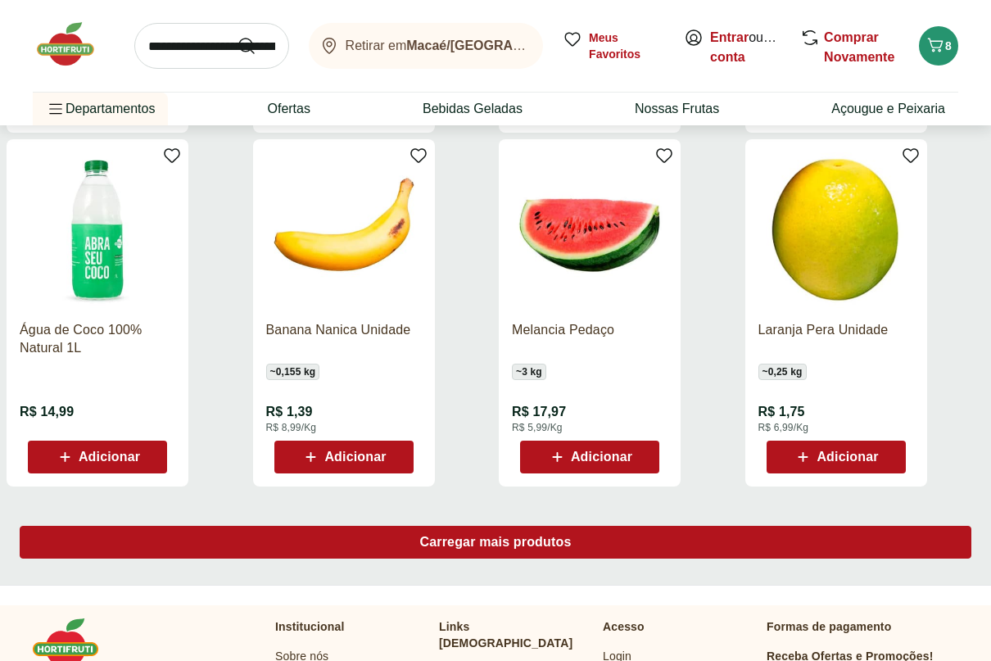
click at [584, 546] on div "Carregar mais produtos" at bounding box center [496, 542] width 952 height 33
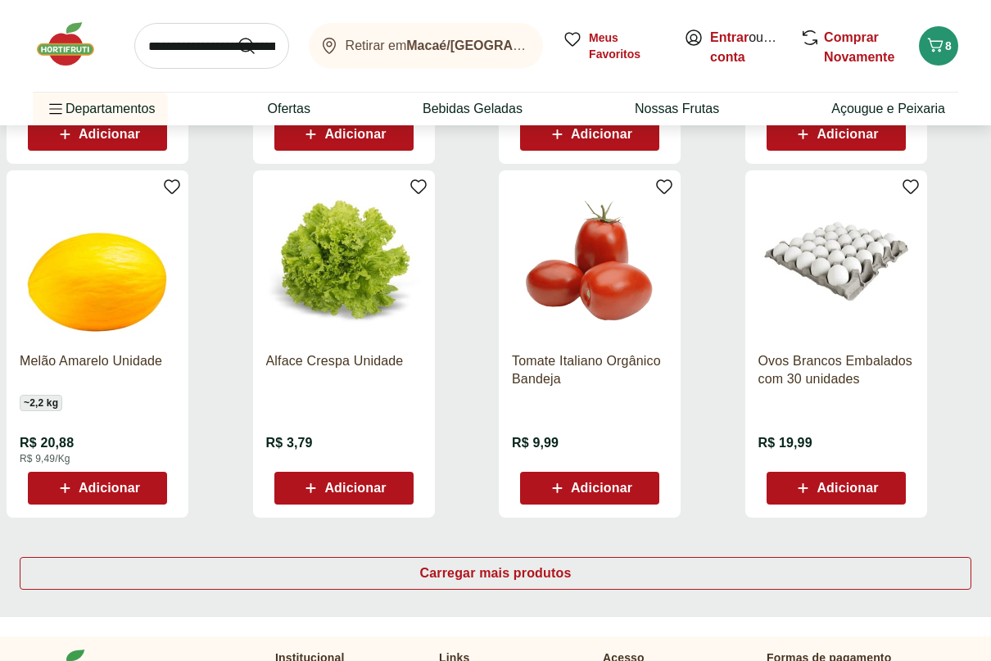
scroll to position [4095, 0]
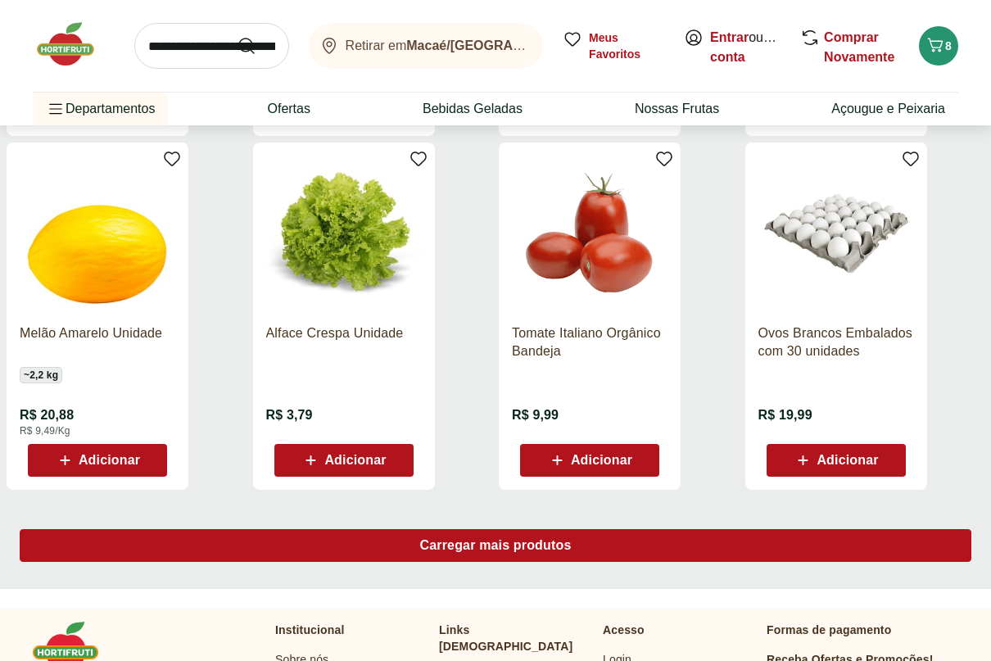
click at [584, 545] on div "Carregar mais produtos" at bounding box center [496, 545] width 952 height 33
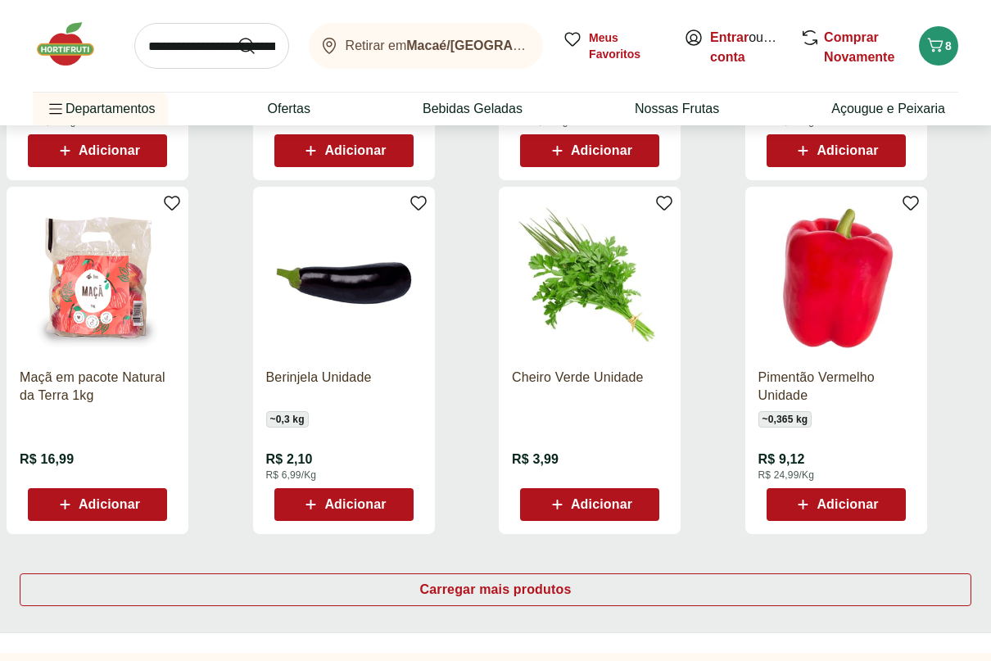
scroll to position [5160, 0]
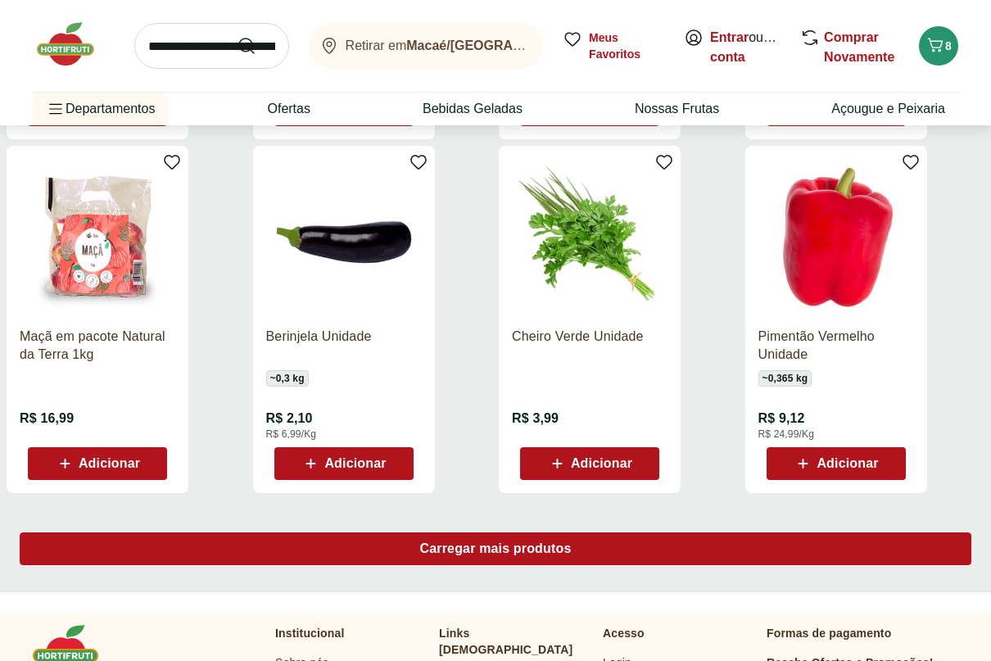
click at [595, 543] on div "Carregar mais produtos" at bounding box center [496, 548] width 952 height 33
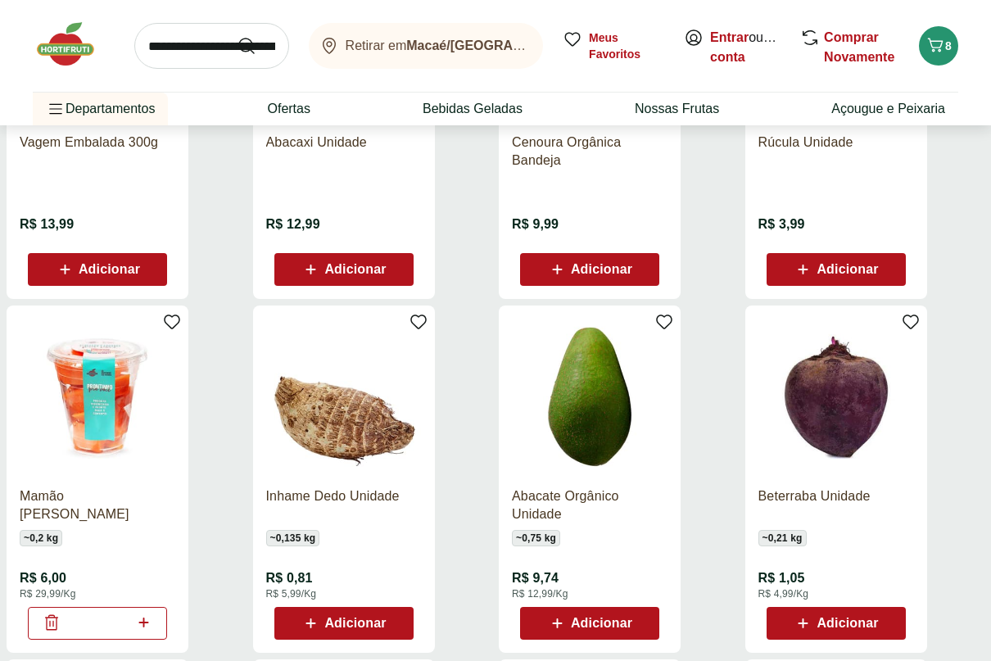
scroll to position [5734, 0]
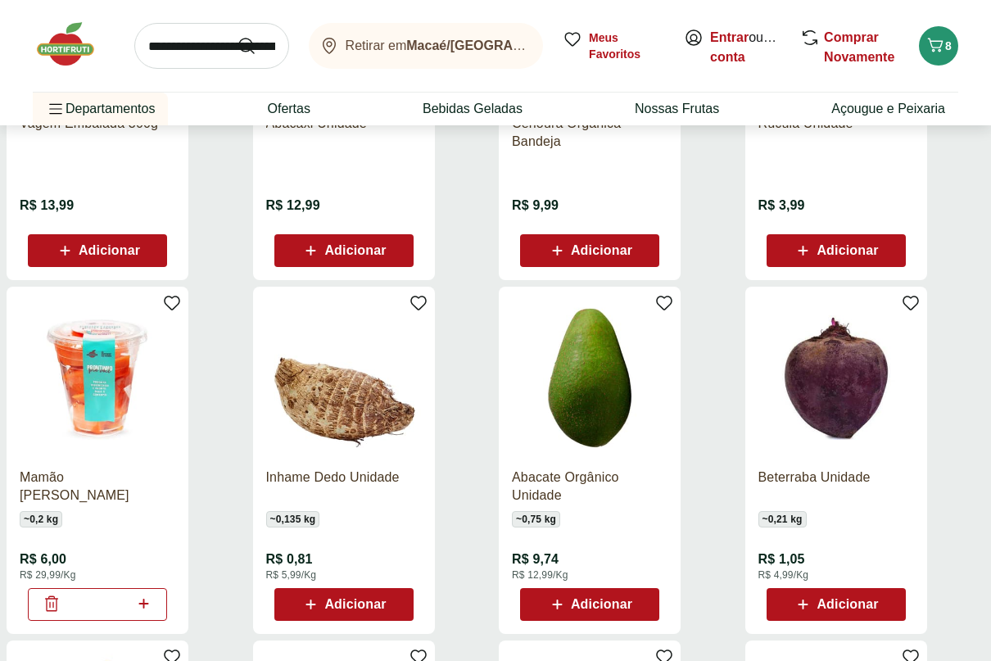
click at [66, 58] on img at bounding box center [74, 44] width 82 height 49
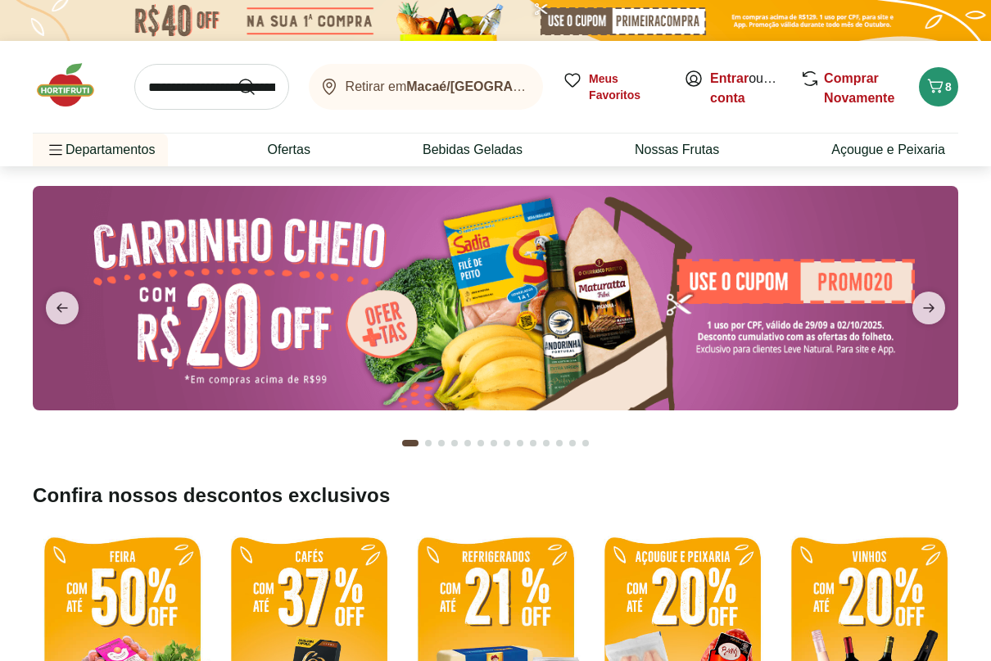
click at [486, 293] on img at bounding box center [496, 298] width 926 height 224
select select "**********"
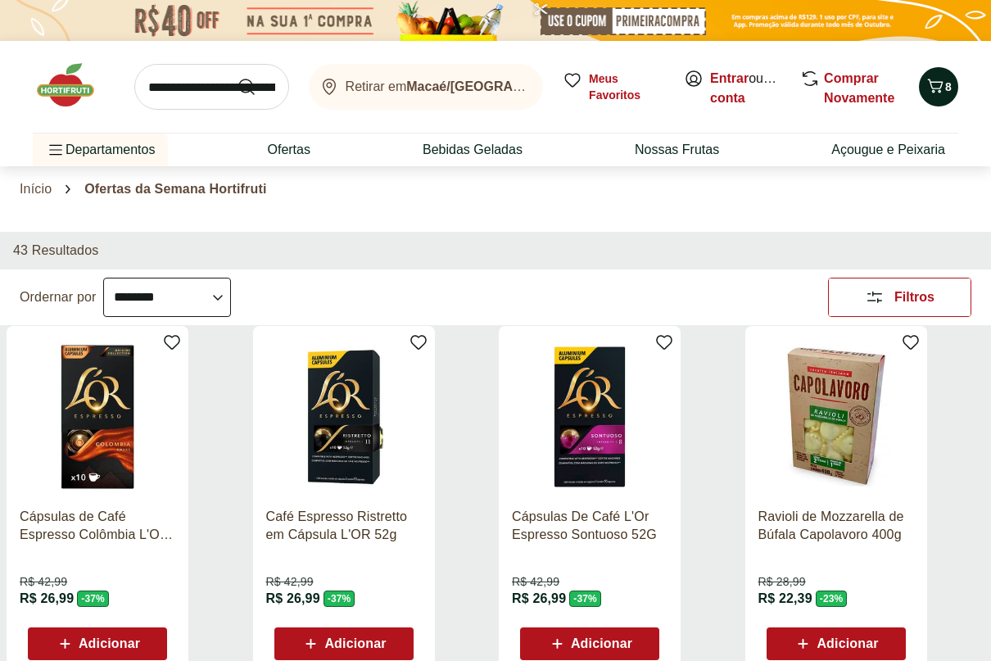
click at [938, 88] on icon "Carrinho" at bounding box center [936, 86] width 16 height 14
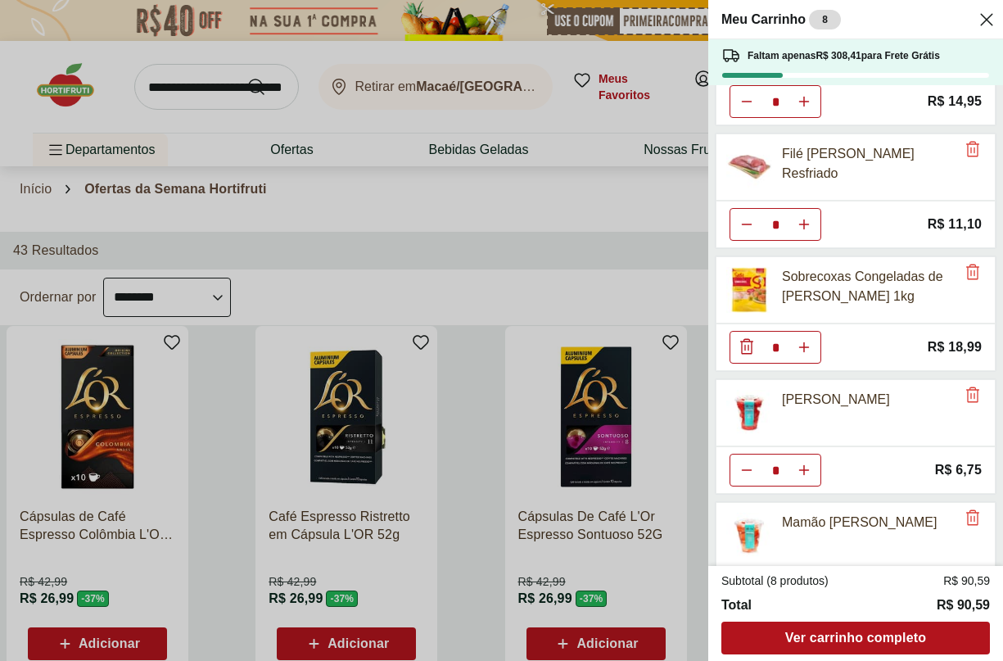
scroll to position [140, 0]
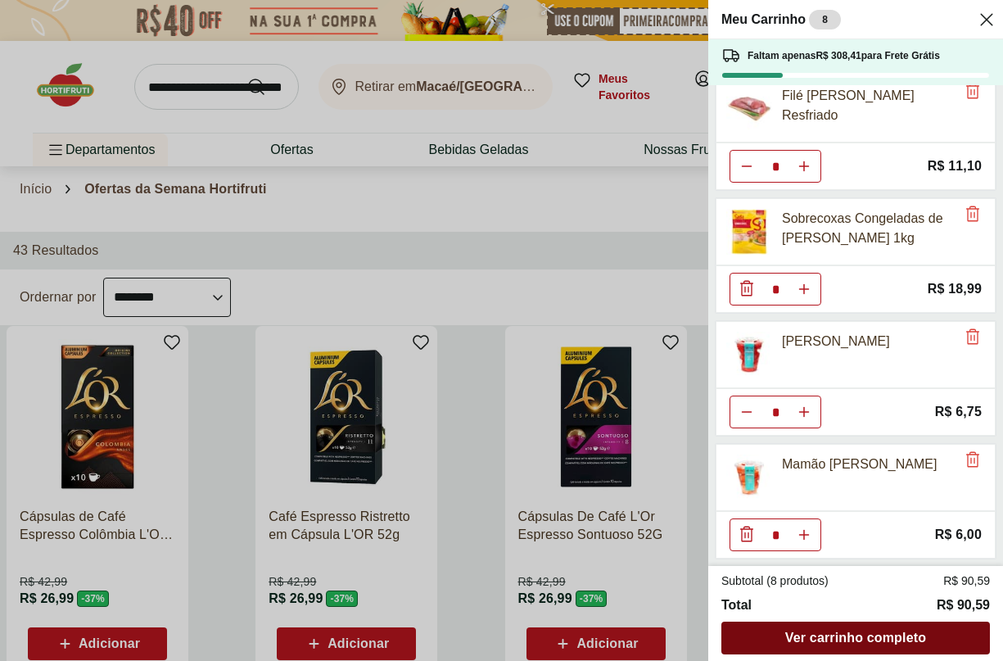
click at [826, 632] on span "Ver carrinho completo" at bounding box center [856, 638] width 141 height 13
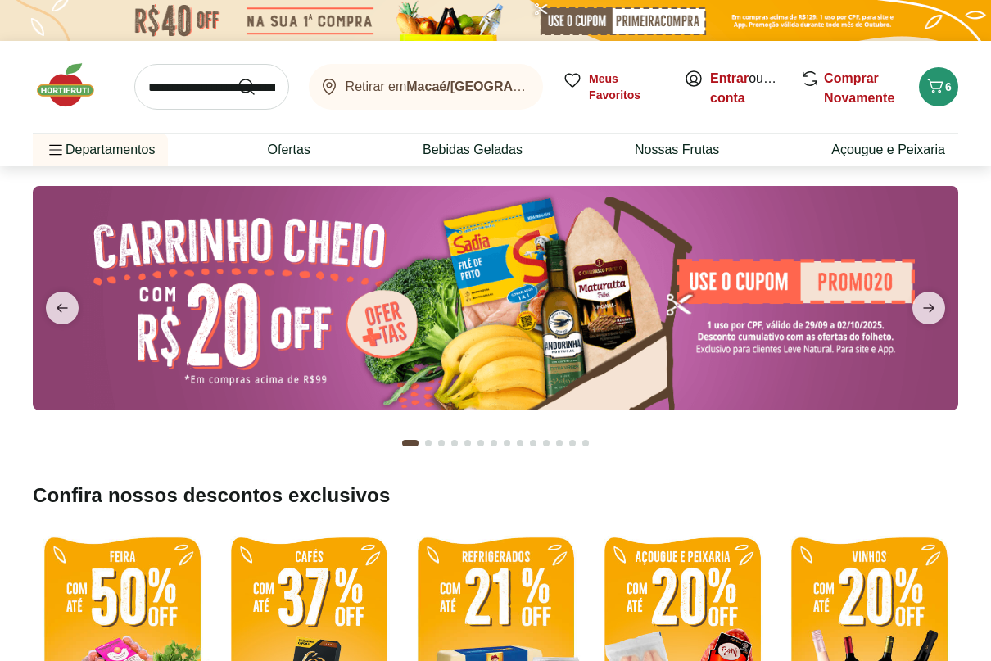
click at [502, 333] on img at bounding box center [496, 298] width 926 height 224
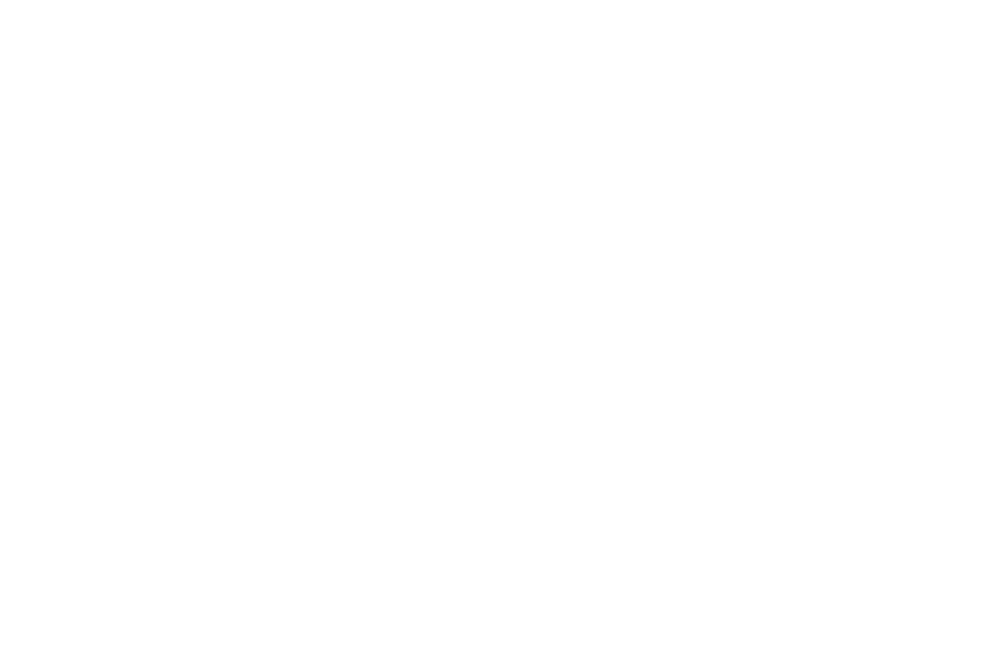
select select "**********"
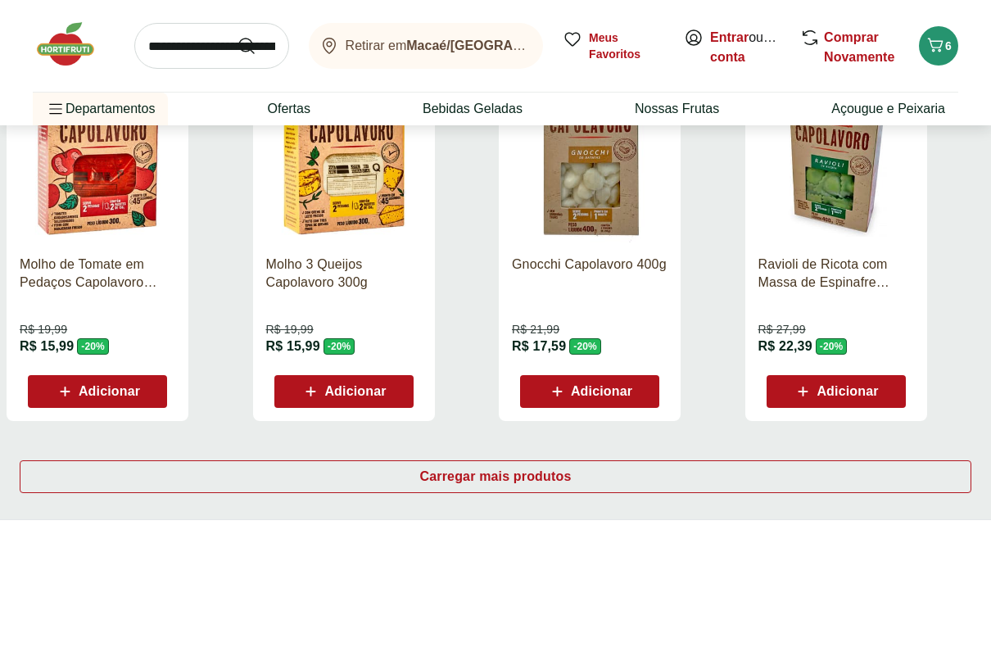
scroll to position [1065, 0]
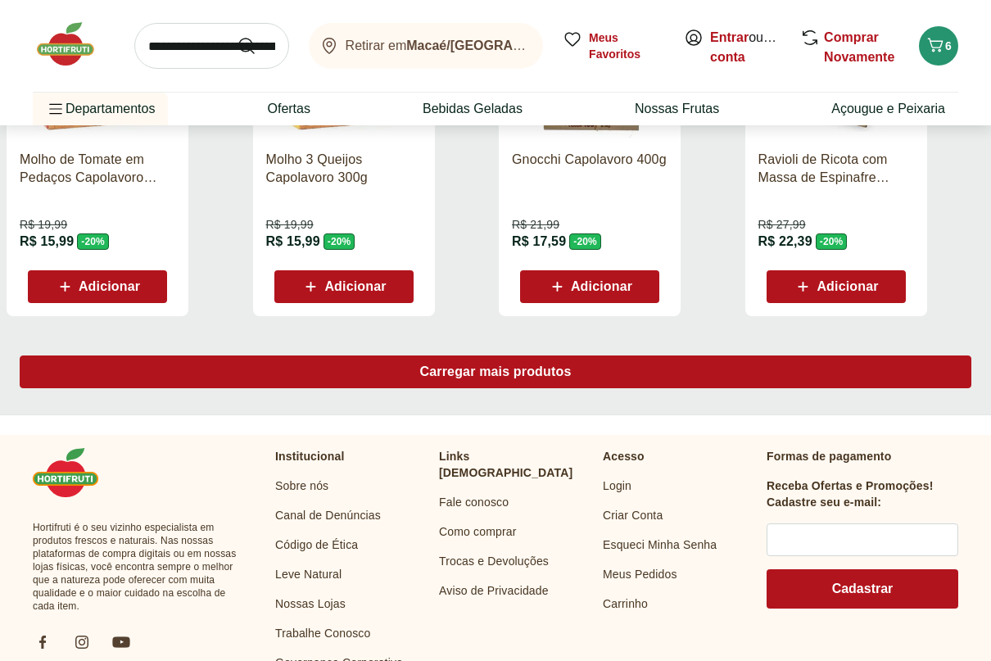
click at [557, 372] on span "Carregar mais produtos" at bounding box center [496, 371] width 152 height 13
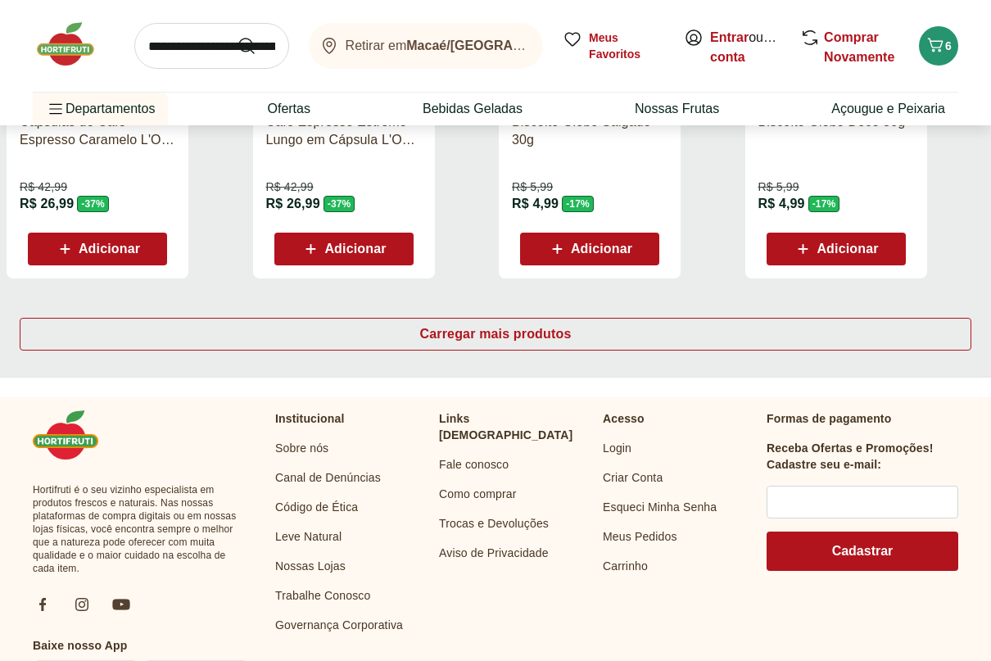
scroll to position [2293, 0]
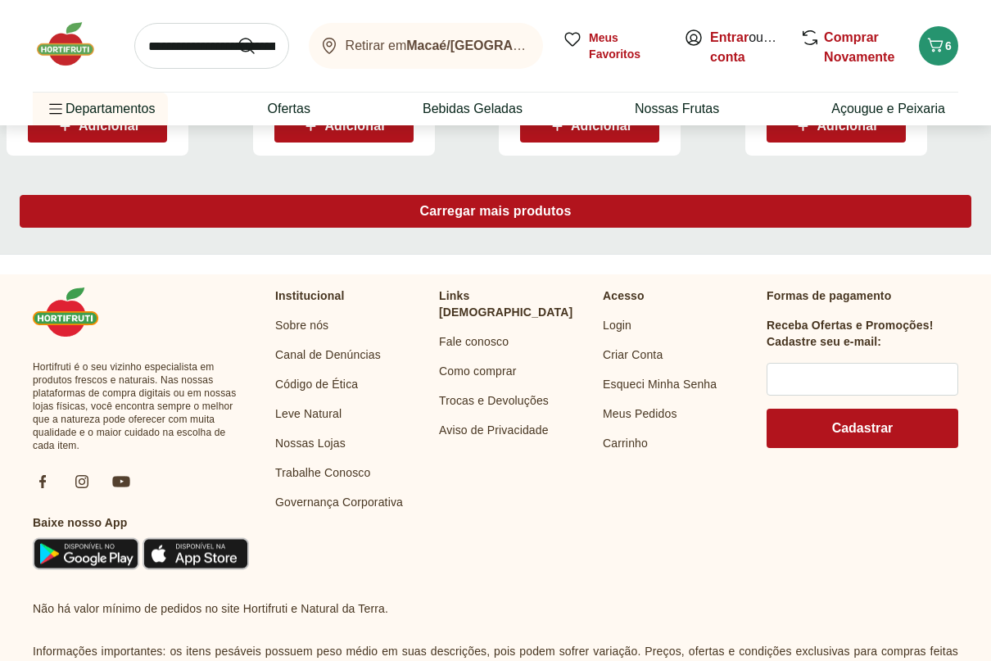
click at [507, 218] on span "Carregar mais produtos" at bounding box center [496, 211] width 152 height 13
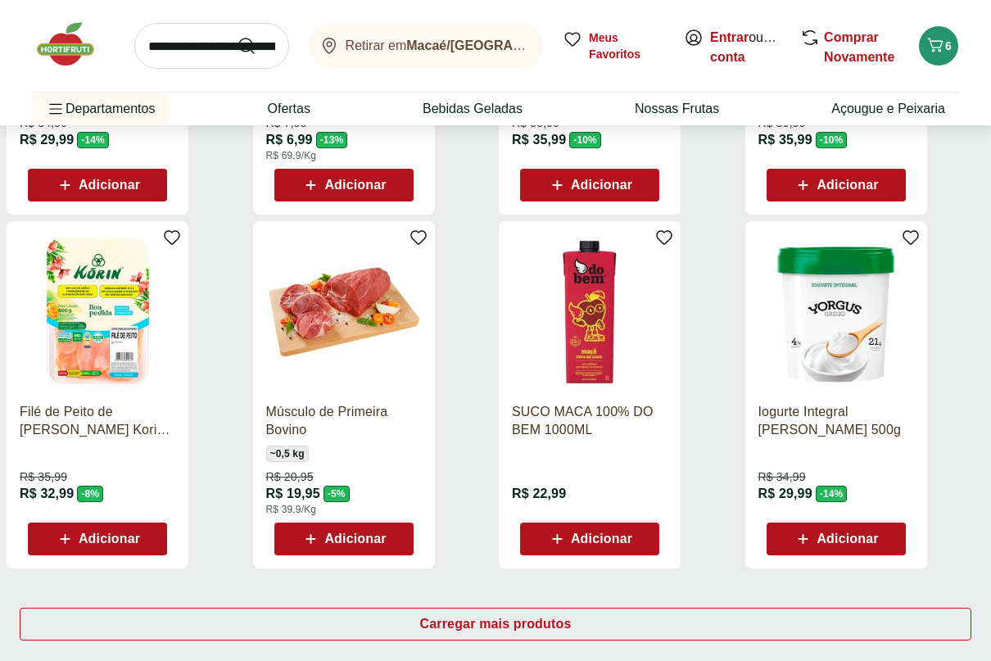
scroll to position [3031, 0]
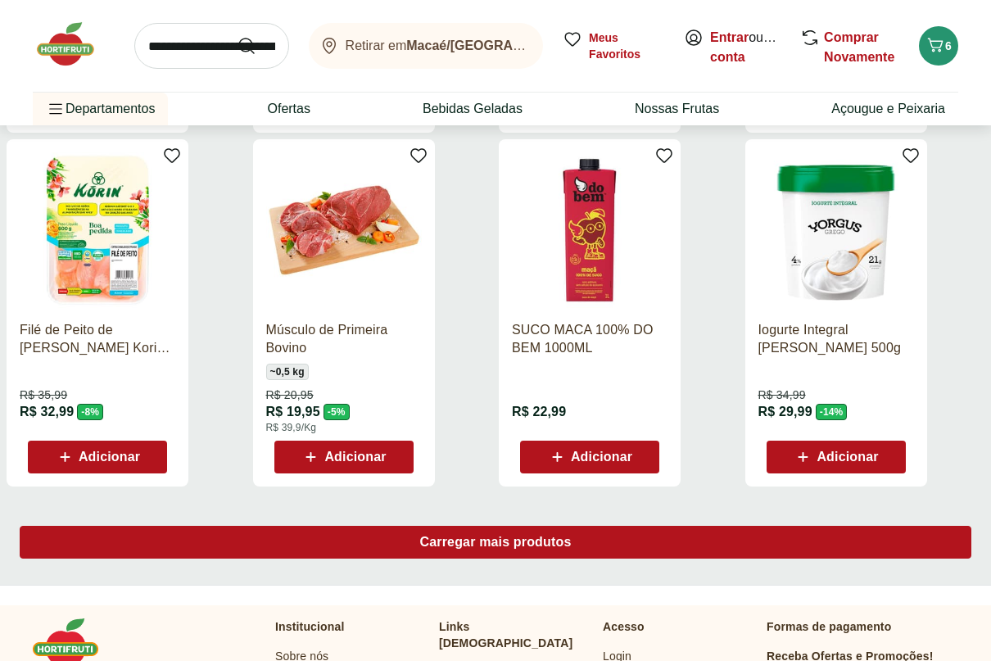
click at [544, 540] on span "Carregar mais produtos" at bounding box center [496, 542] width 152 height 13
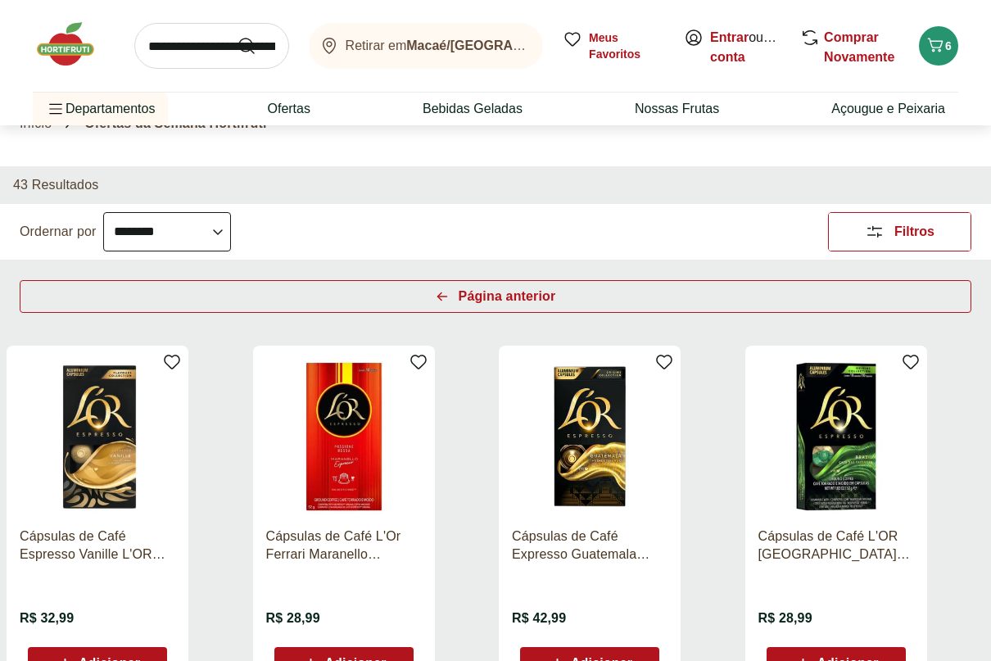
scroll to position [54, 0]
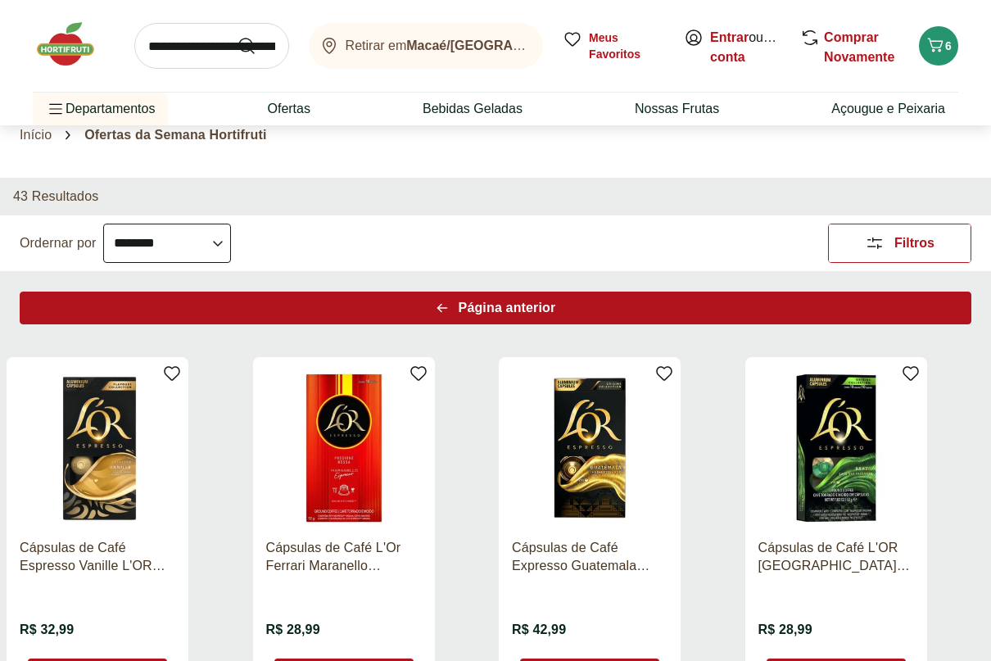
click at [518, 314] on span "Página anterior" at bounding box center [507, 307] width 97 height 13
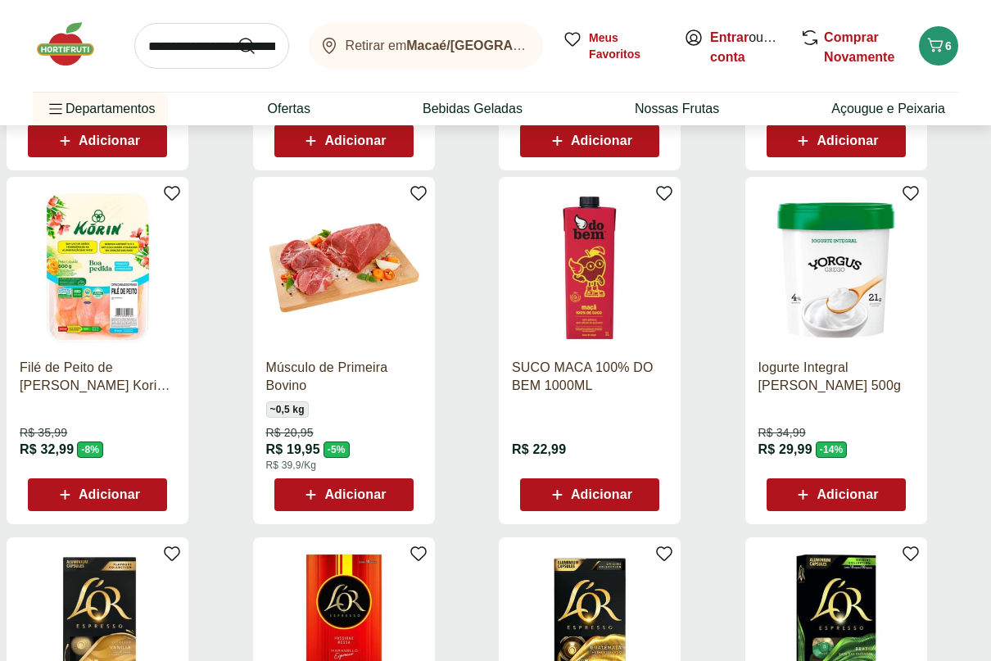
scroll to position [955, 0]
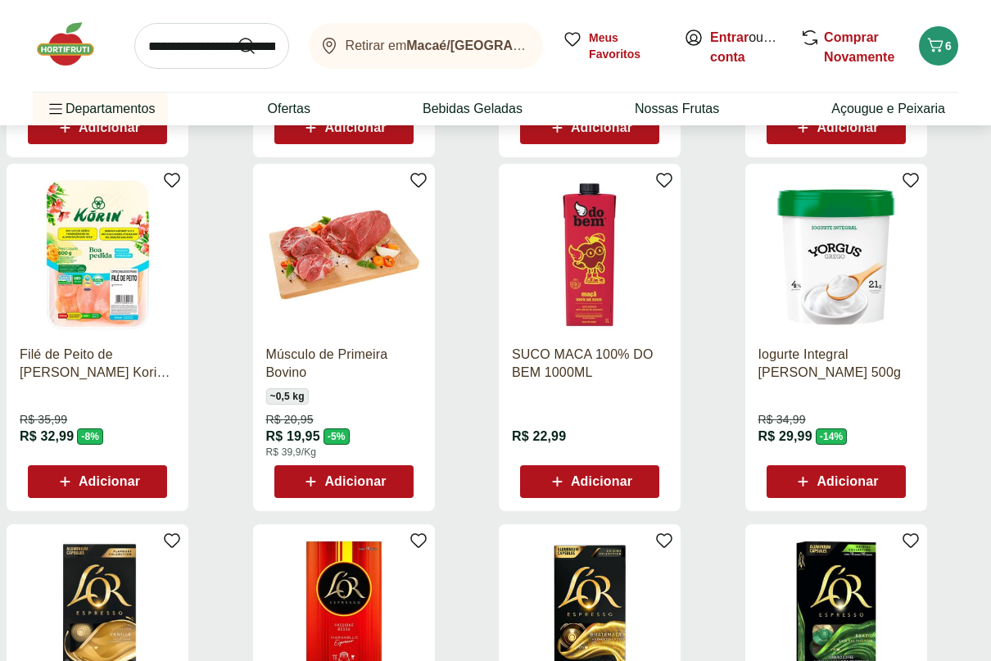
click at [343, 482] on span "Adicionar" at bounding box center [354, 481] width 61 height 13
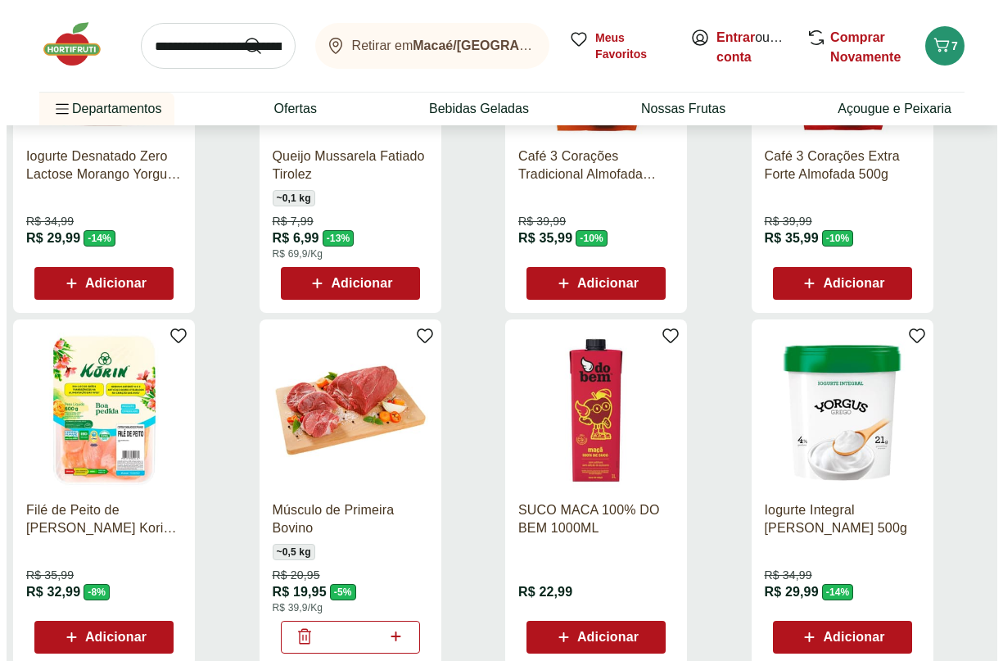
scroll to position [791, 0]
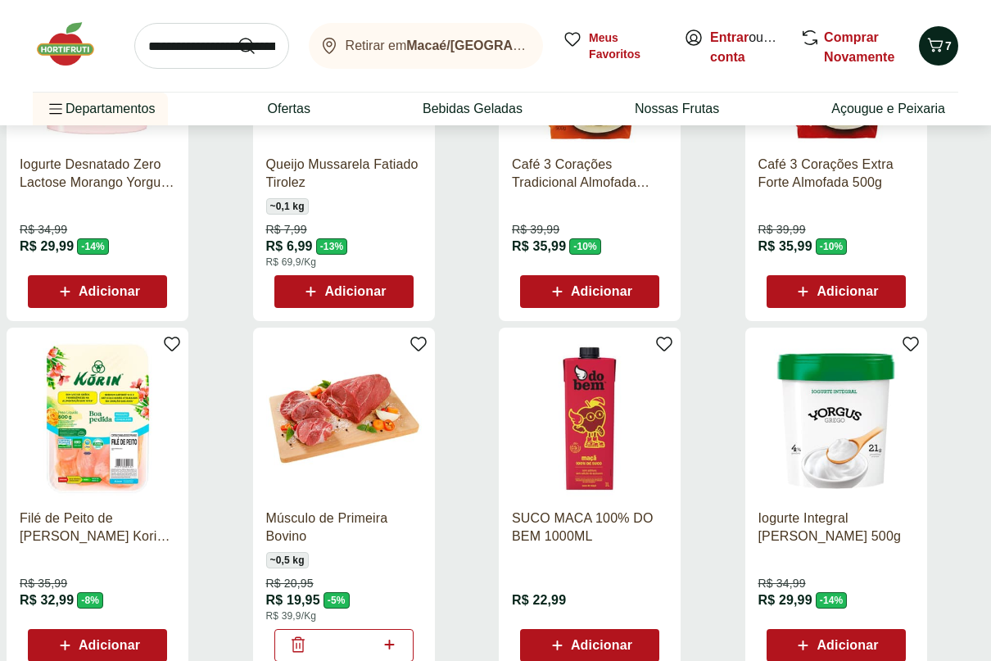
click at [941, 48] on icon "Carrinho" at bounding box center [936, 45] width 20 height 20
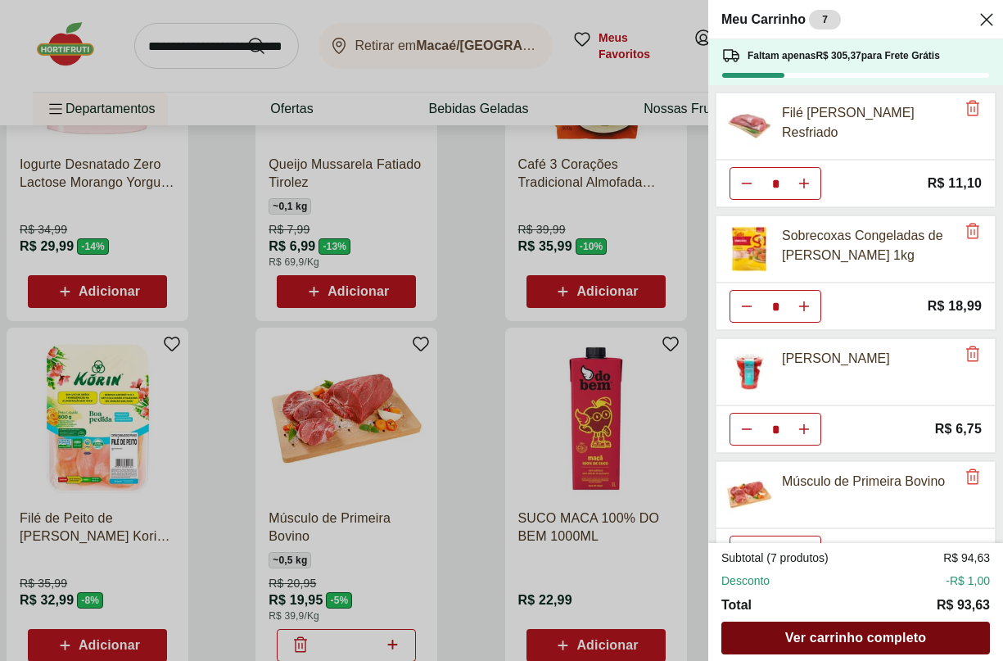
click at [833, 638] on span "Ver carrinho completo" at bounding box center [856, 638] width 141 height 13
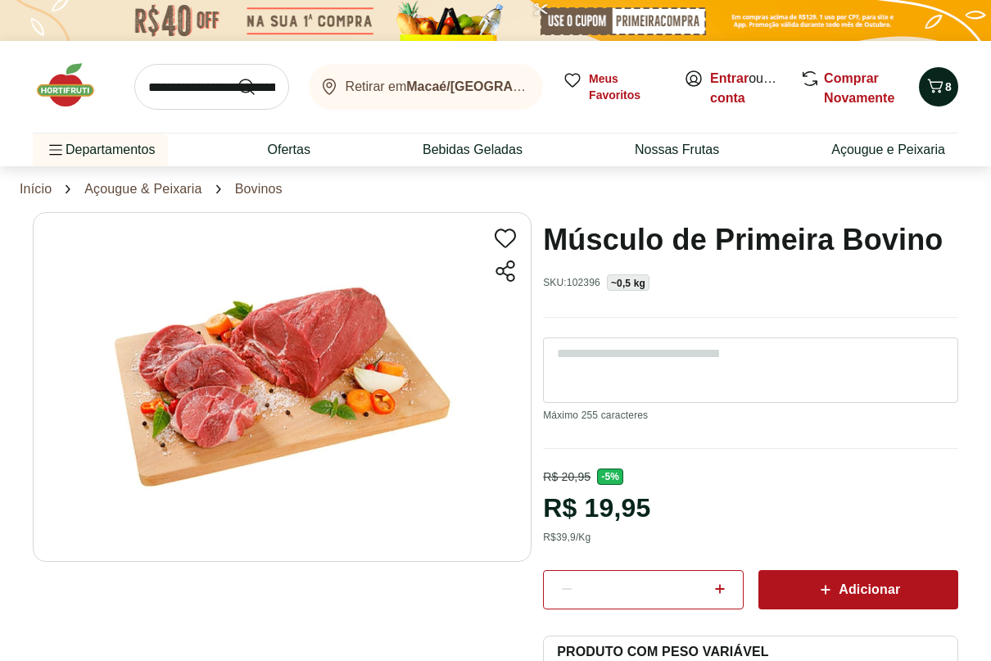
click at [940, 93] on icon "Carrinho" at bounding box center [936, 86] width 20 height 20
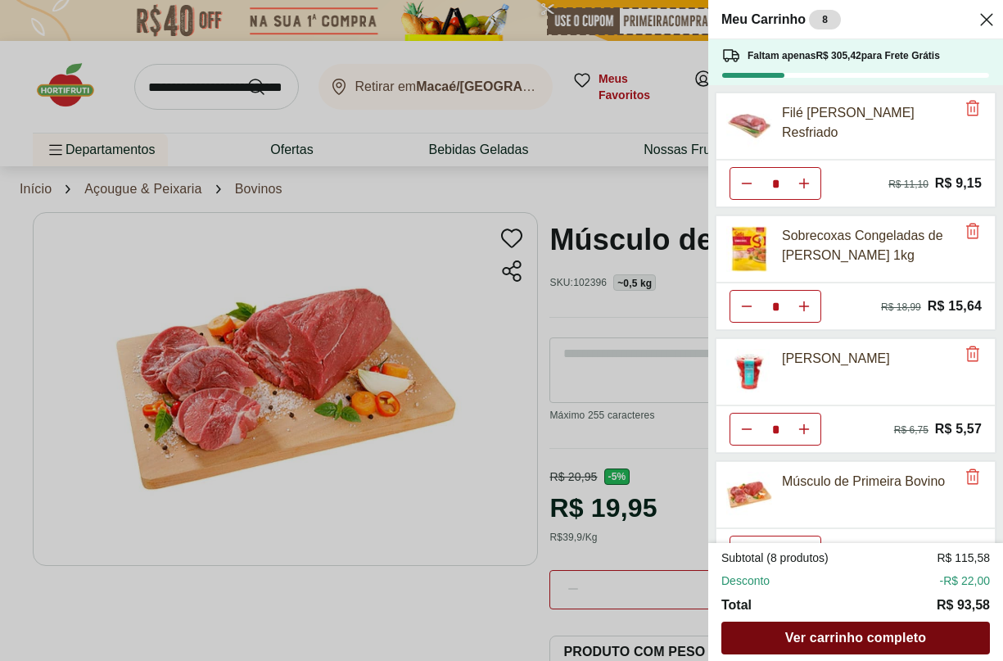
click at [823, 640] on span "Ver carrinho completo" at bounding box center [856, 638] width 141 height 13
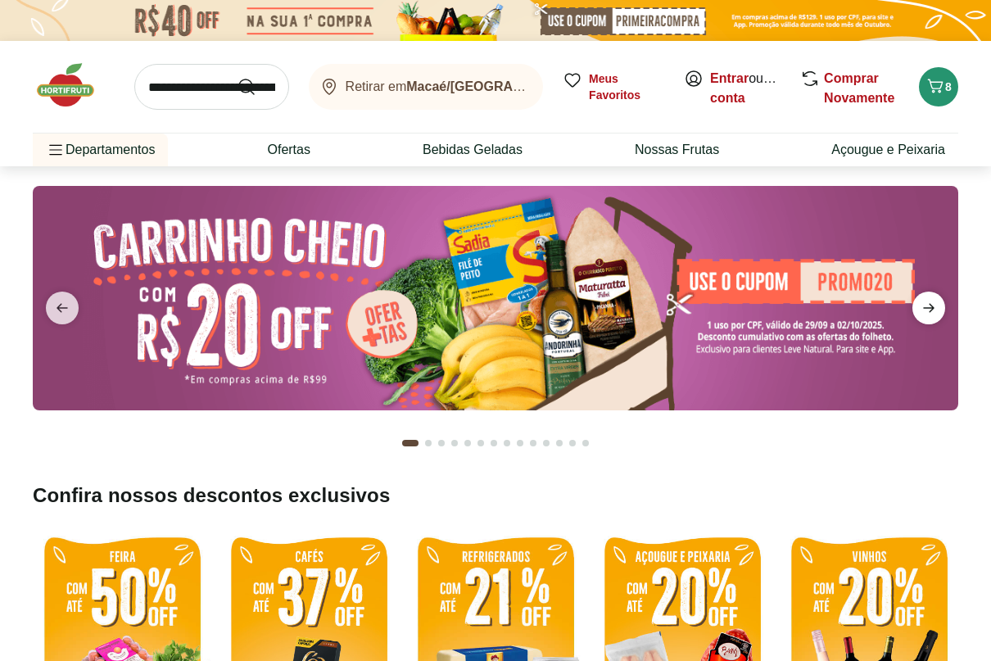
click at [940, 314] on span "next" at bounding box center [928, 308] width 33 height 33
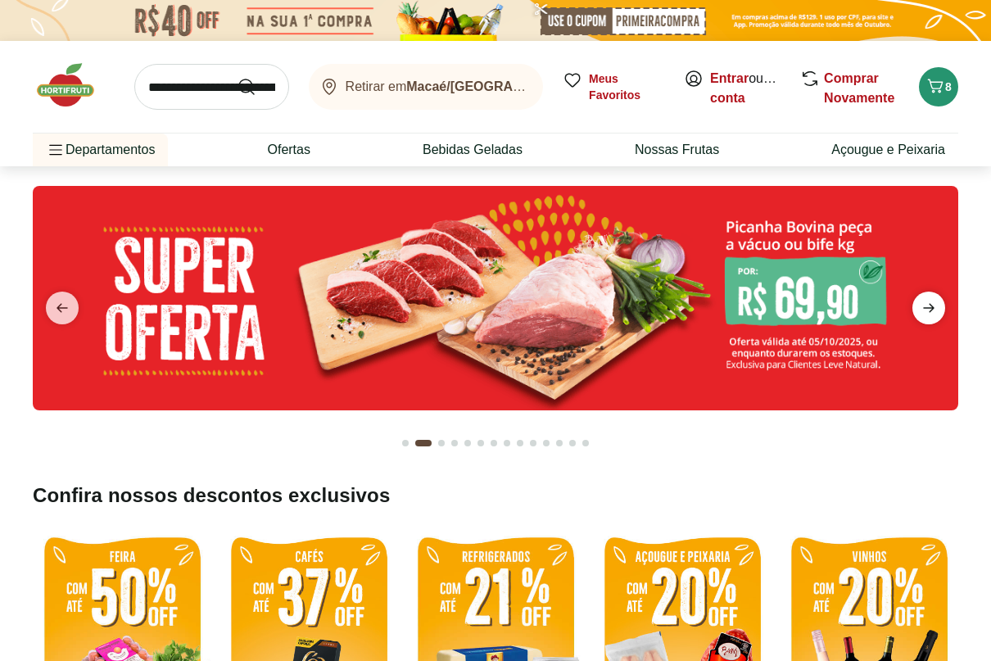
click at [932, 309] on icon "next" at bounding box center [928, 308] width 11 height 9
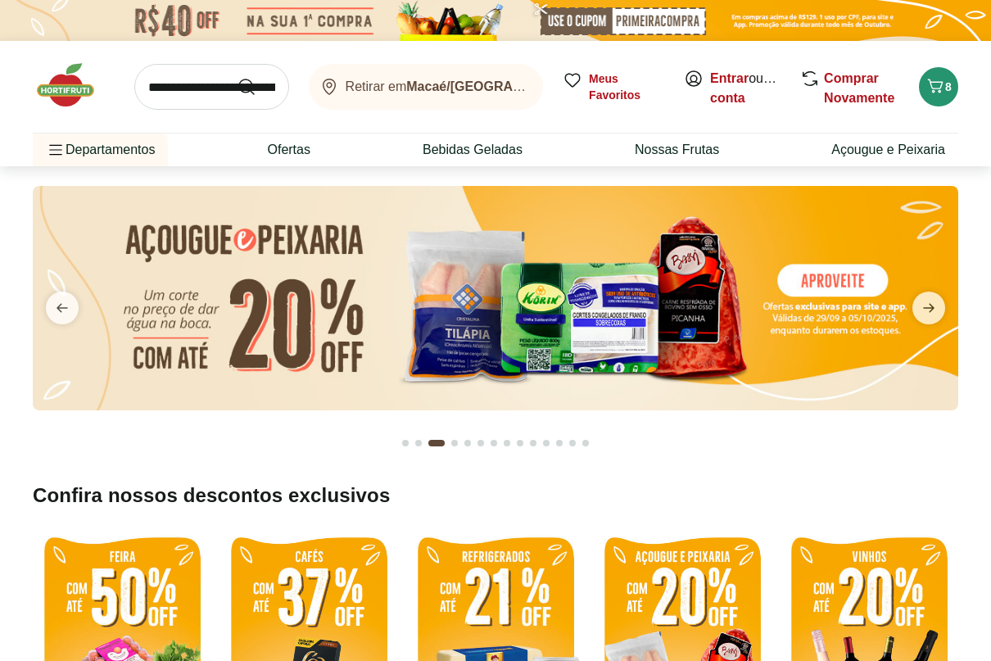
click at [496, 301] on img at bounding box center [496, 298] width 926 height 224
select select "**********"
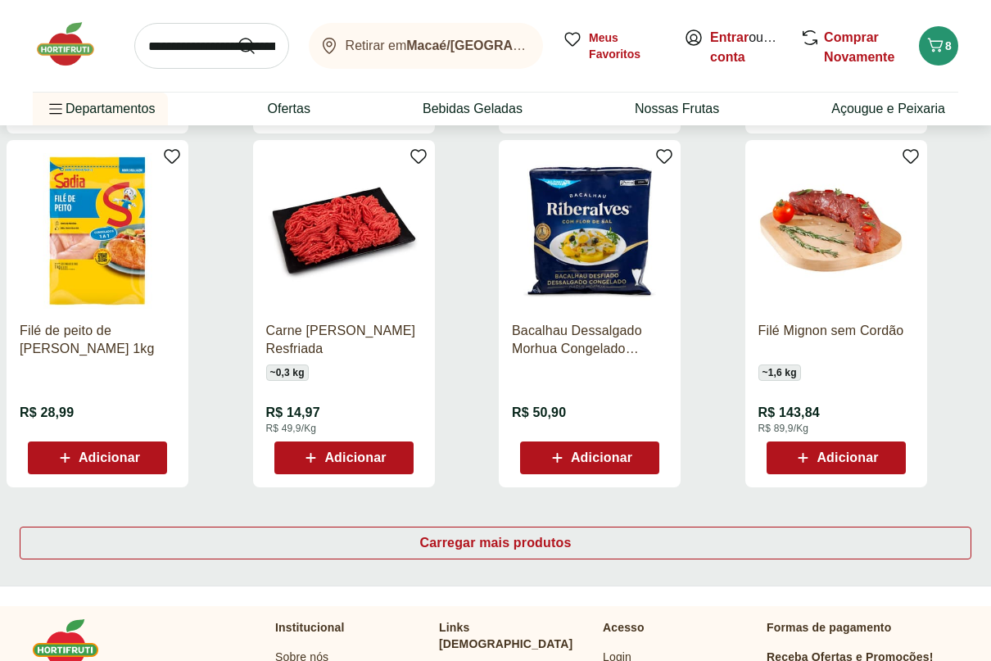
scroll to position [901, 0]
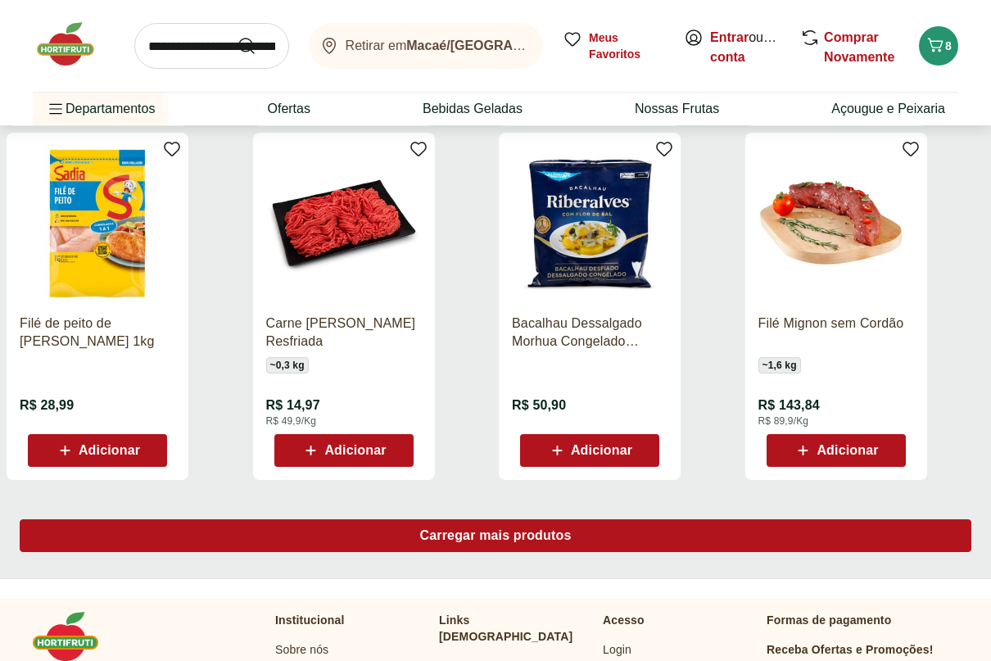
click at [472, 536] on span "Carregar mais produtos" at bounding box center [496, 535] width 152 height 13
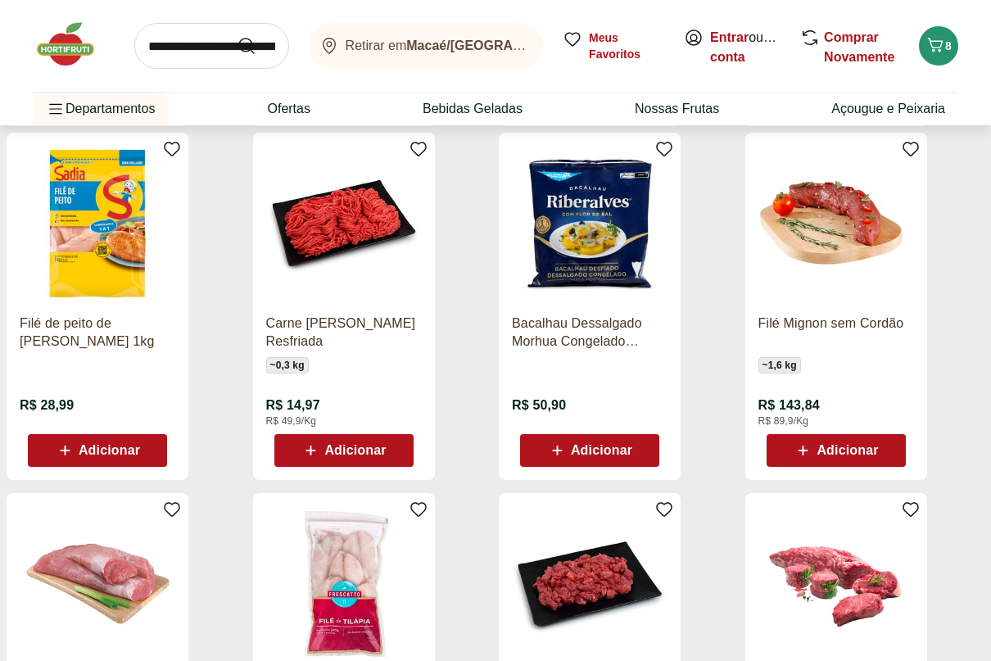
click at [346, 456] on span "Adicionar" at bounding box center [354, 450] width 61 height 13
click at [294, 449] on icon at bounding box center [298, 450] width 20 height 20
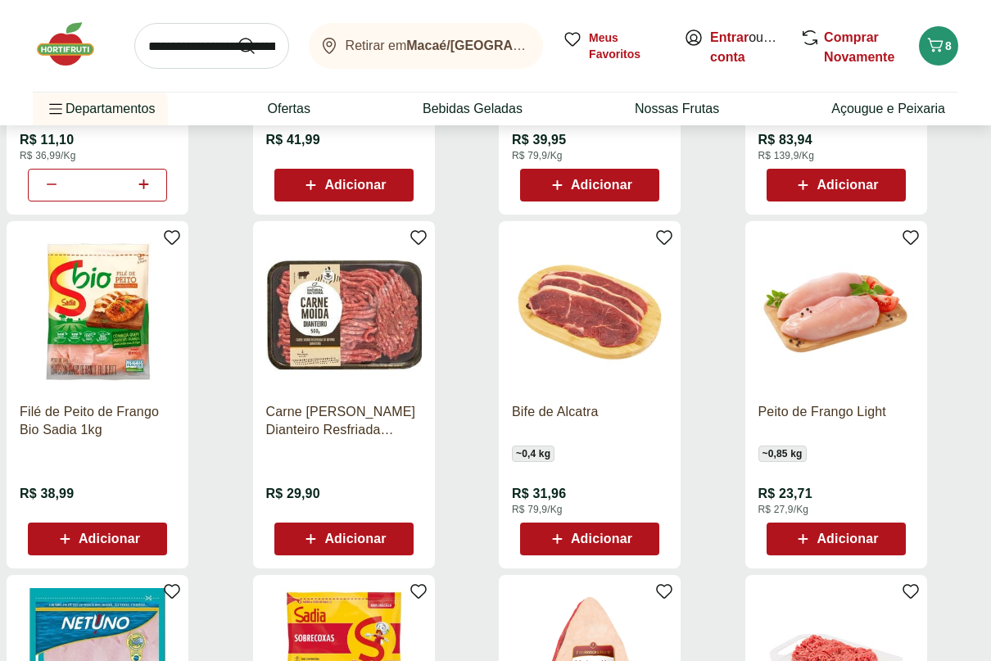
scroll to position [1556, 0]
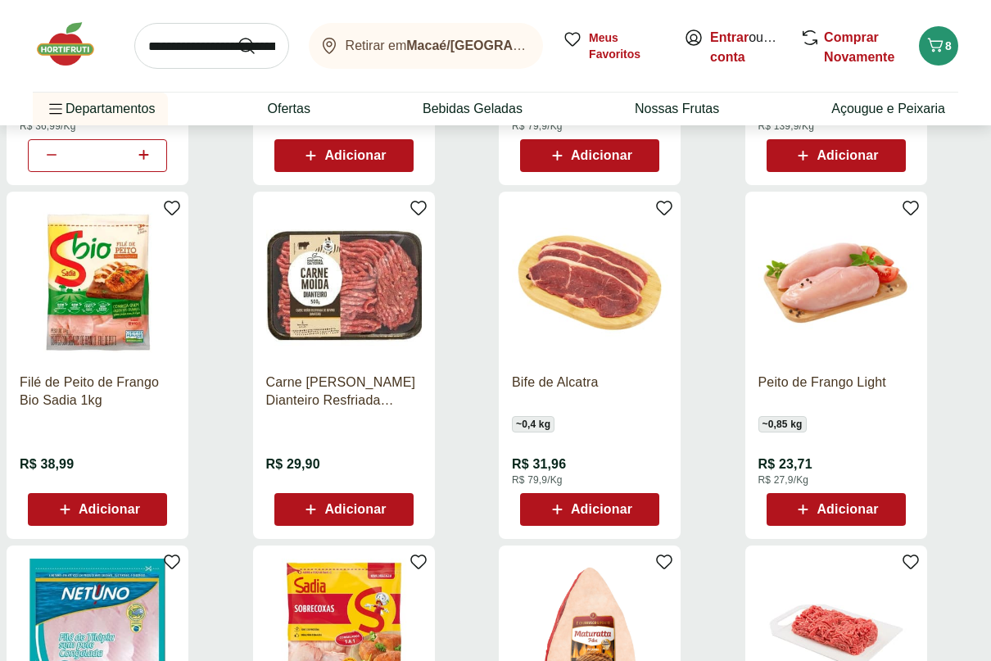
click at [359, 389] on p "Carne [PERSON_NAME] Dianteiro Resfriada Natural da Terra 500g" at bounding box center [344, 392] width 156 height 36
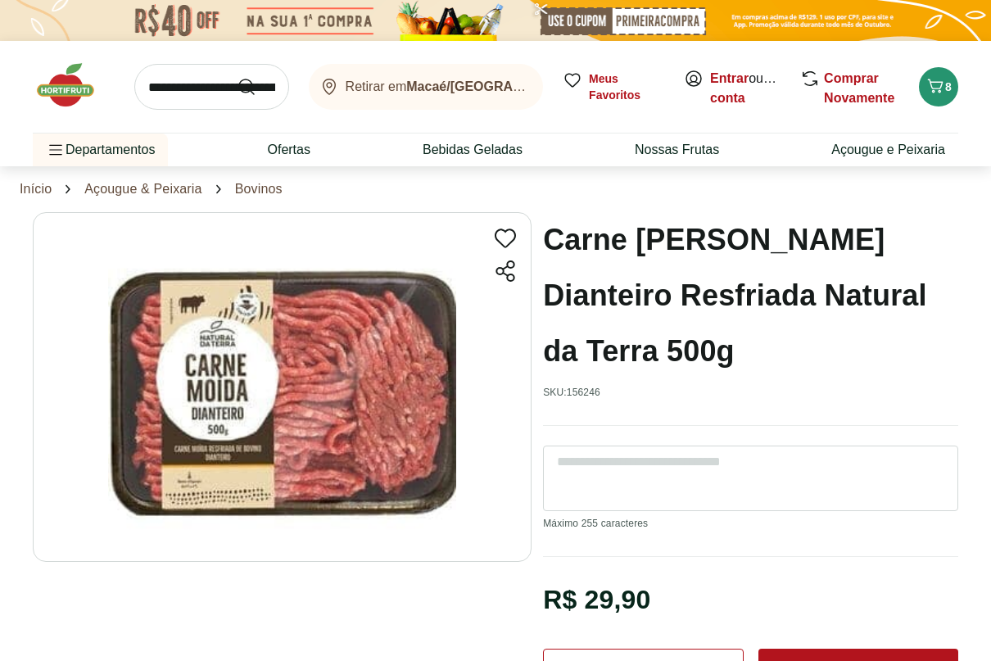
scroll to position [1556, 0]
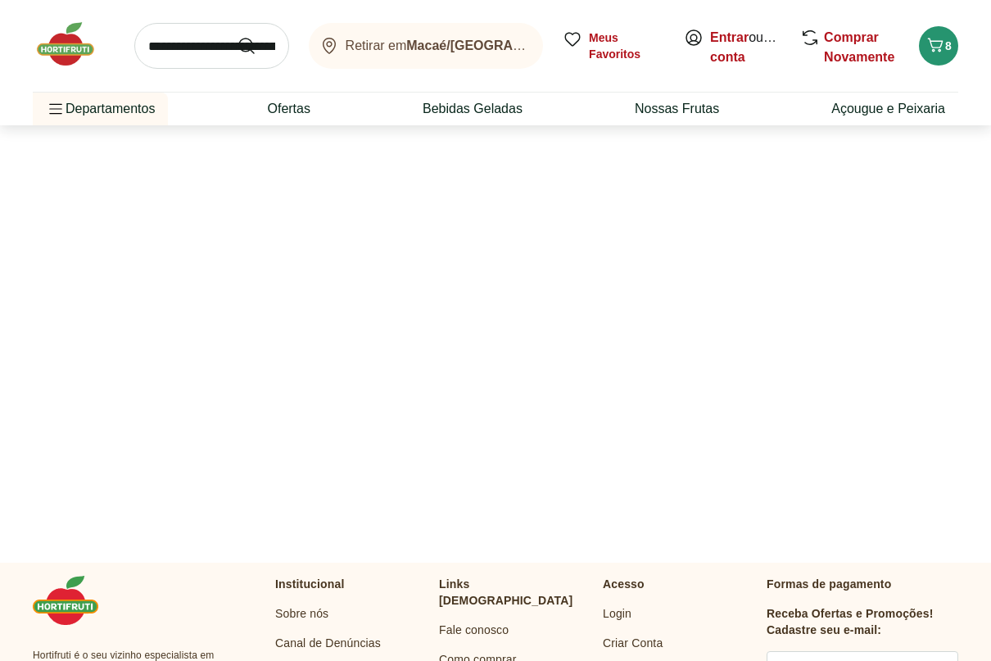
select select "**********"
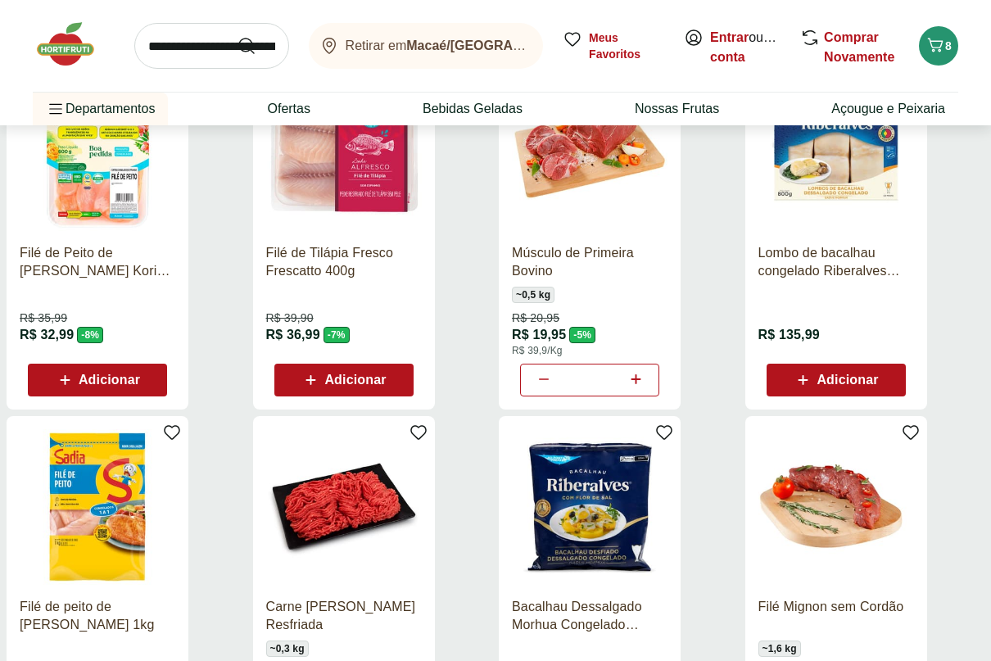
scroll to position [2212, 0]
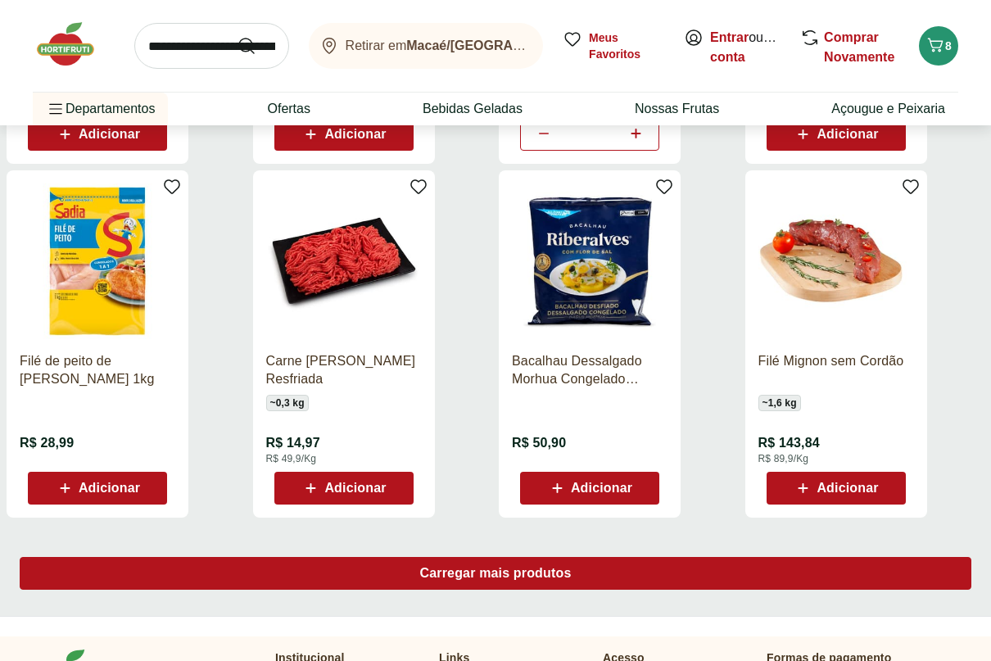
click at [484, 576] on span "Carregar mais produtos" at bounding box center [496, 573] width 152 height 13
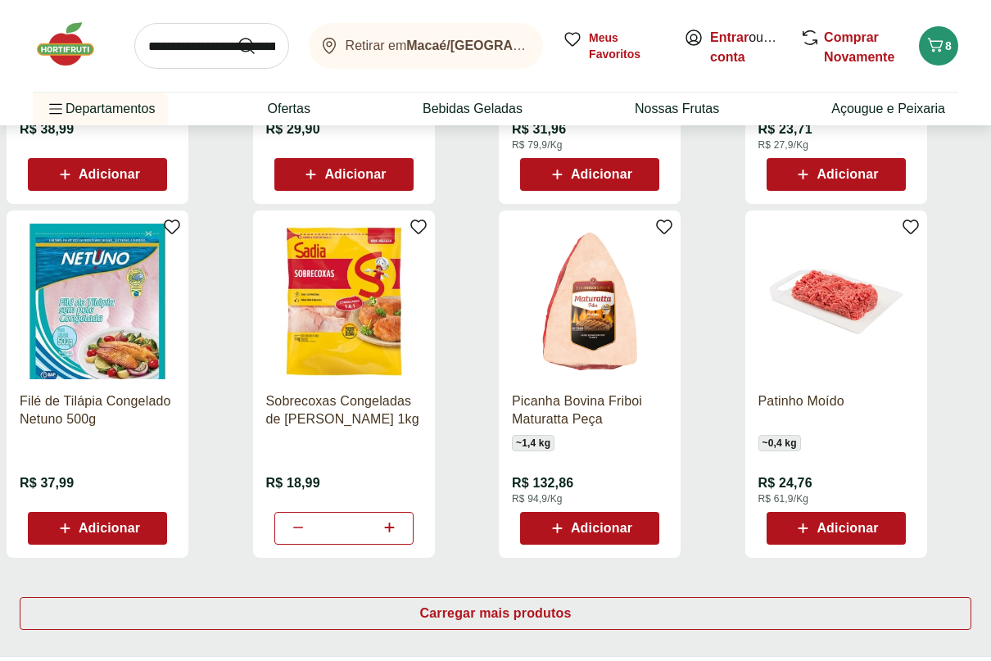
scroll to position [3276, 0]
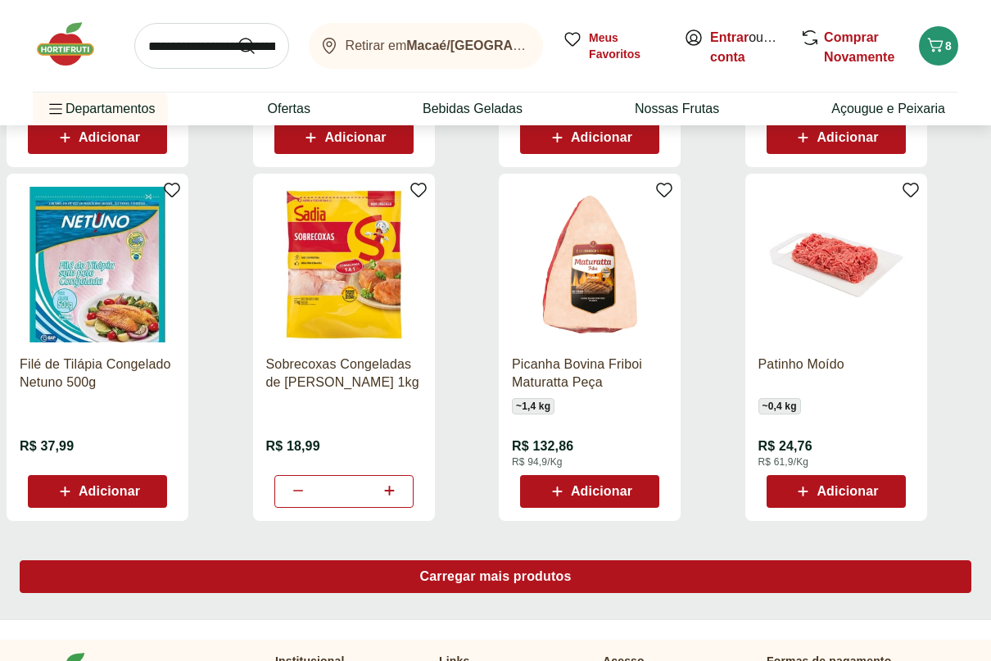
click at [492, 576] on span "Carregar mais produtos" at bounding box center [496, 576] width 152 height 13
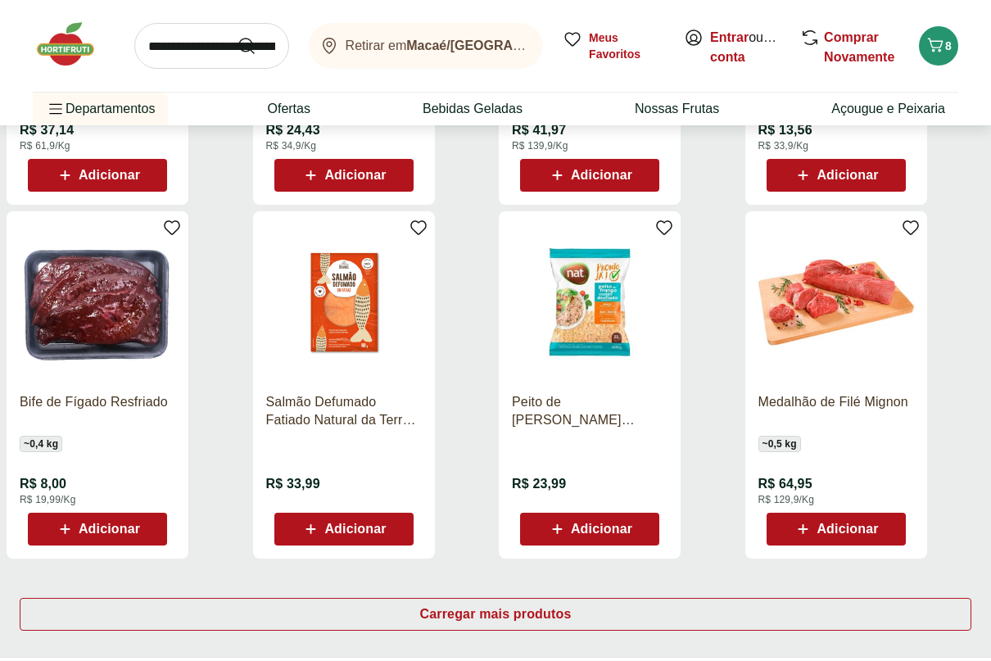
scroll to position [4341, 0]
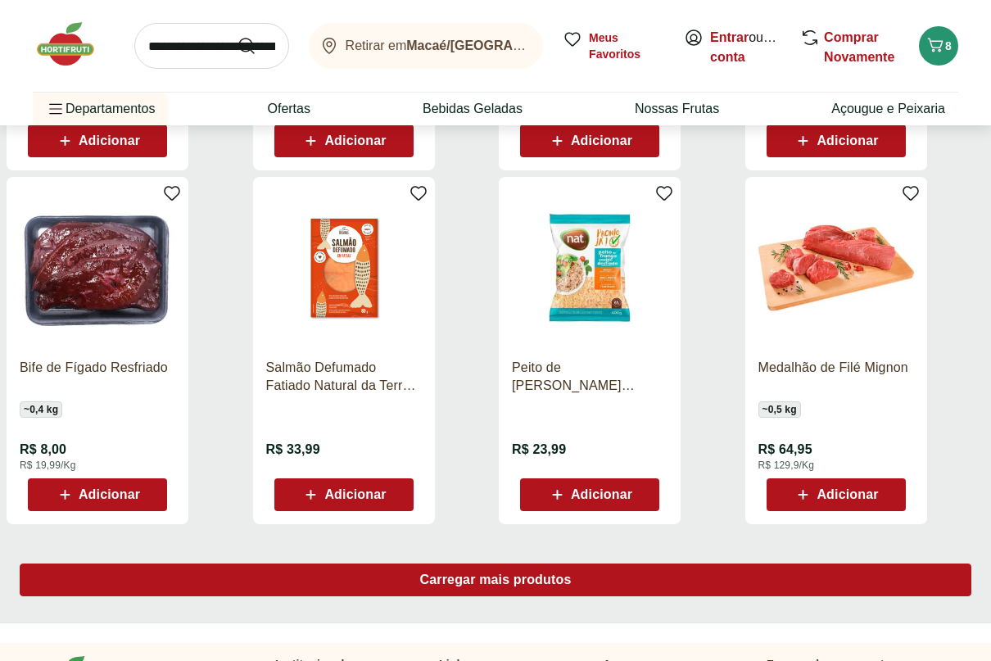
click at [565, 575] on span "Carregar mais produtos" at bounding box center [496, 579] width 152 height 13
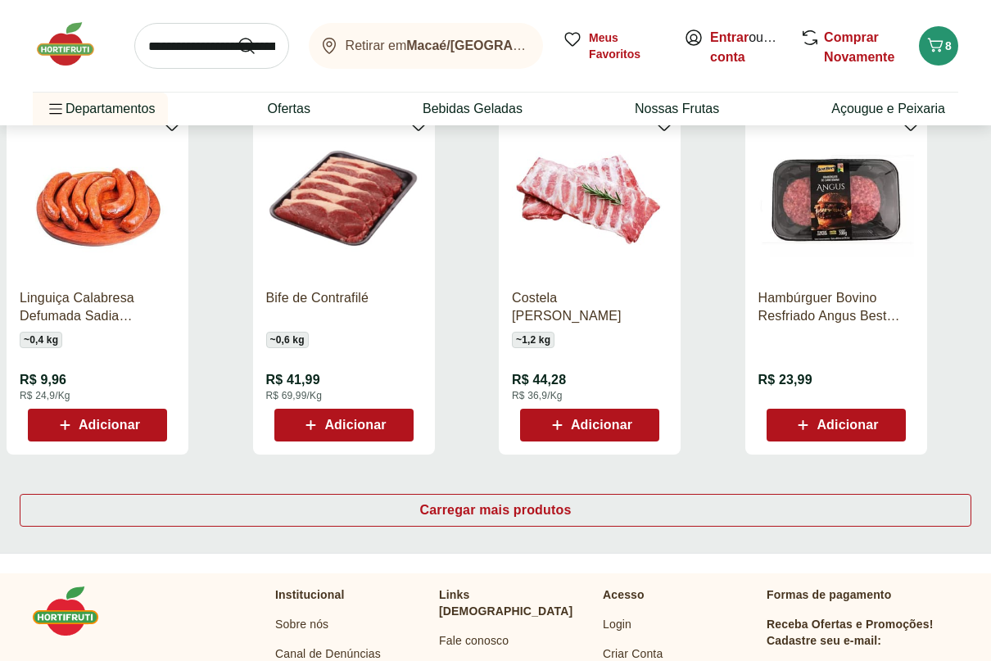
scroll to position [5488, 0]
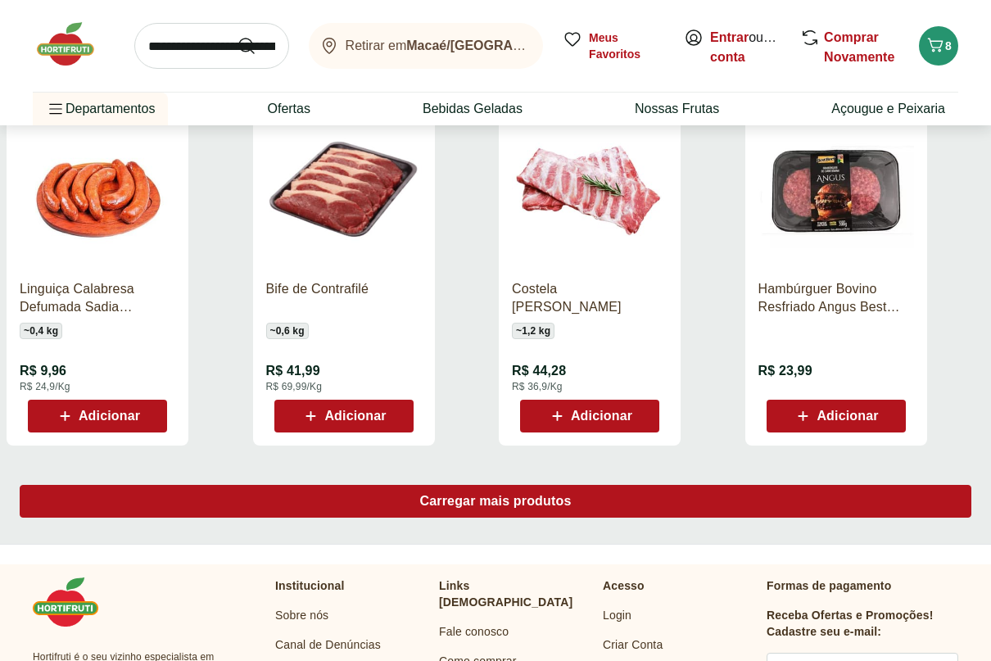
click at [608, 497] on div "Carregar mais produtos" at bounding box center [496, 501] width 952 height 33
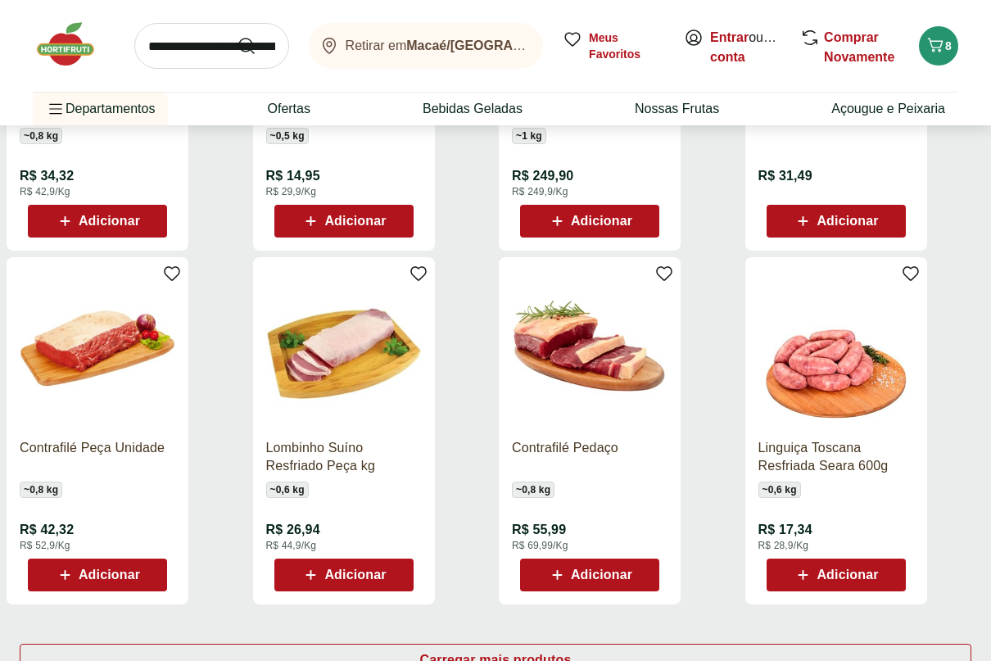
scroll to position [6471, 0]
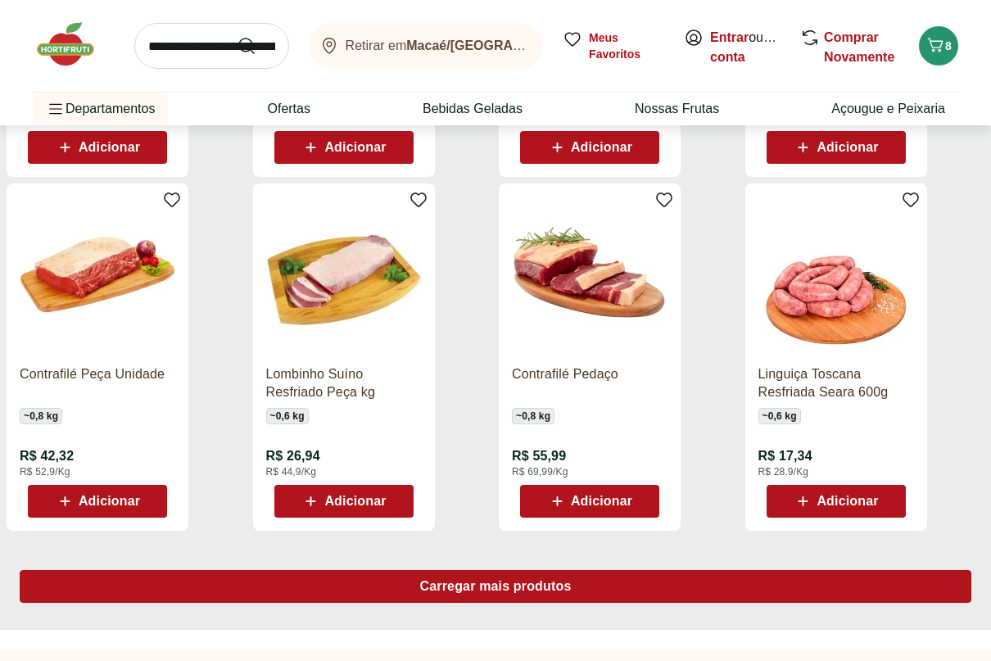
click at [505, 584] on span "Carregar mais produtos" at bounding box center [496, 586] width 152 height 13
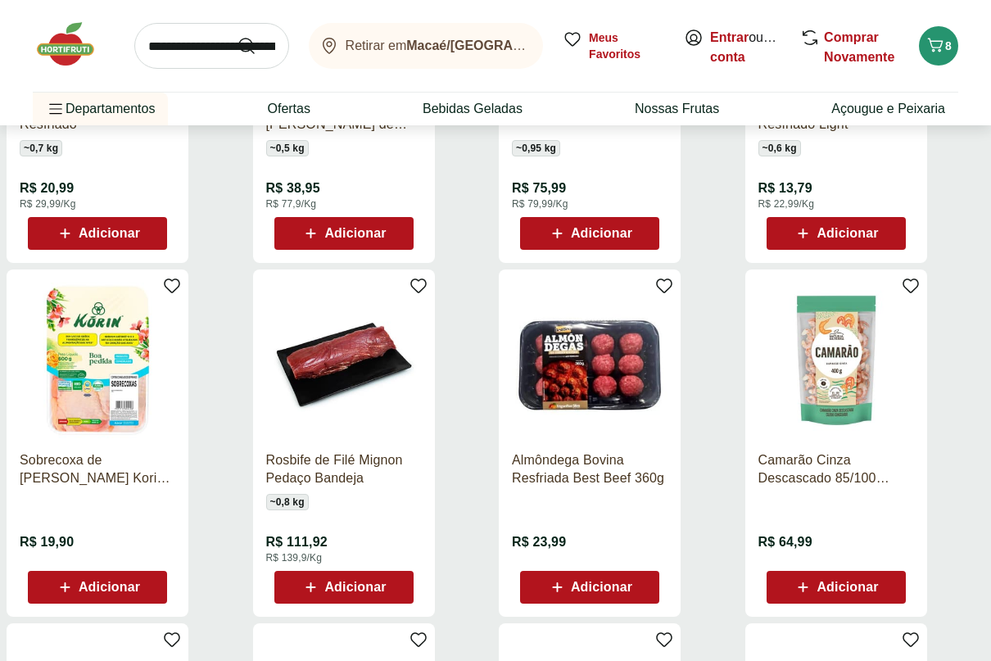
scroll to position [4751, 0]
